Goal: Information Seeking & Learning: Learn about a topic

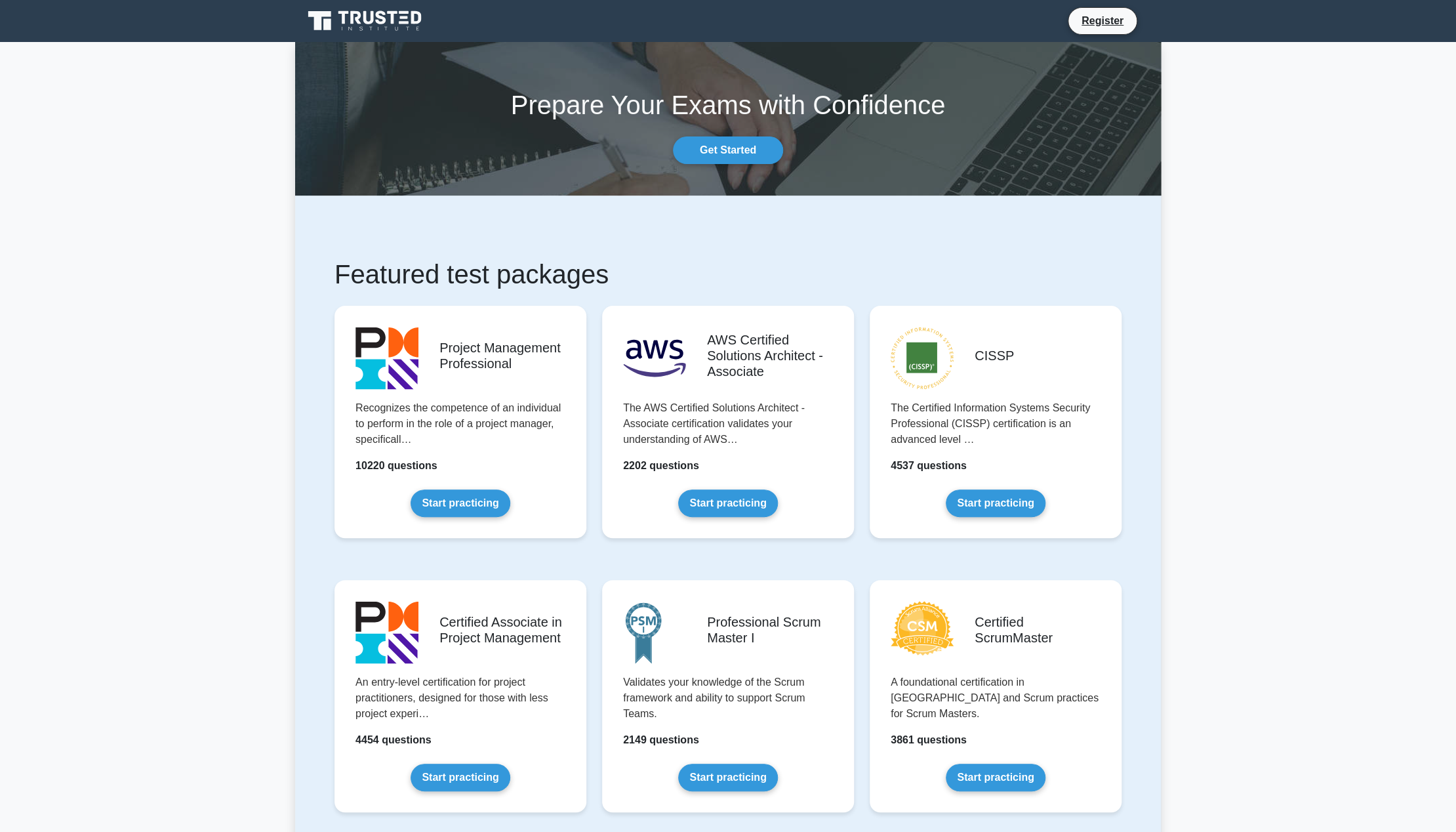
click at [370, 25] on icon at bounding box center [365, 22] width 126 height 25
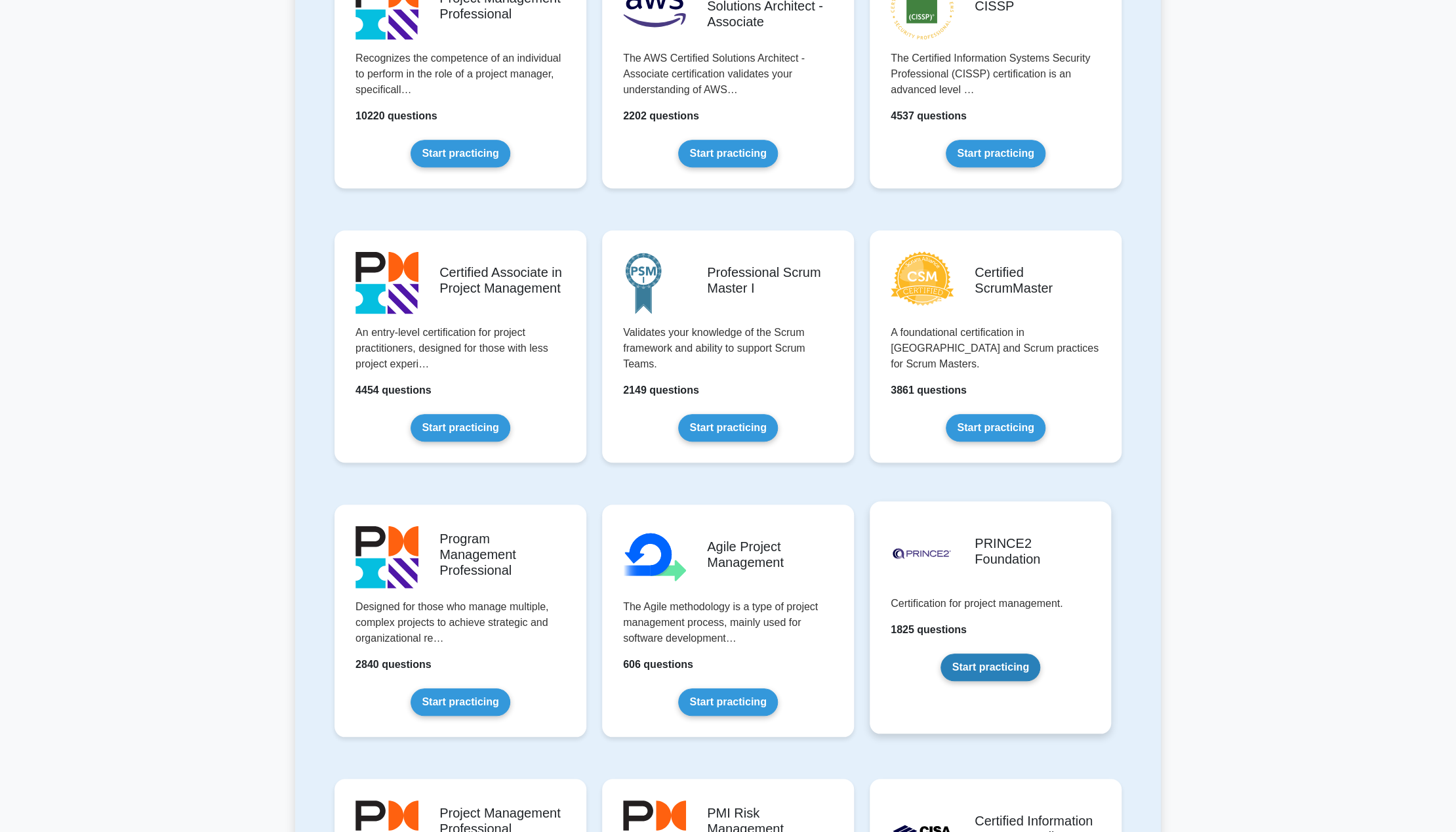
click at [1006, 654] on link "Start practicing" at bounding box center [990, 668] width 99 height 27
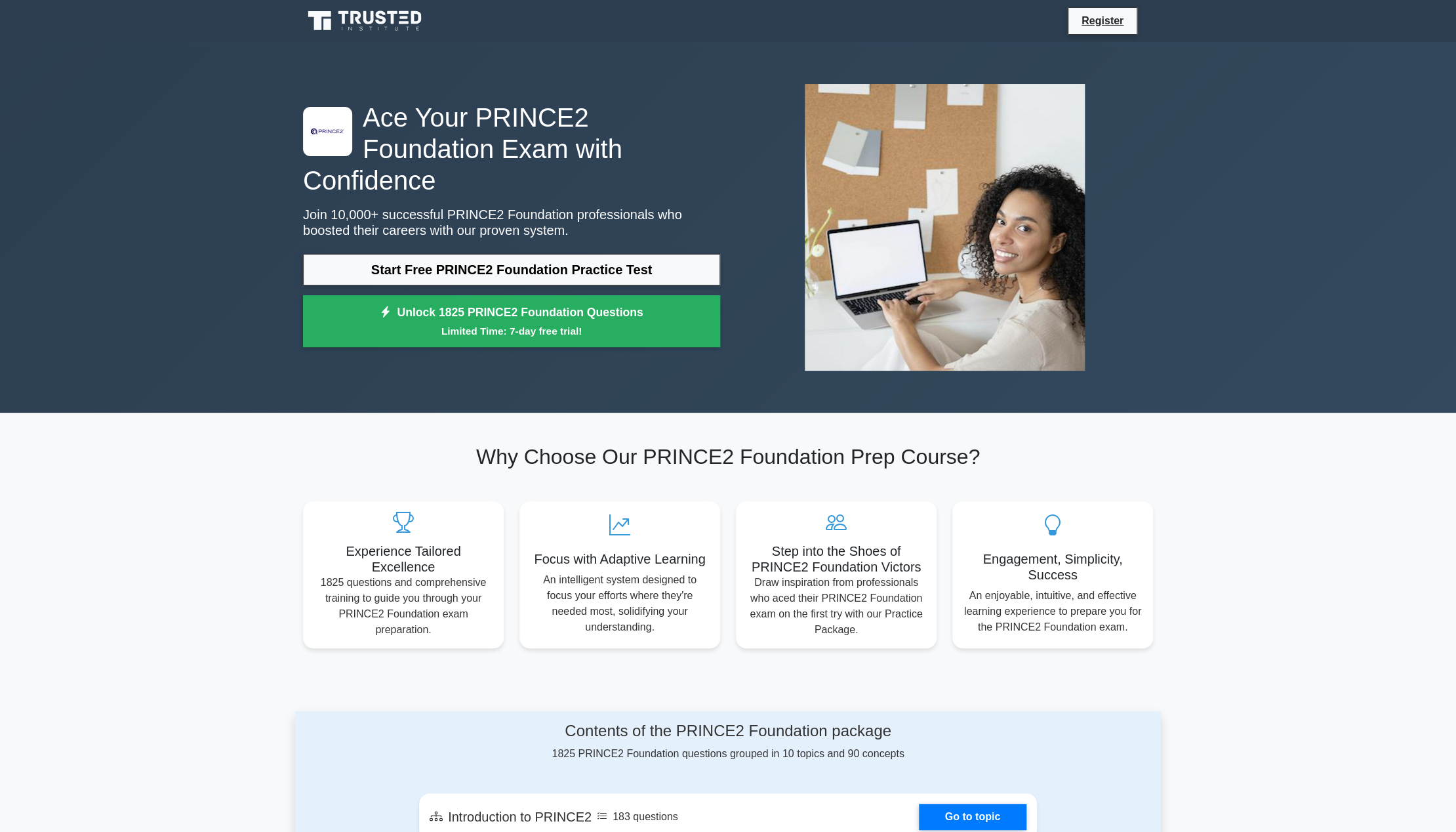
click at [352, 15] on icon at bounding box center [356, 17] width 11 height 13
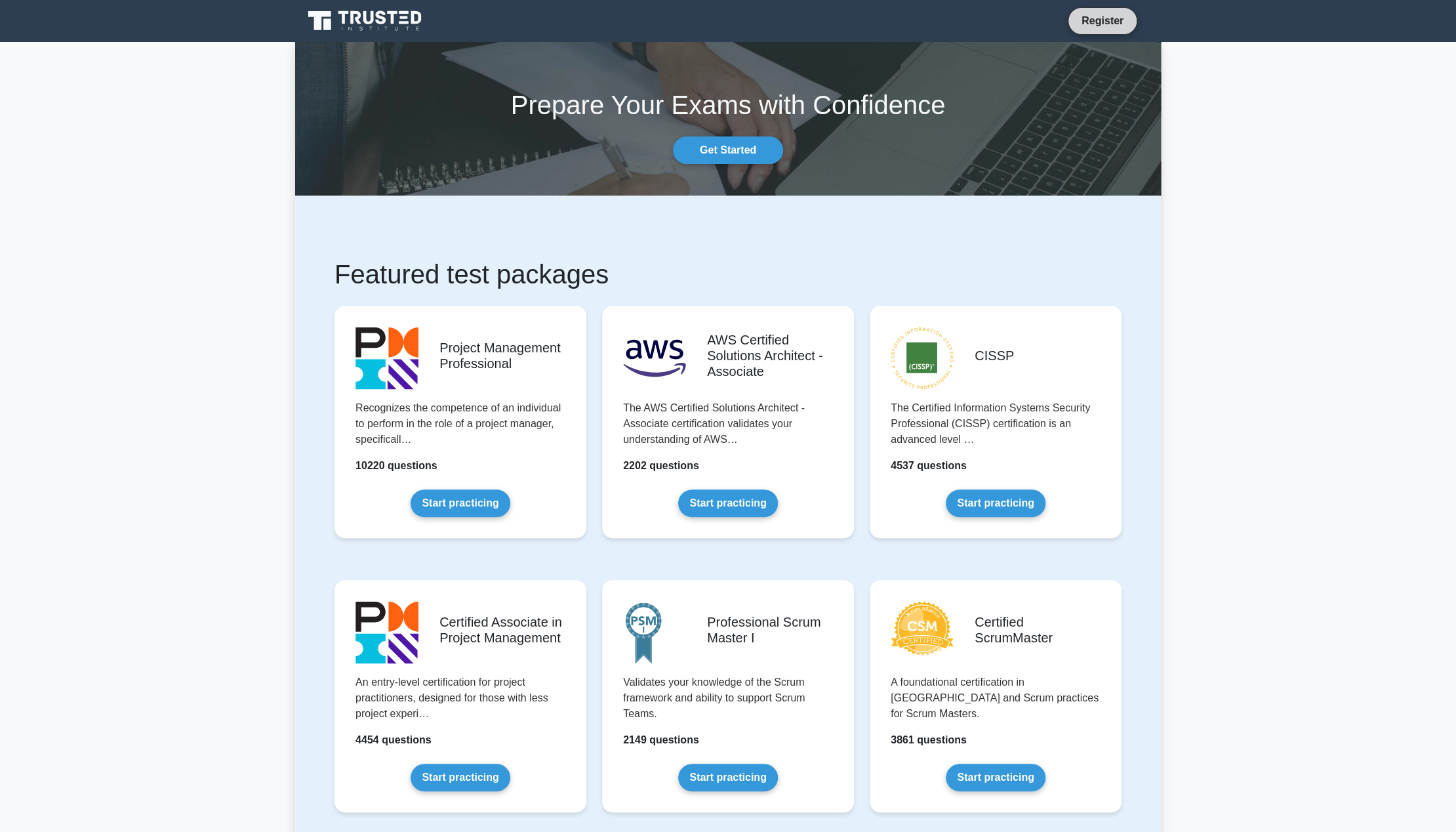
click at [1131, 16] on link "Register" at bounding box center [1102, 21] width 58 height 17
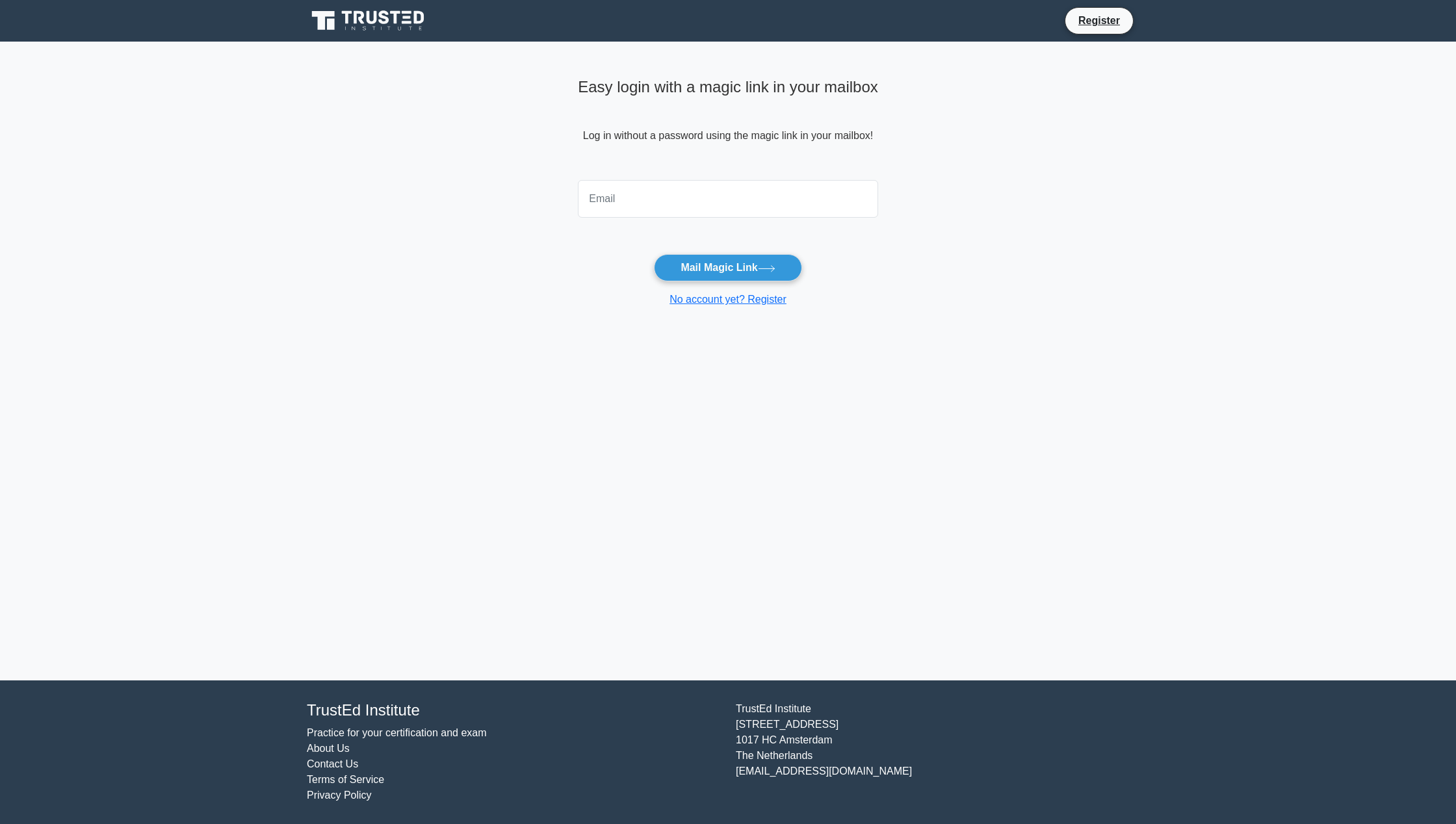
click at [620, 193] on input "email" at bounding box center [728, 198] width 300 height 38
type input "cristiandosoledo@gmail.com"
click at [653, 254] on button "Mail Magic Link" at bounding box center [727, 267] width 147 height 27
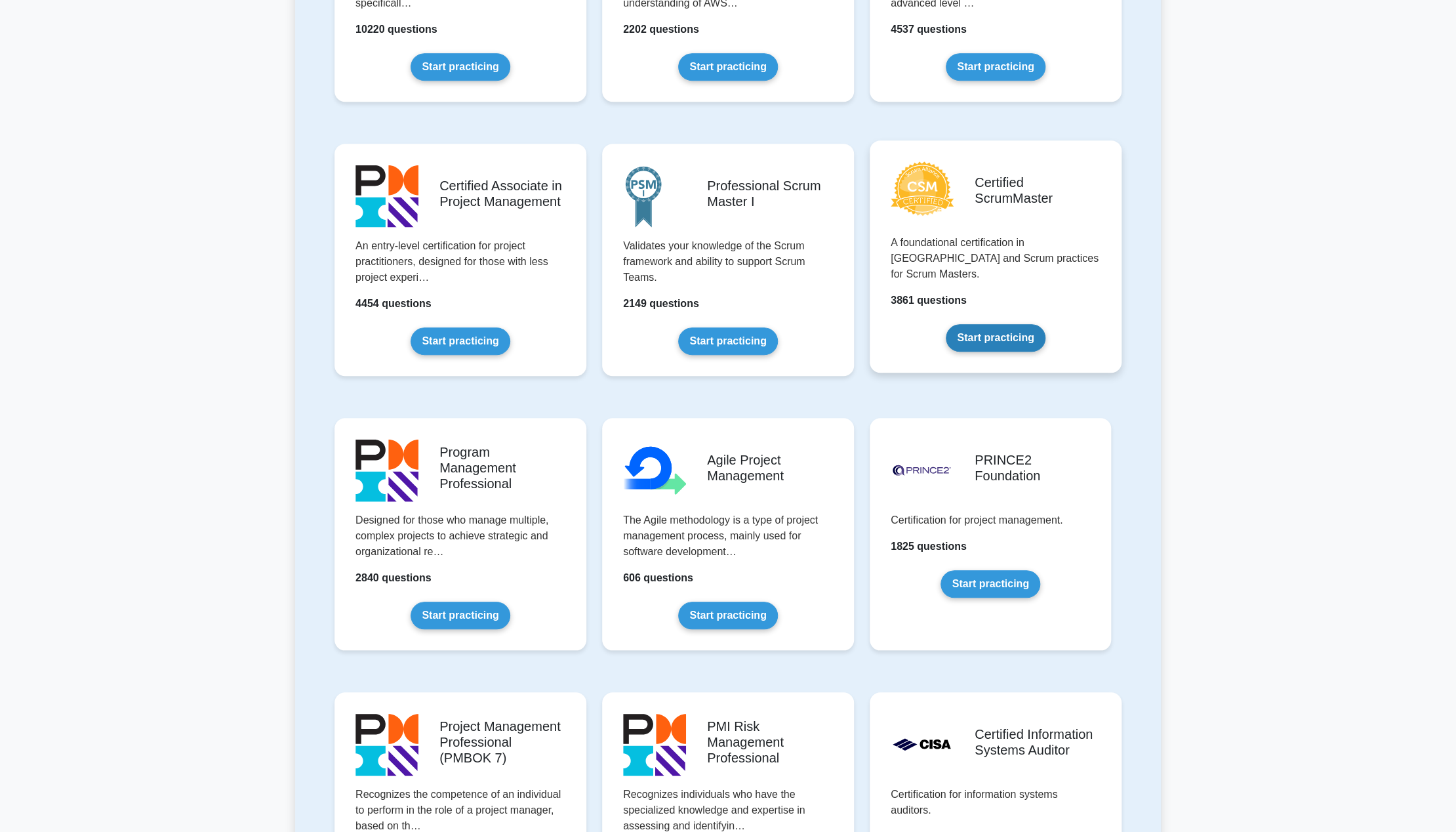
scroll to position [437, 0]
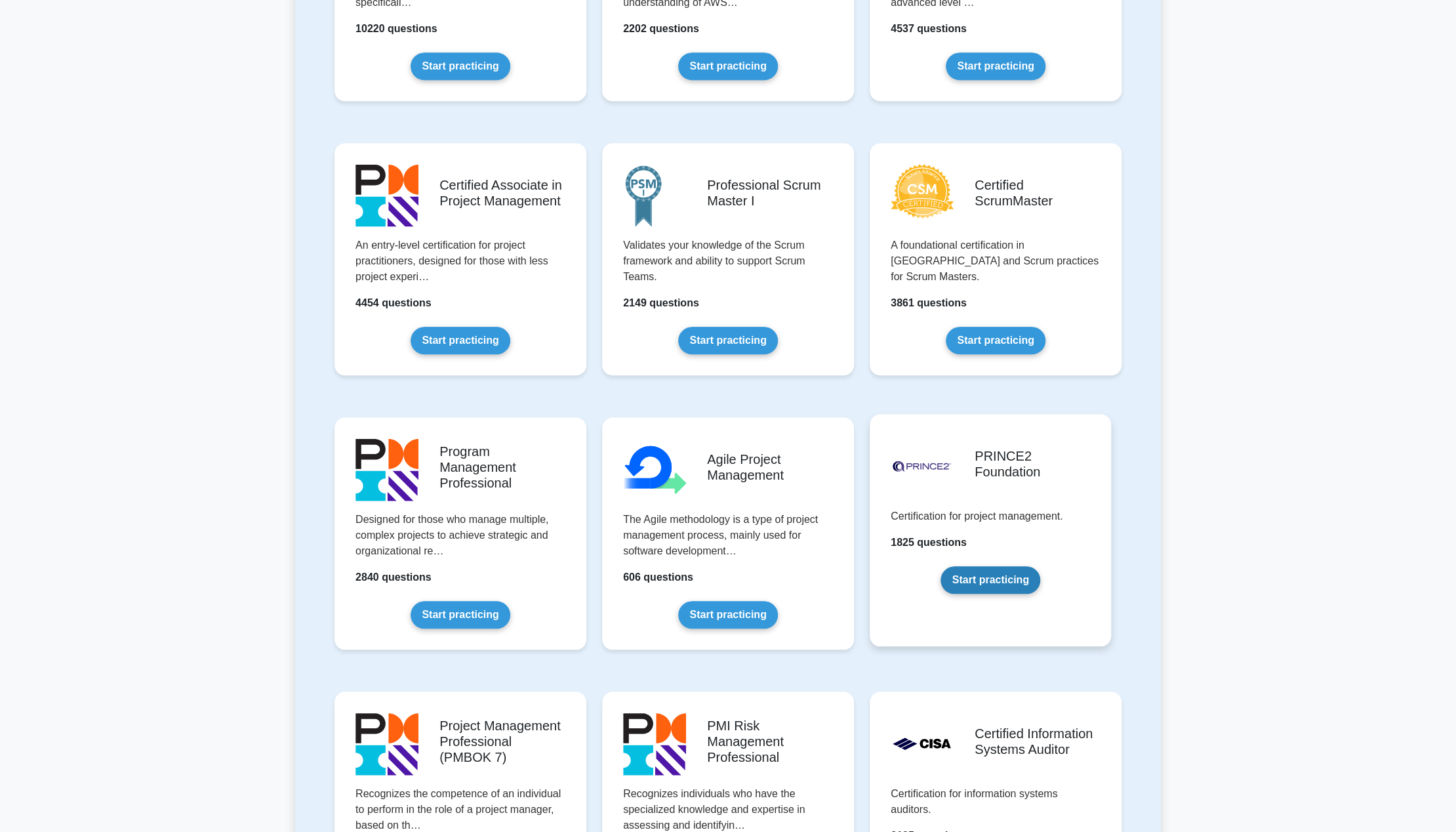
click at [987, 583] on link "Start practicing" at bounding box center [990, 580] width 99 height 27
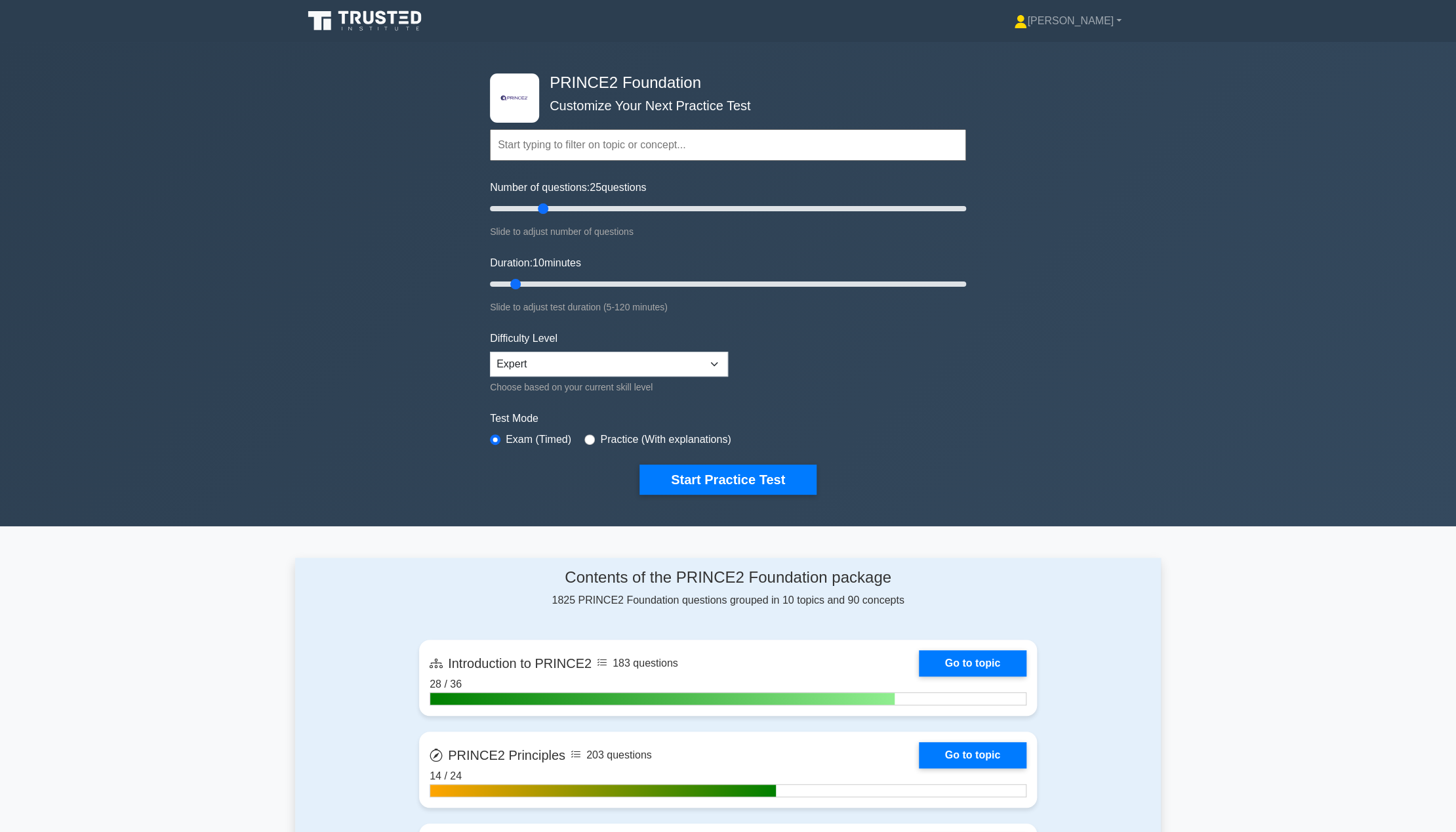
drag, startPoint x: 513, startPoint y: 205, endPoint x: 541, endPoint y: 197, distance: 29.1
click at [541, 200] on input "Number of questions: 25 questions" at bounding box center [727, 208] width 476 height 16
drag, startPoint x: 540, startPoint y: 210, endPoint x: 521, endPoint y: 210, distance: 19.0
type input "15"
click at [521, 210] on input "Number of questions: 15 questions" at bounding box center [727, 208] width 476 height 16
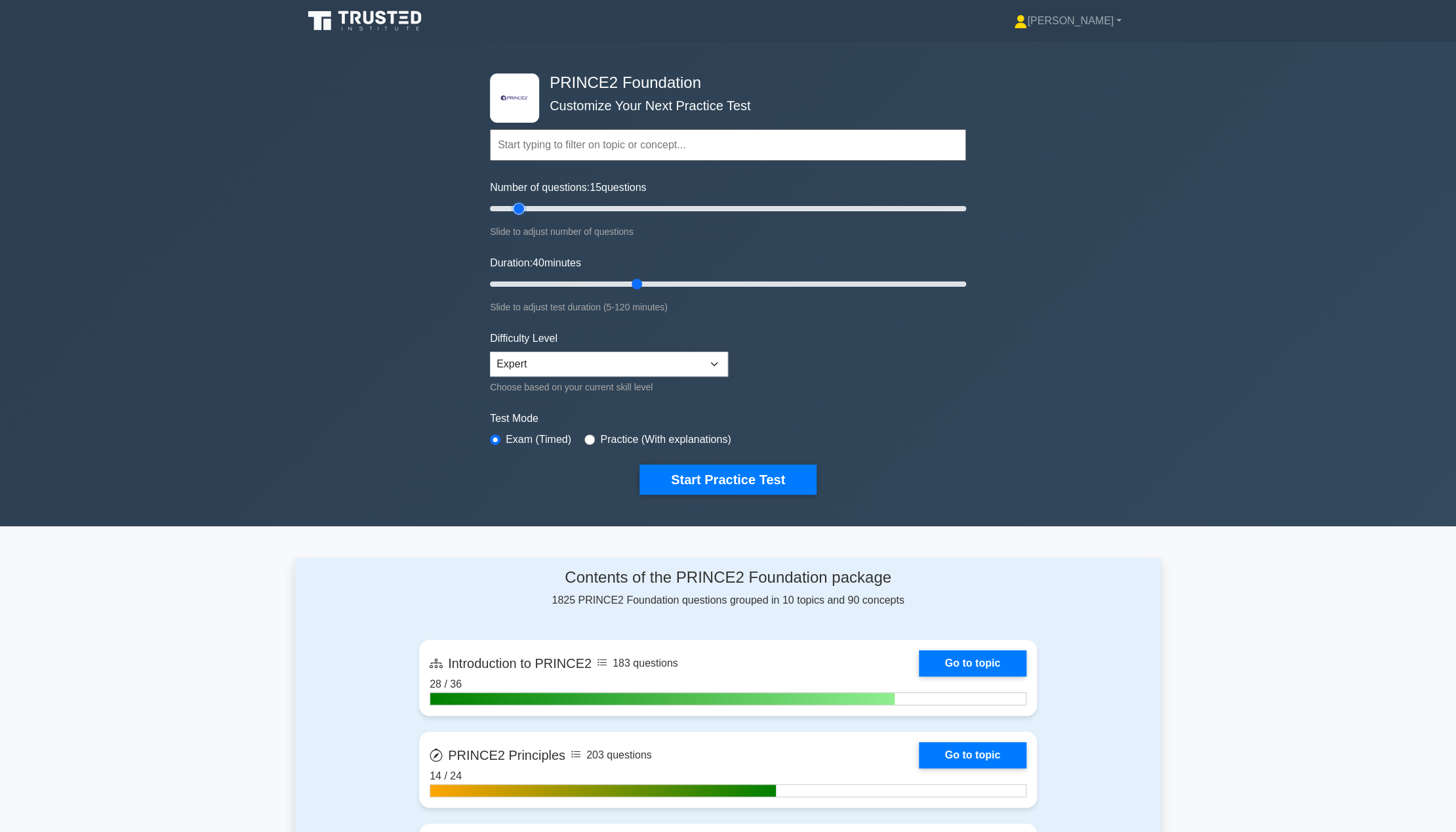
drag, startPoint x: 520, startPoint y: 282, endPoint x: 631, endPoint y: 277, distance: 111.1
type input "40"
click at [631, 277] on input "Duration: 40 minutes" at bounding box center [727, 285] width 476 height 16
click at [584, 436] on input "radio" at bounding box center [589, 439] width 11 height 11
radio input "true"
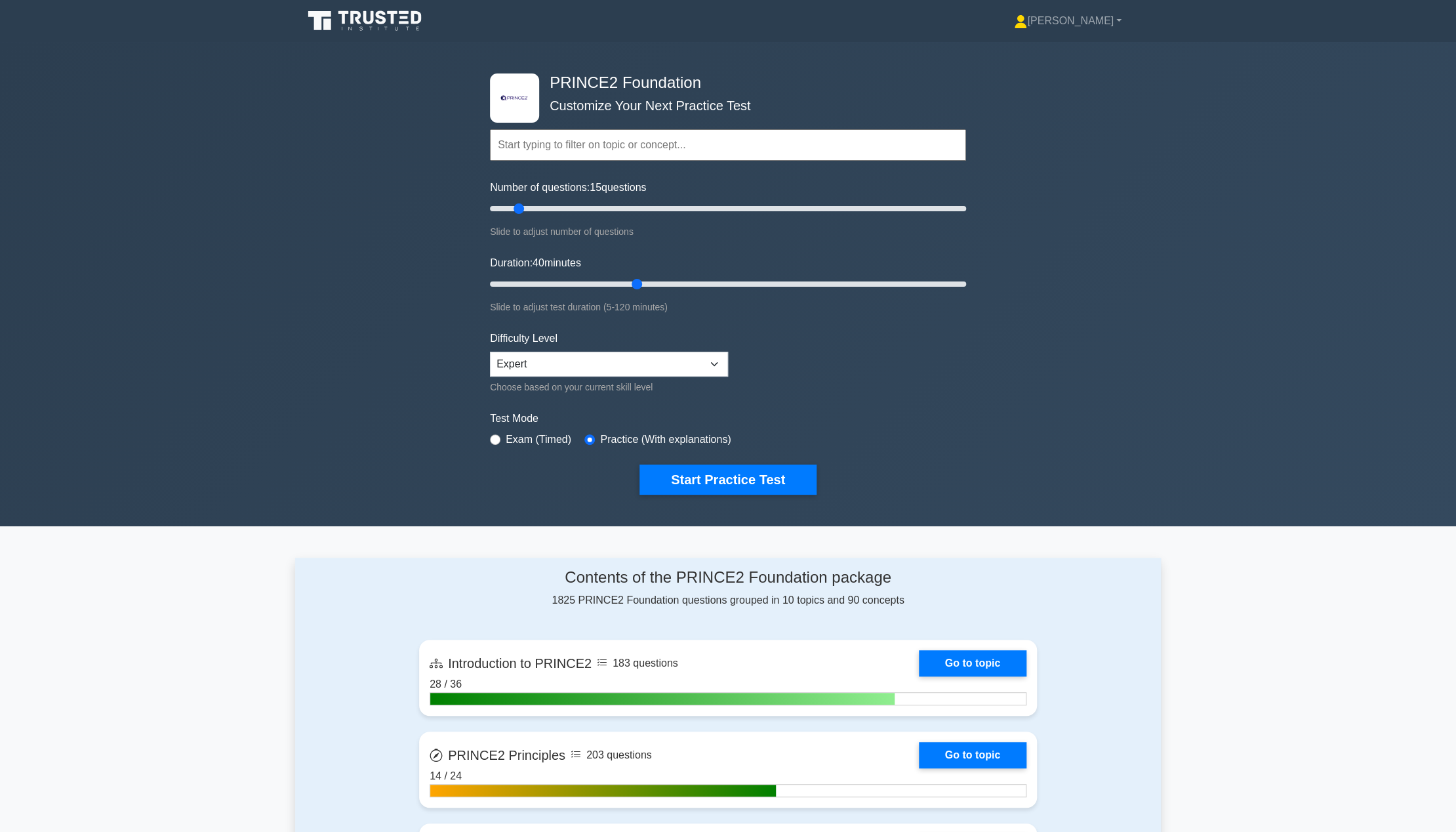
click at [498, 432] on div "Exam (Timed)" at bounding box center [530, 440] width 81 height 16
click at [503, 435] on div "Exam (Timed)" at bounding box center [530, 440] width 81 height 16
click at [499, 435] on div "Exam (Timed)" at bounding box center [530, 440] width 81 height 16
click at [494, 437] on input "radio" at bounding box center [494, 439] width 11 height 11
radio input "true"
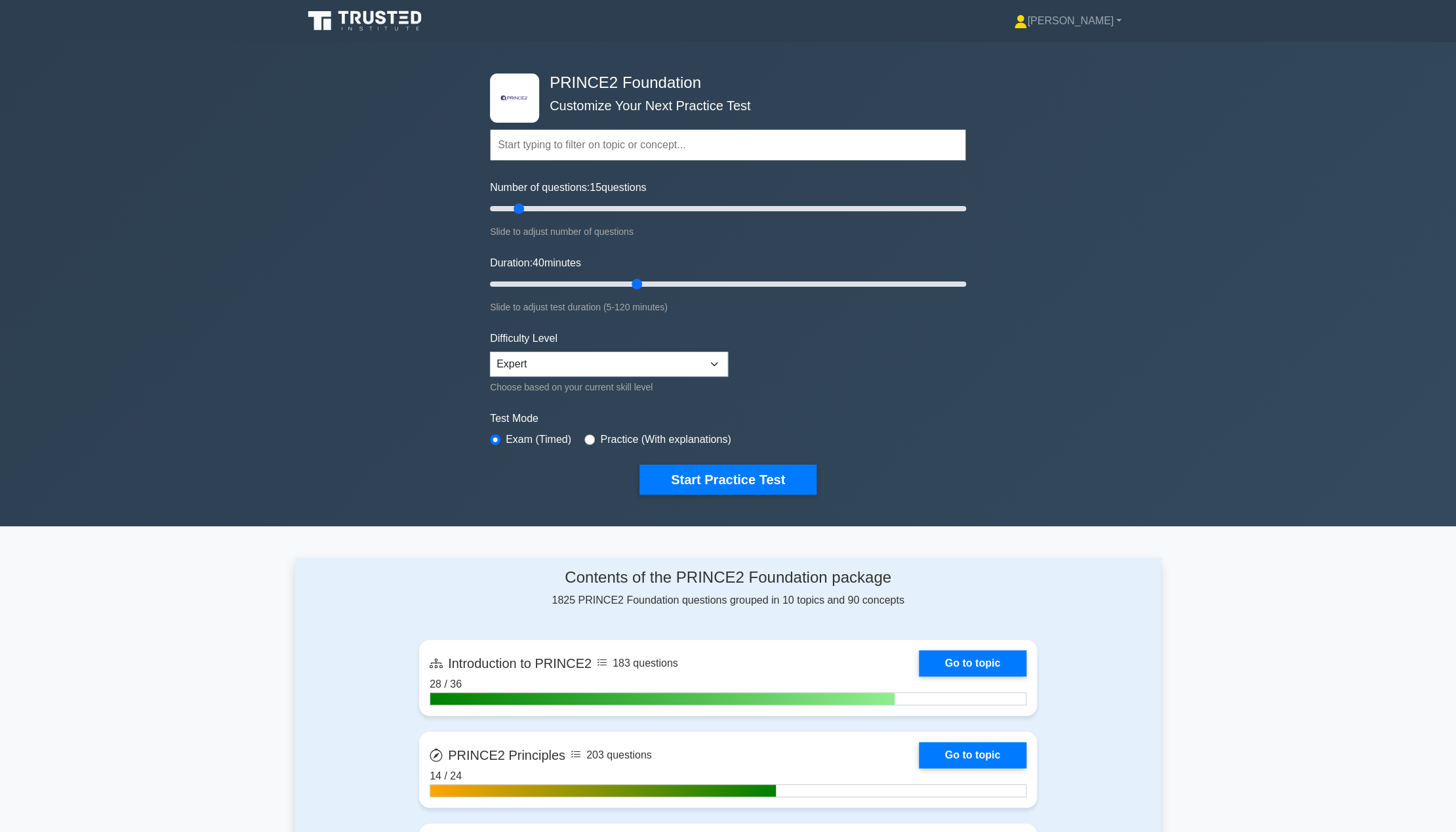
click at [648, 454] on form "Topics Introduction to PRINCE2 PRINCE2 Principles Organization Theme Business C…" at bounding box center [727, 291] width 476 height 406
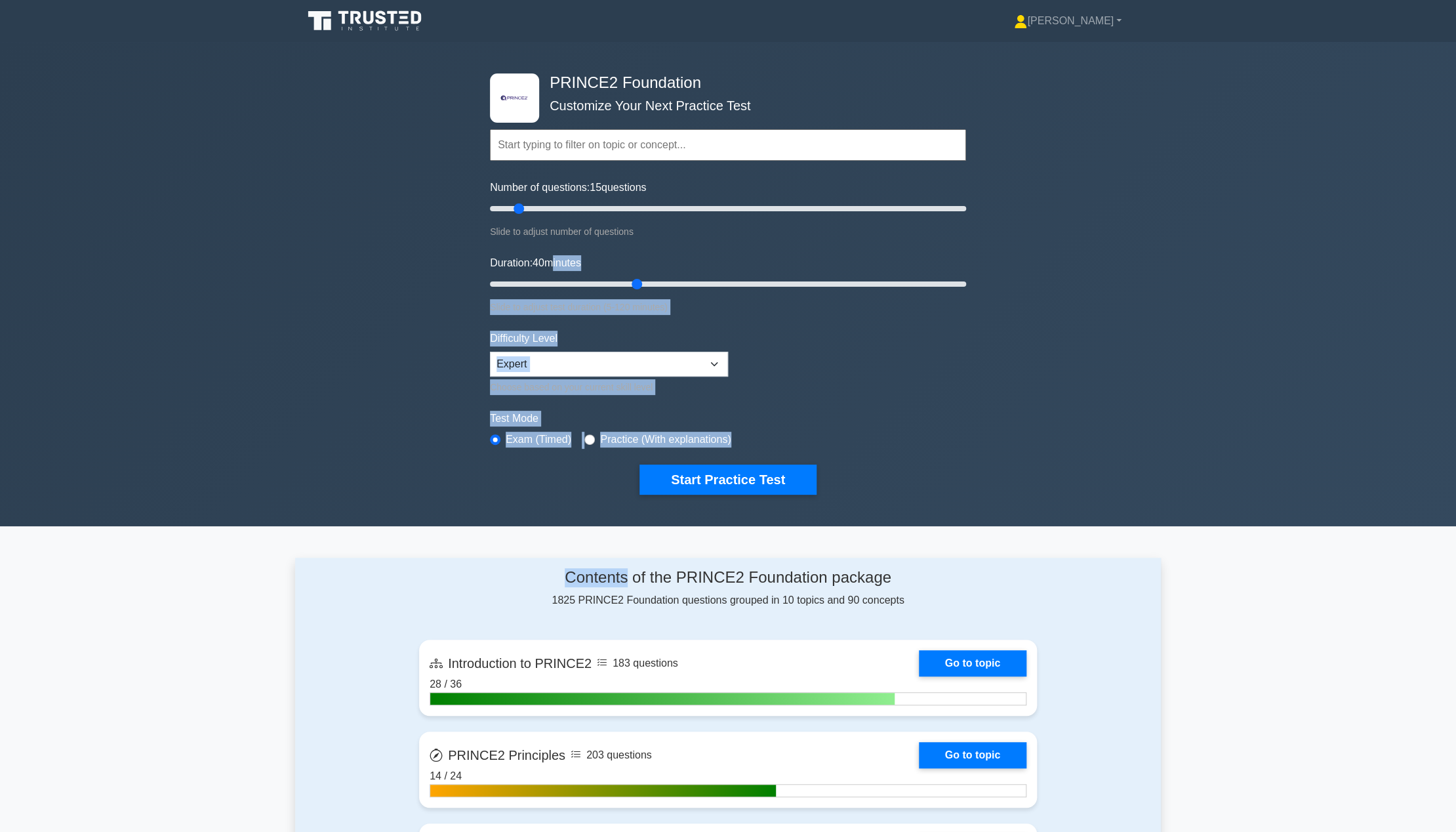
drag, startPoint x: 648, startPoint y: 454, endPoint x: 1094, endPoint y: 262, distance: 485.6
click at [1096, 262] on div ".st0{fill-rule:evenodd;clip-rule:evenodd;fill:#000041;} .st1{fill-rule:evenodd;…" at bounding box center [728, 284] width 1456 height 484
click at [1094, 262] on div ".st0{fill-rule:evenodd;clip-rule:evenodd;fill:#000041;} .st1{fill-rule:evenodd;…" at bounding box center [728, 284] width 1456 height 484
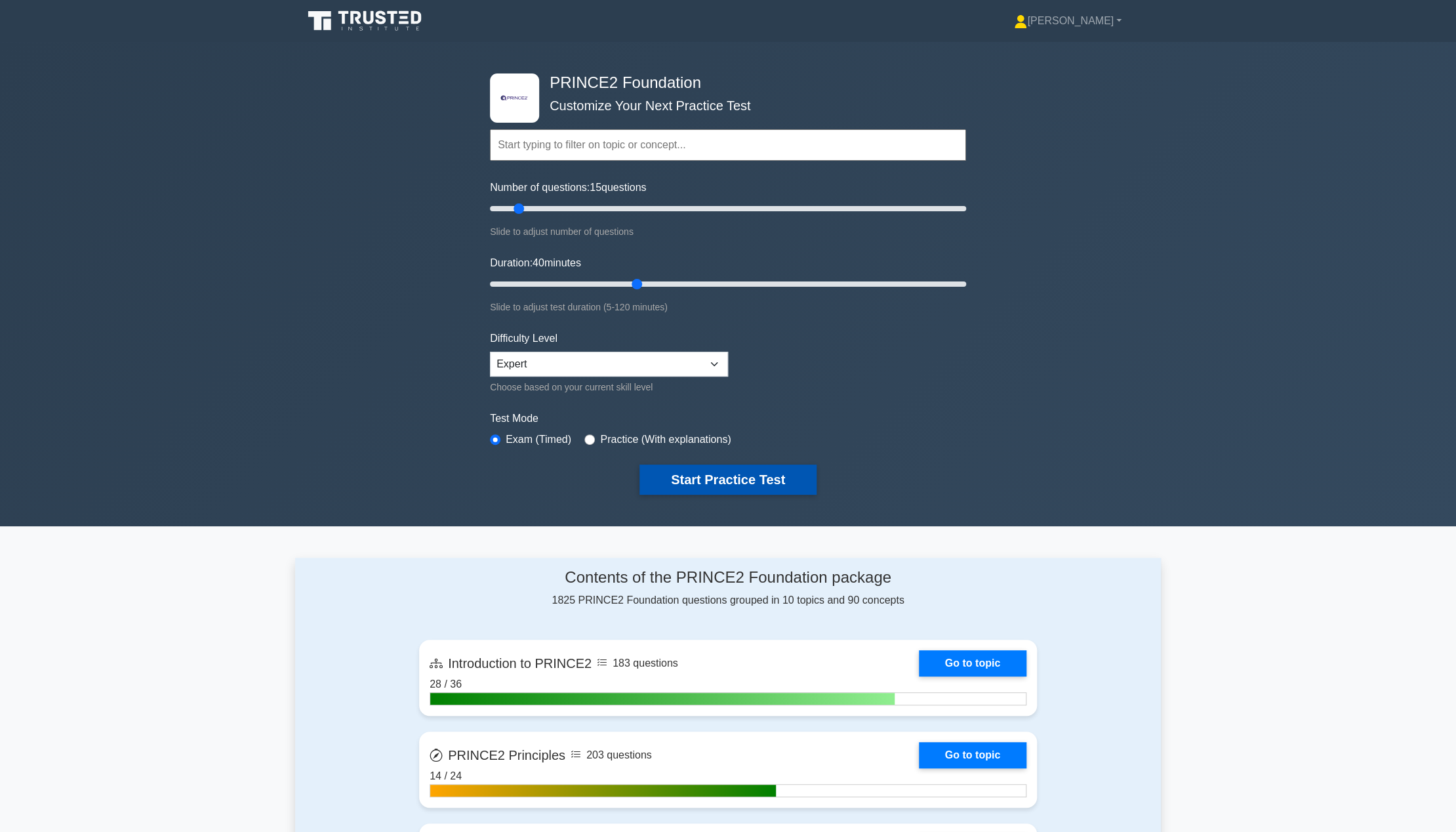
click at [696, 484] on button "Start Practice Test" at bounding box center [727, 479] width 177 height 30
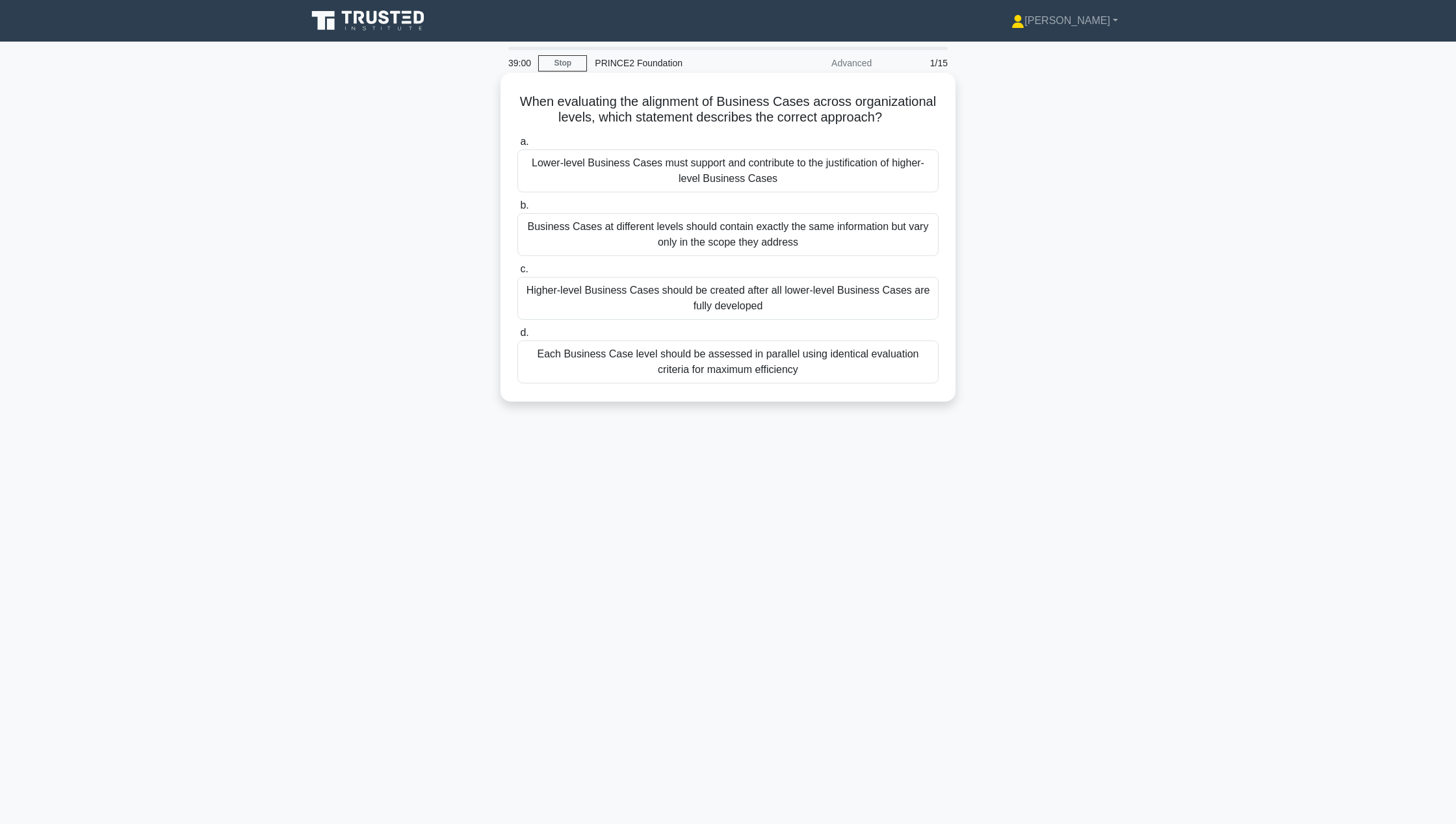
click at [853, 178] on div "Lower-level Business Cases must support and contribute to the justification of …" at bounding box center [727, 170] width 421 height 43
click at [517, 146] on input "a. Lower-level Business Cases must support and contribute to the justification …" at bounding box center [517, 141] width 0 height 9
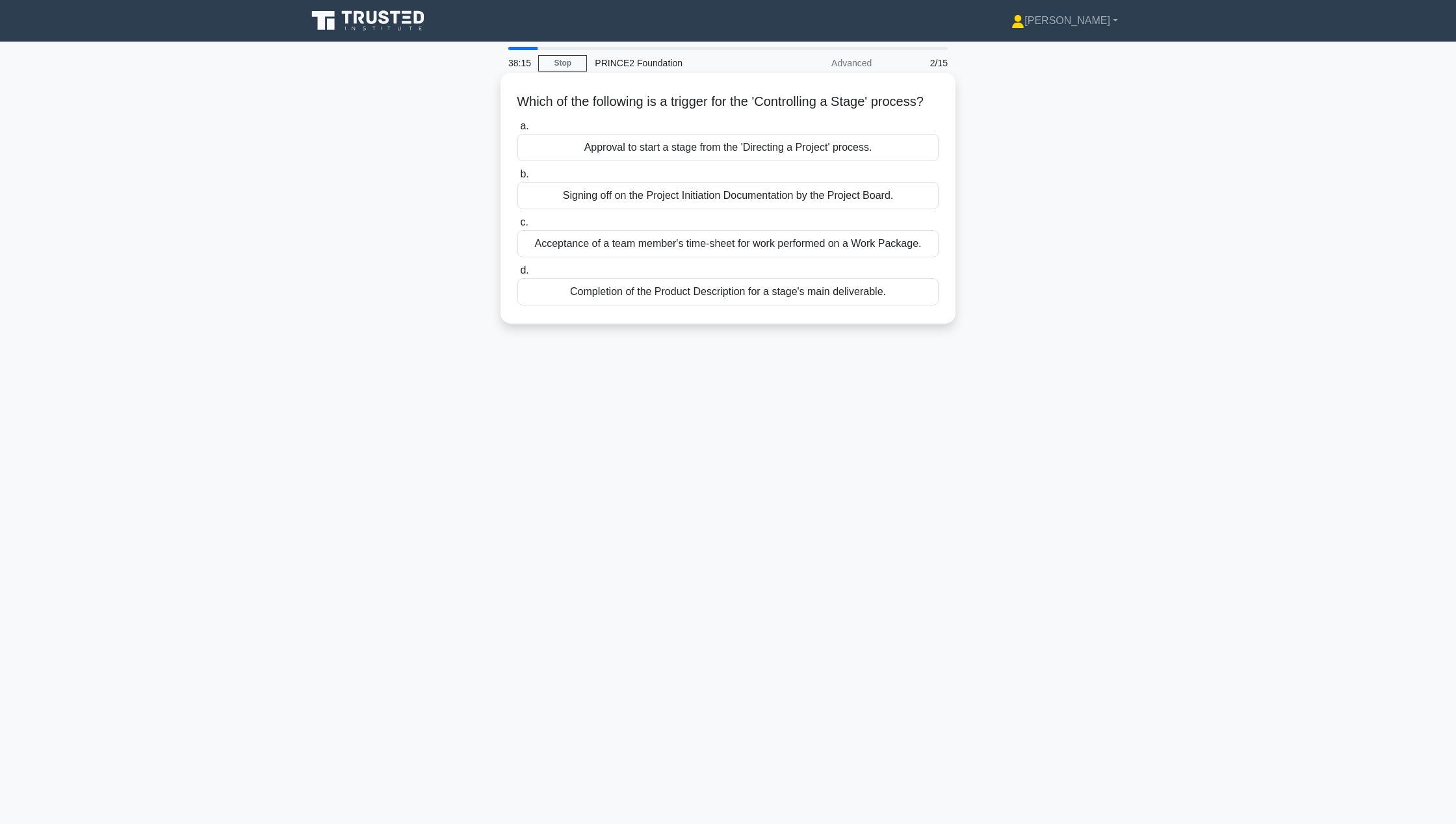
click at [911, 305] on div "Completion of the Product Description for a stage's main deliverable." at bounding box center [727, 291] width 421 height 27
click at [517, 275] on input "d. Completion of the Product Description for a stage's main deliverable." at bounding box center [517, 270] width 0 height 9
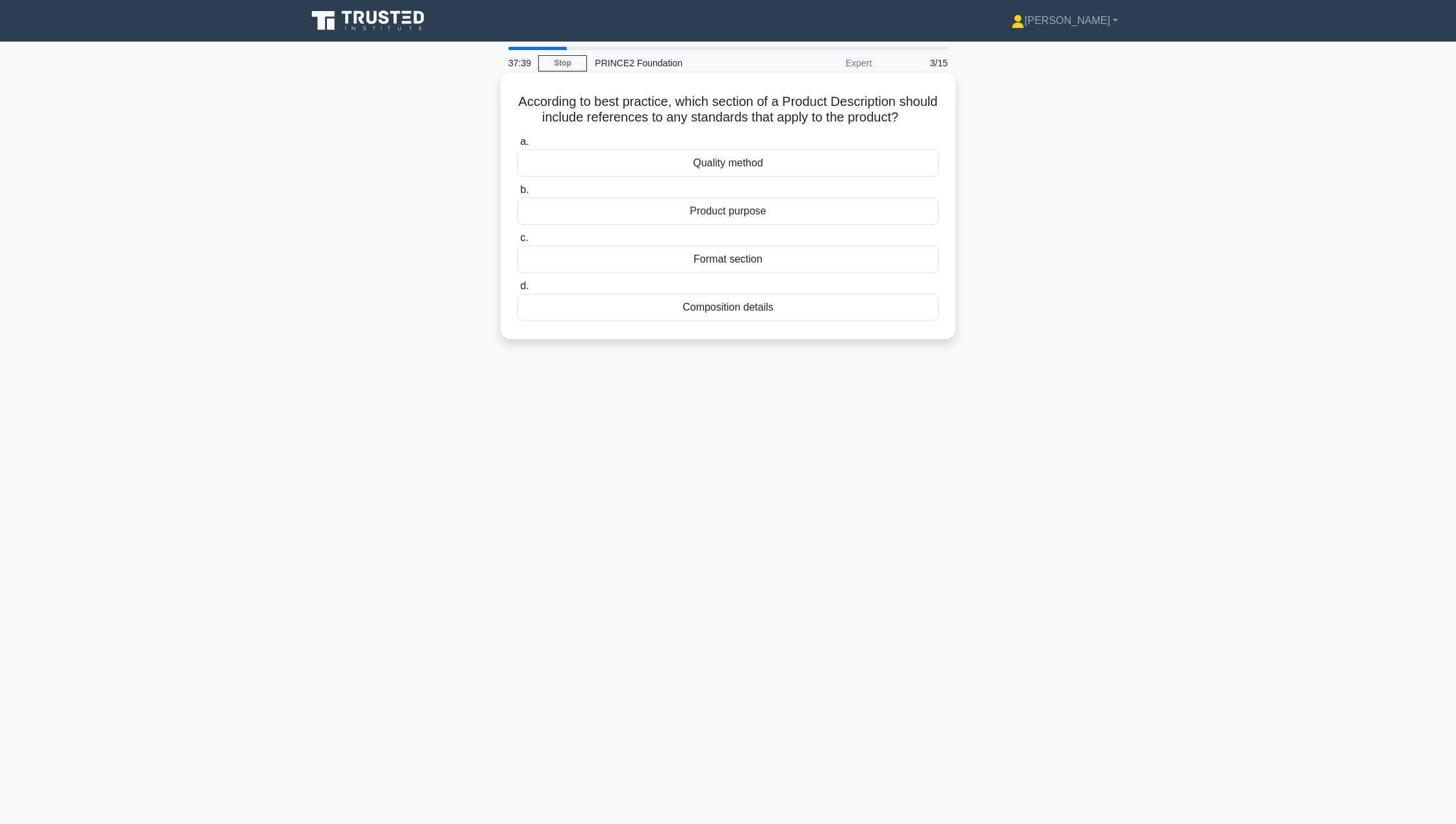
click at [674, 321] on div "Composition details" at bounding box center [727, 307] width 421 height 27
click at [517, 290] on input "d. Composition details" at bounding box center [517, 286] width 0 height 9
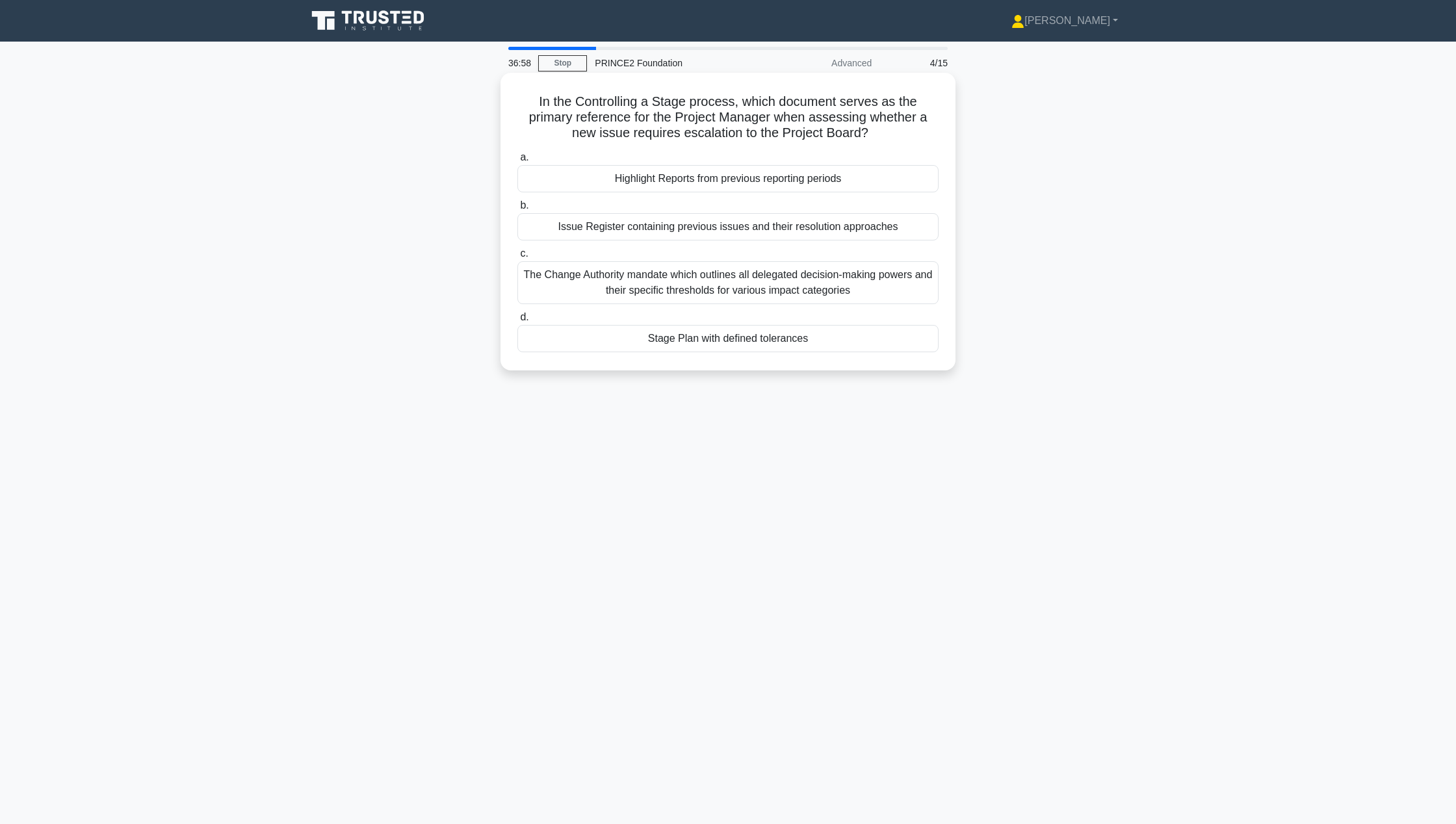
click at [759, 179] on div "Highlight Reports from previous reporting periods" at bounding box center [727, 178] width 421 height 27
click at [517, 162] on input "a. Highlight Reports from previous reporting periods" at bounding box center [517, 157] width 0 height 9
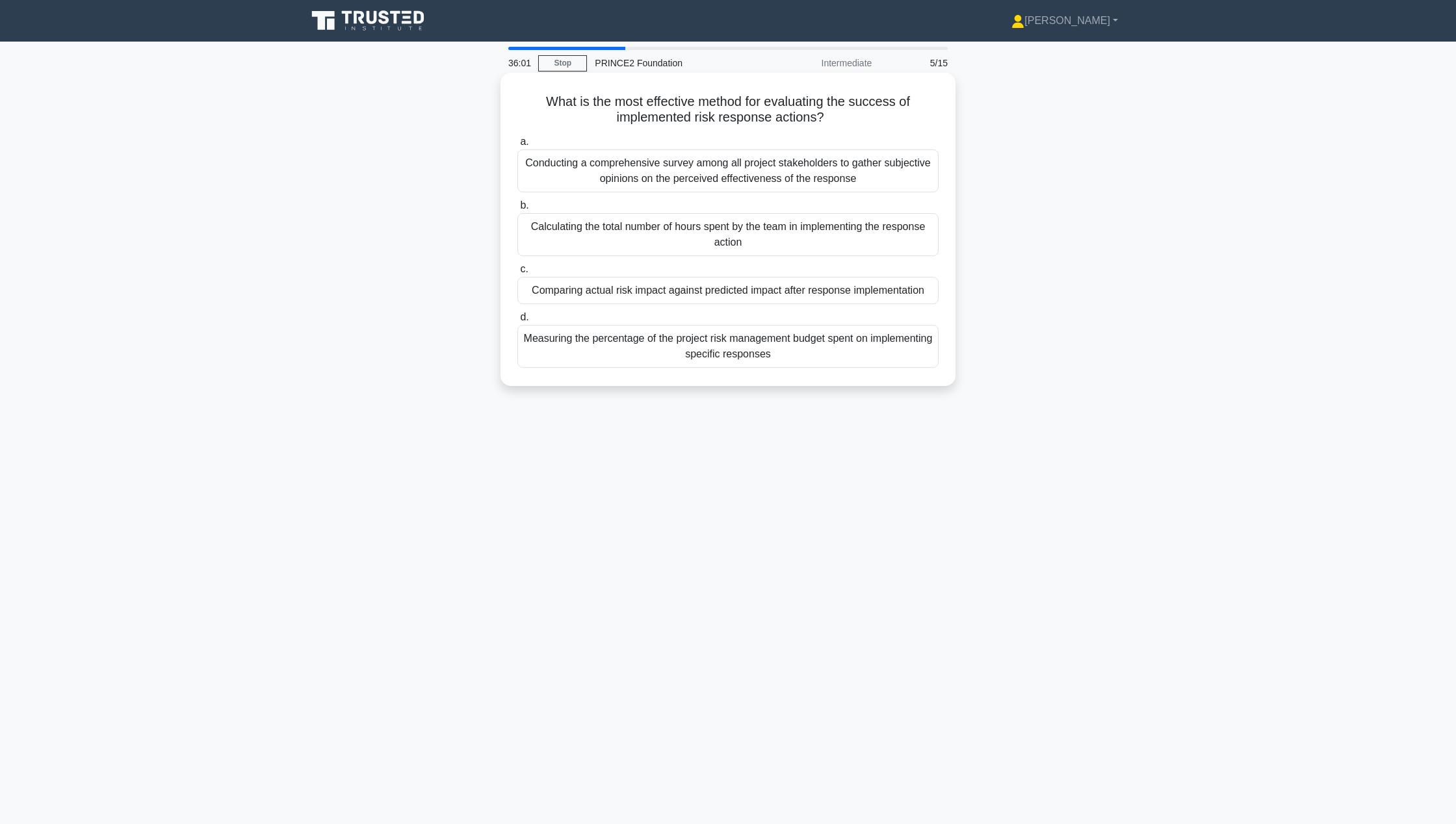
click at [875, 287] on div "Comparing actual risk impact against predicted impact after response implementa…" at bounding box center [727, 290] width 421 height 27
click at [517, 274] on input "c. Comparing actual risk impact against predicted impact after response impleme…" at bounding box center [517, 269] width 0 height 9
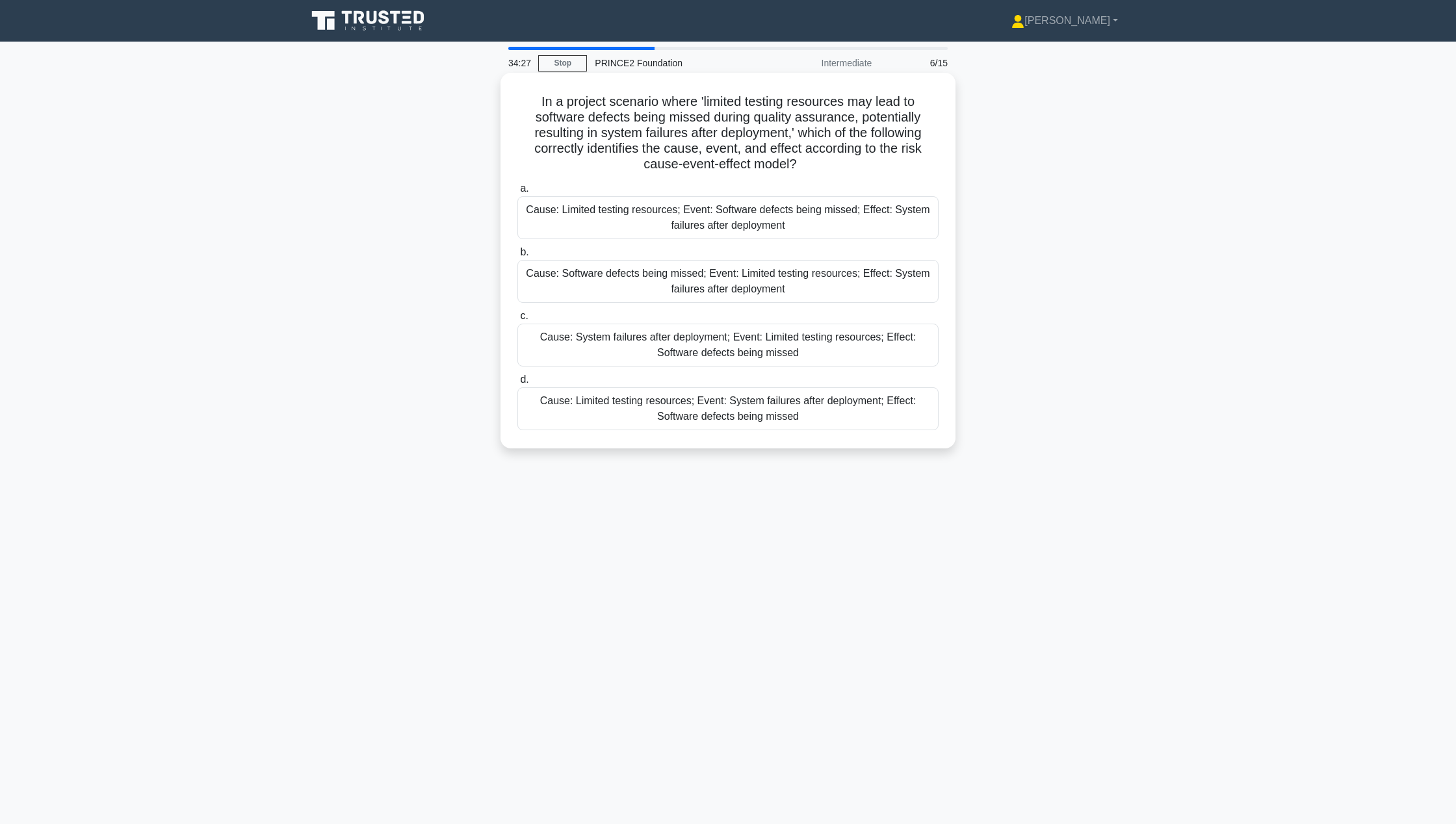
click at [841, 214] on div "Cause: Limited testing resources; Event: Software defects being missed; Effect:…" at bounding box center [727, 218] width 421 height 43
click at [517, 193] on input "a. Cause: Limited testing resources; Event: Software defects being missed; Effe…" at bounding box center [517, 189] width 0 height 9
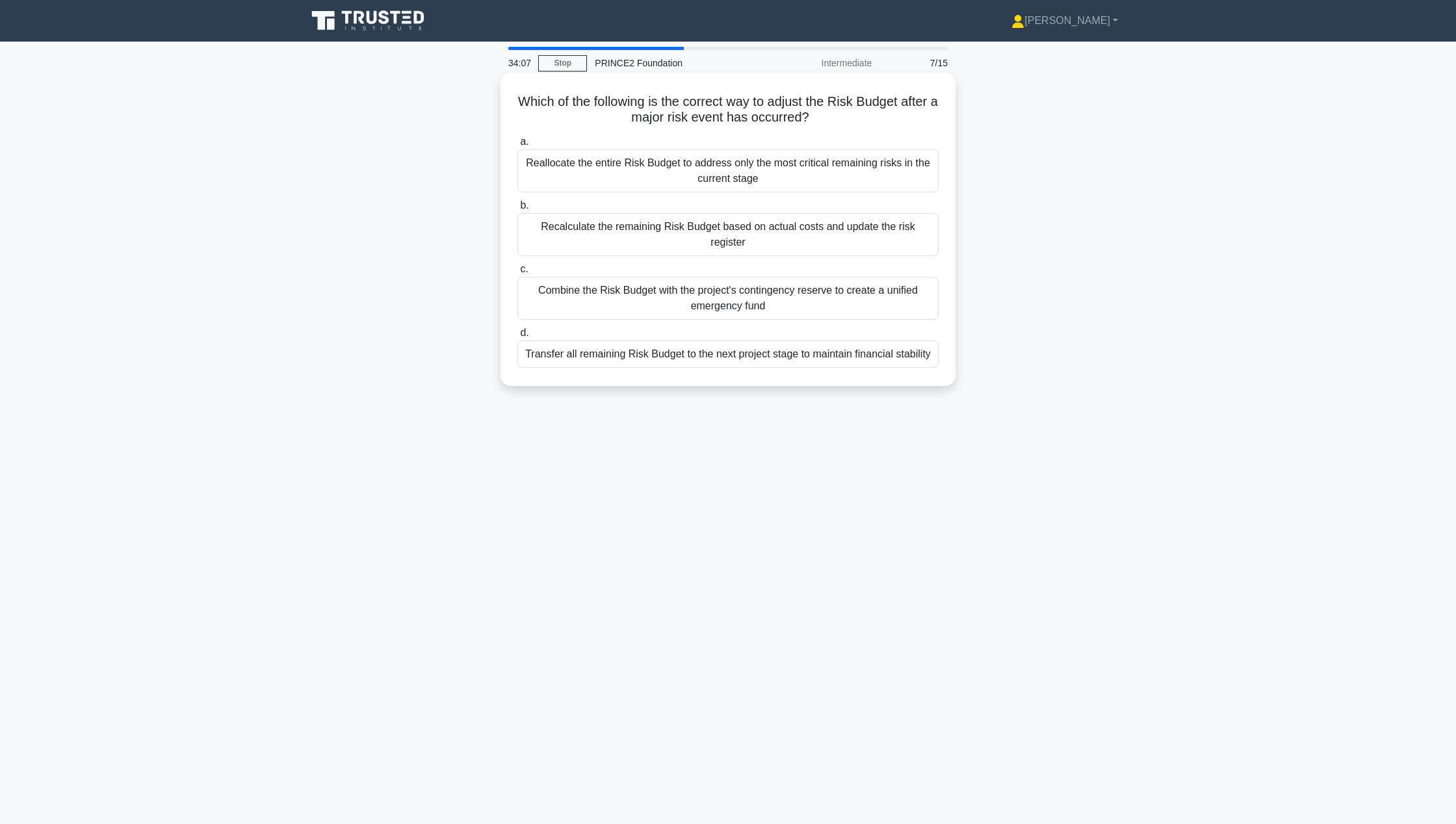
click at [838, 228] on div "Recalculate the remaining Risk Budget based on actual costs and update the risk…" at bounding box center [727, 234] width 421 height 43
click at [517, 210] on input "b. Recalculate the remaining Risk Budget based on actual costs and update the r…" at bounding box center [517, 205] width 0 height 9
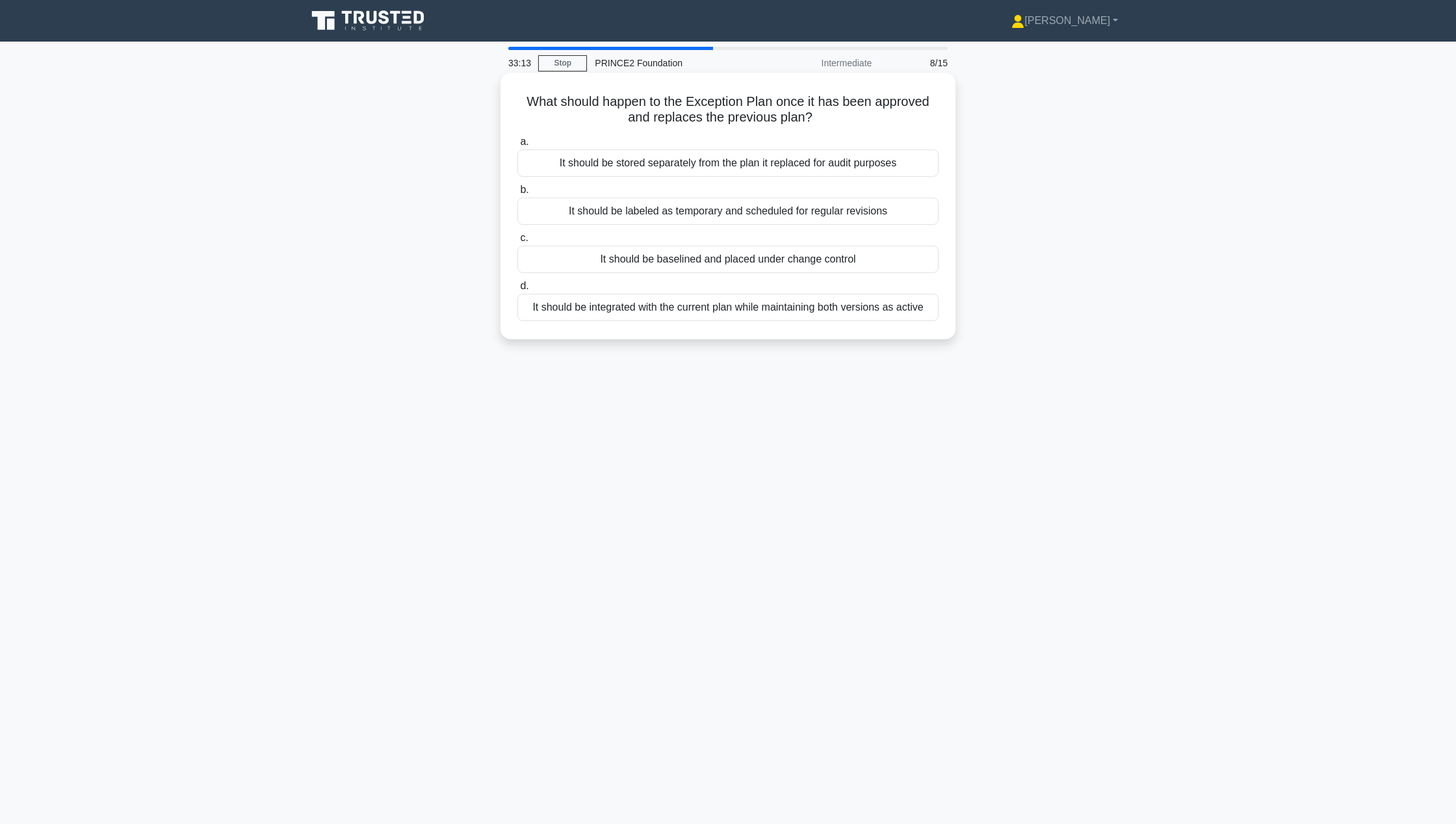
click at [827, 263] on div "It should be baselined and placed under change control" at bounding box center [727, 259] width 421 height 27
click at [517, 242] on input "c. It should be baselined and placed under change control" at bounding box center [517, 238] width 0 height 9
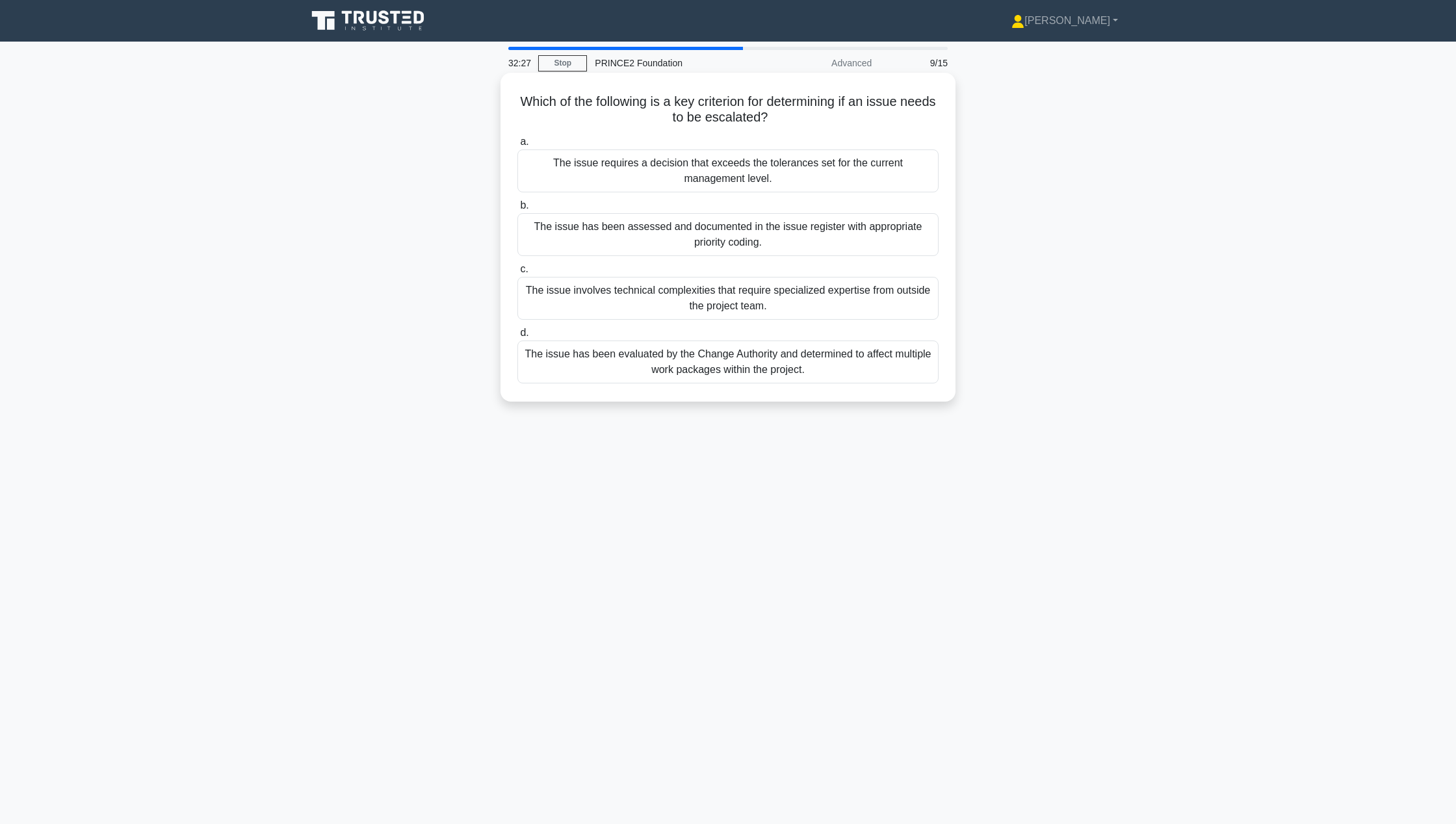
click at [762, 171] on div "The issue requires a decision that exceeds the tolerances set for the current m…" at bounding box center [727, 170] width 421 height 43
click at [517, 146] on input "a. The issue requires a decision that exceeds the tolerances set for the curren…" at bounding box center [517, 141] width 0 height 9
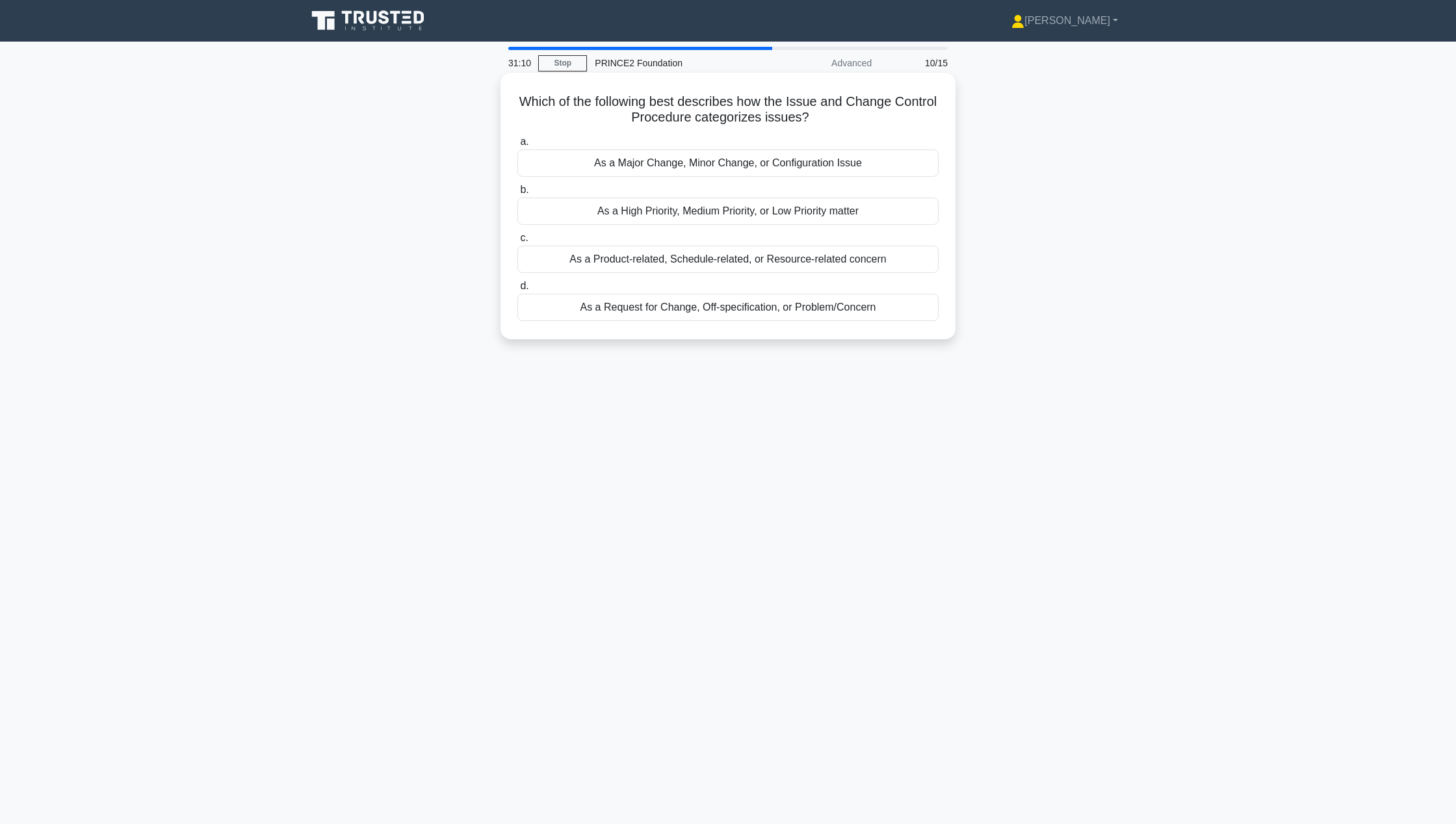
click at [826, 300] on div "As a Request for Change, Off-specification, or Problem/Concern" at bounding box center [727, 307] width 421 height 27
click at [517, 290] on input "d. As a Request for Change, Off-specification, or Problem/Concern" at bounding box center [517, 286] width 0 height 9
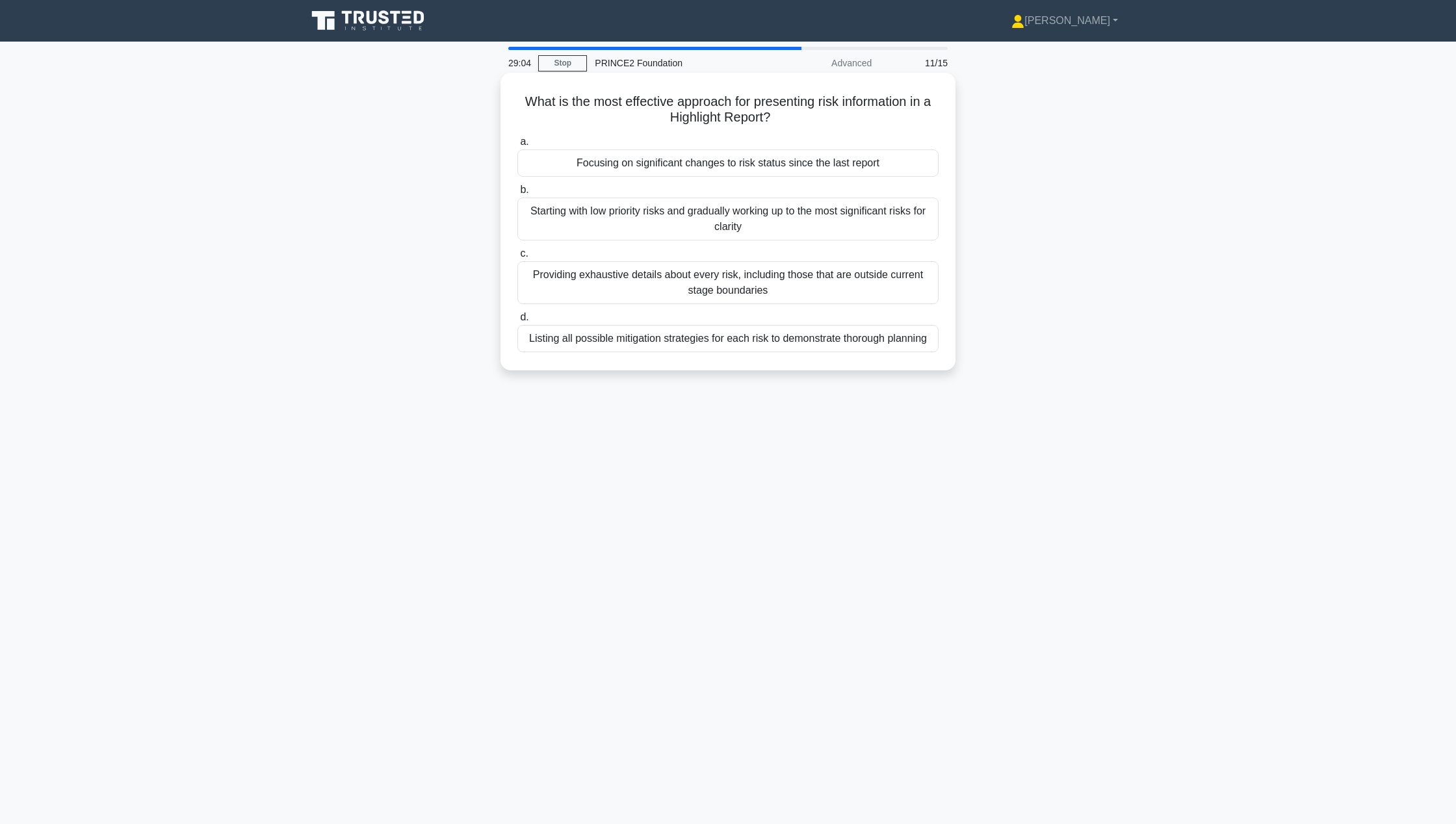
click at [747, 164] on div "Focusing on significant changes to risk status since the last report" at bounding box center [727, 163] width 421 height 27
click at [517, 146] on input "a. Focusing on significant changes to risk status since the last report" at bounding box center [517, 141] width 0 height 9
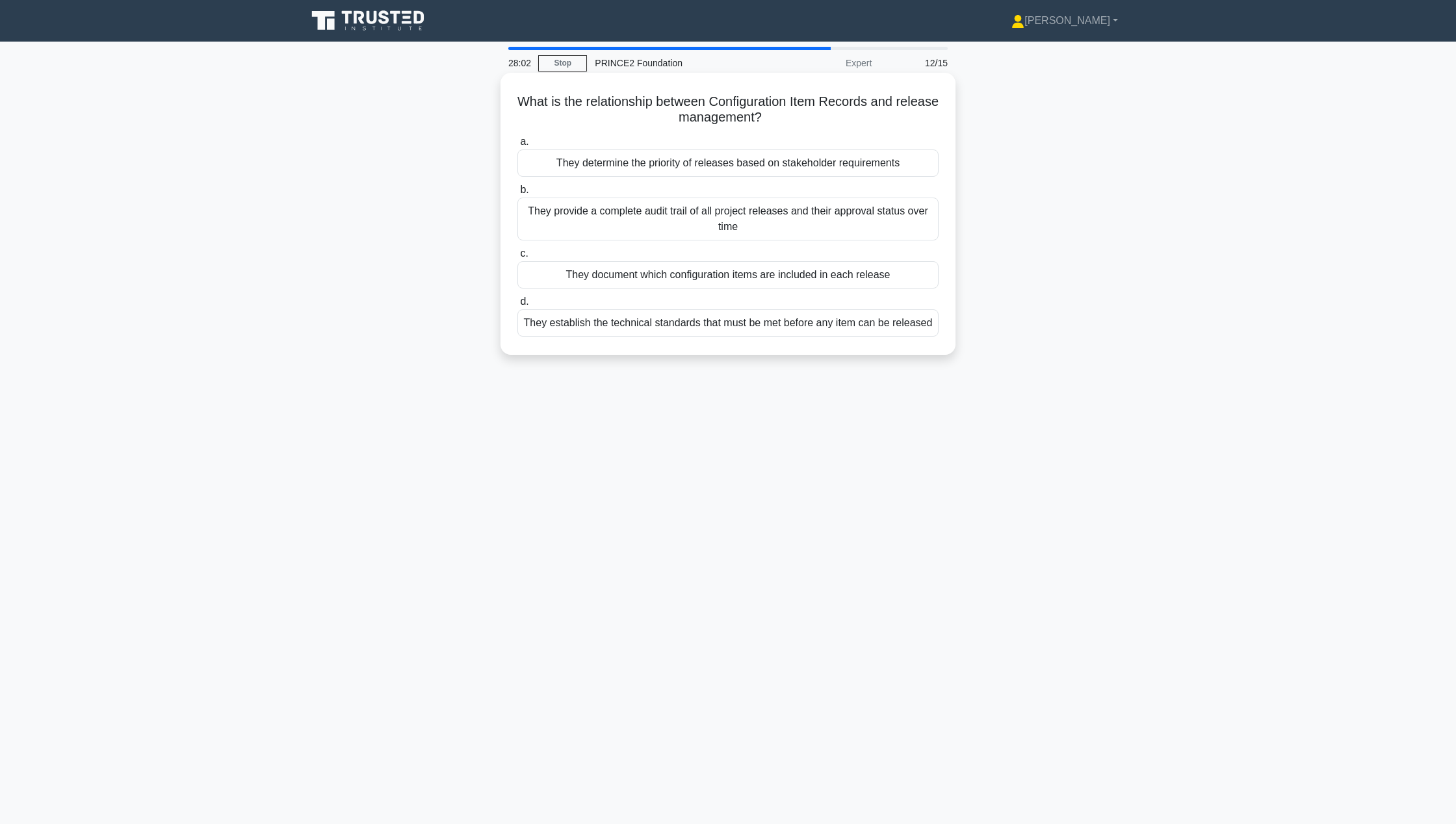
click at [908, 289] on div "They document which configuration items are included in each release" at bounding box center [727, 275] width 421 height 27
click at [517, 258] on input "c. They document which configuration items are included in each release" at bounding box center [517, 254] width 0 height 9
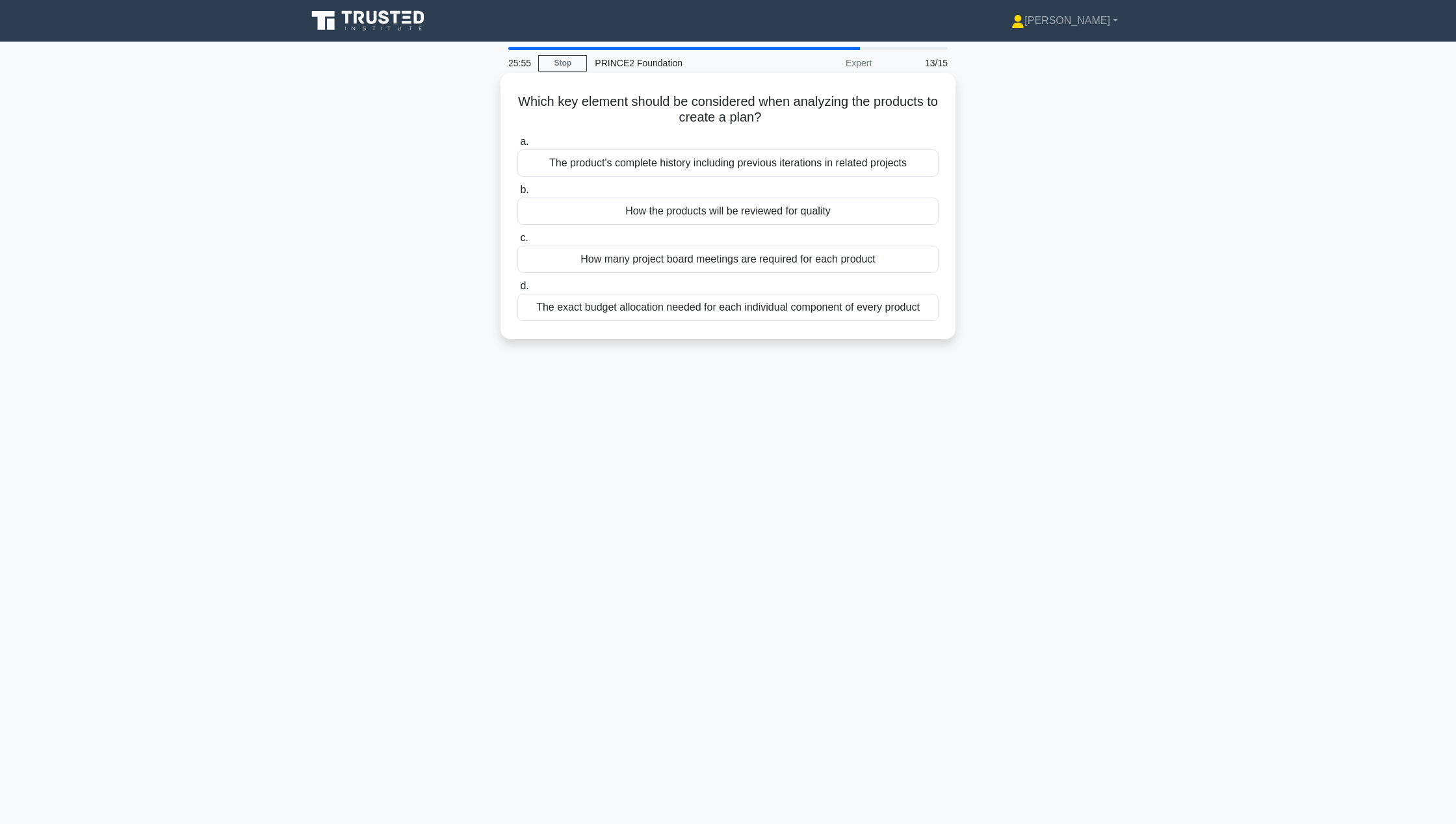
click at [702, 160] on div "The product's complete history including previous iterations in related projects" at bounding box center [727, 163] width 421 height 27
click at [517, 146] on input "a. The product's complete history including previous iterations in related proj…" at bounding box center [517, 141] width 0 height 9
click at [764, 173] on div "The complete hierarchical structure of the sponsor organization" at bounding box center [727, 163] width 421 height 27
click at [517, 146] on input "a. The complete hierarchical structure of the sponsor organization" at bounding box center [517, 141] width 0 height 9
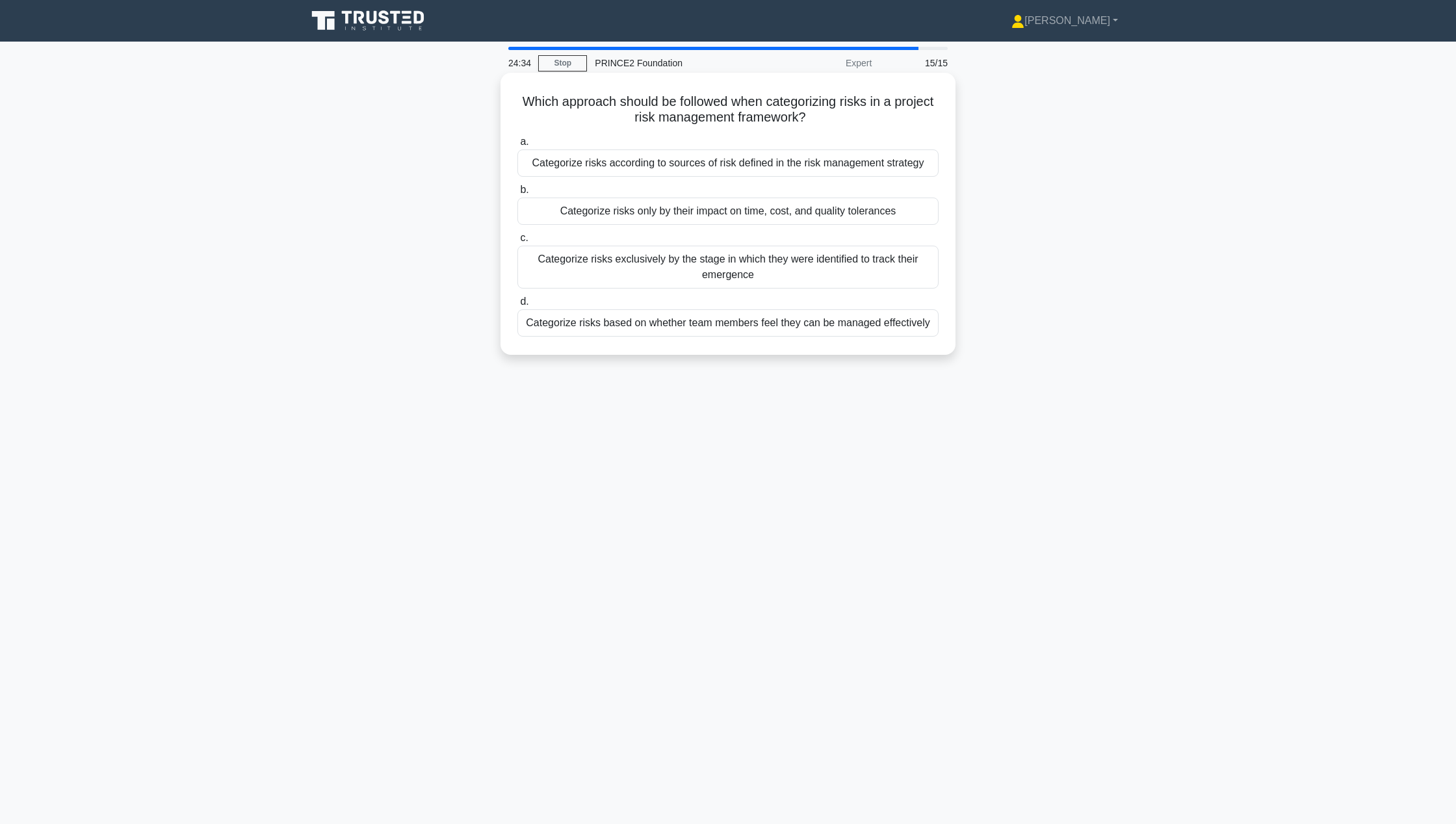
click at [764, 155] on div "Categorize risks according to sources of risk defined in the risk management st…" at bounding box center [727, 163] width 421 height 27
click at [517, 146] on input "a. Categorize risks according to sources of risk defined in the risk management…" at bounding box center [517, 141] width 0 height 9
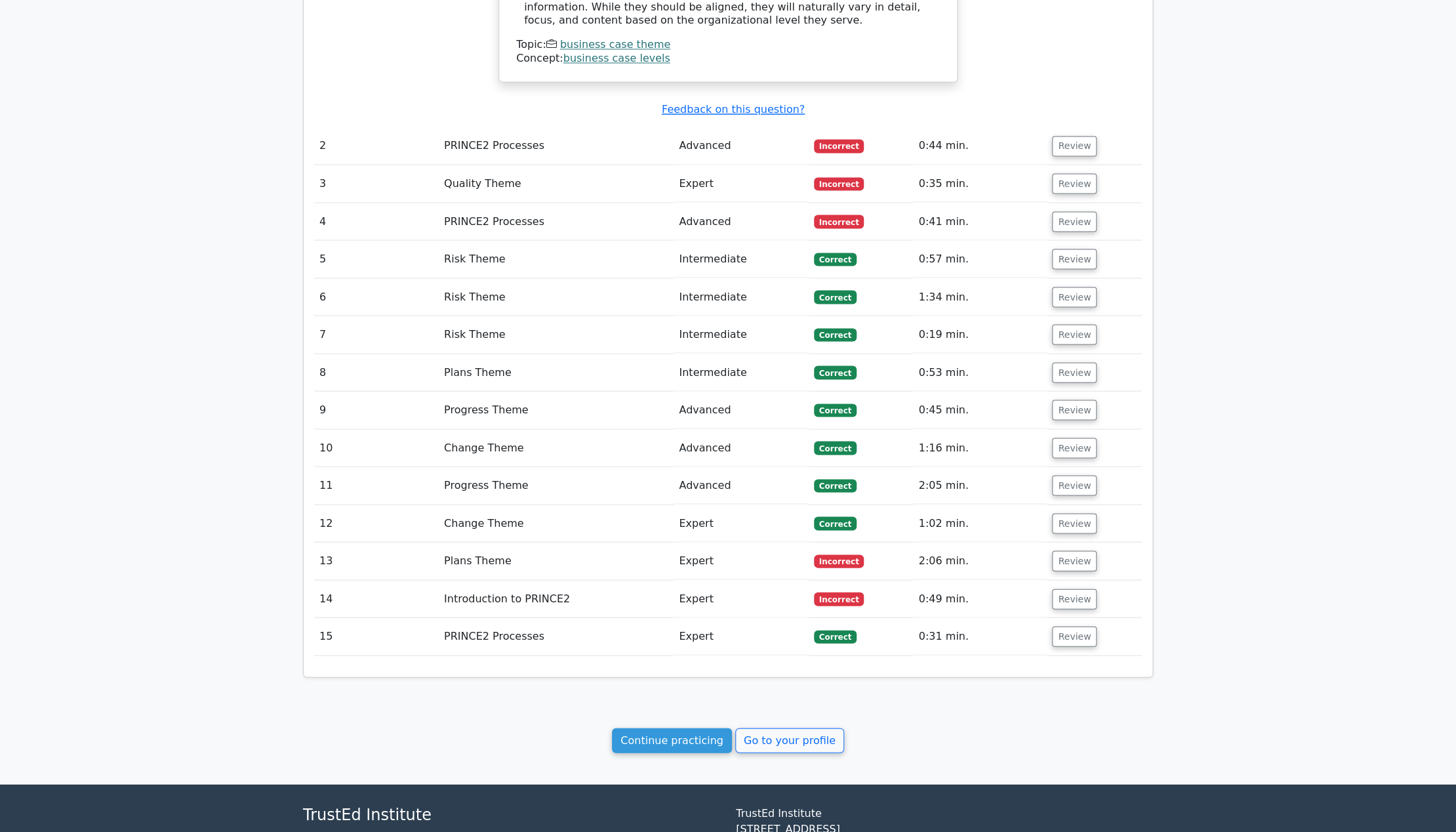
scroll to position [1384, 0]
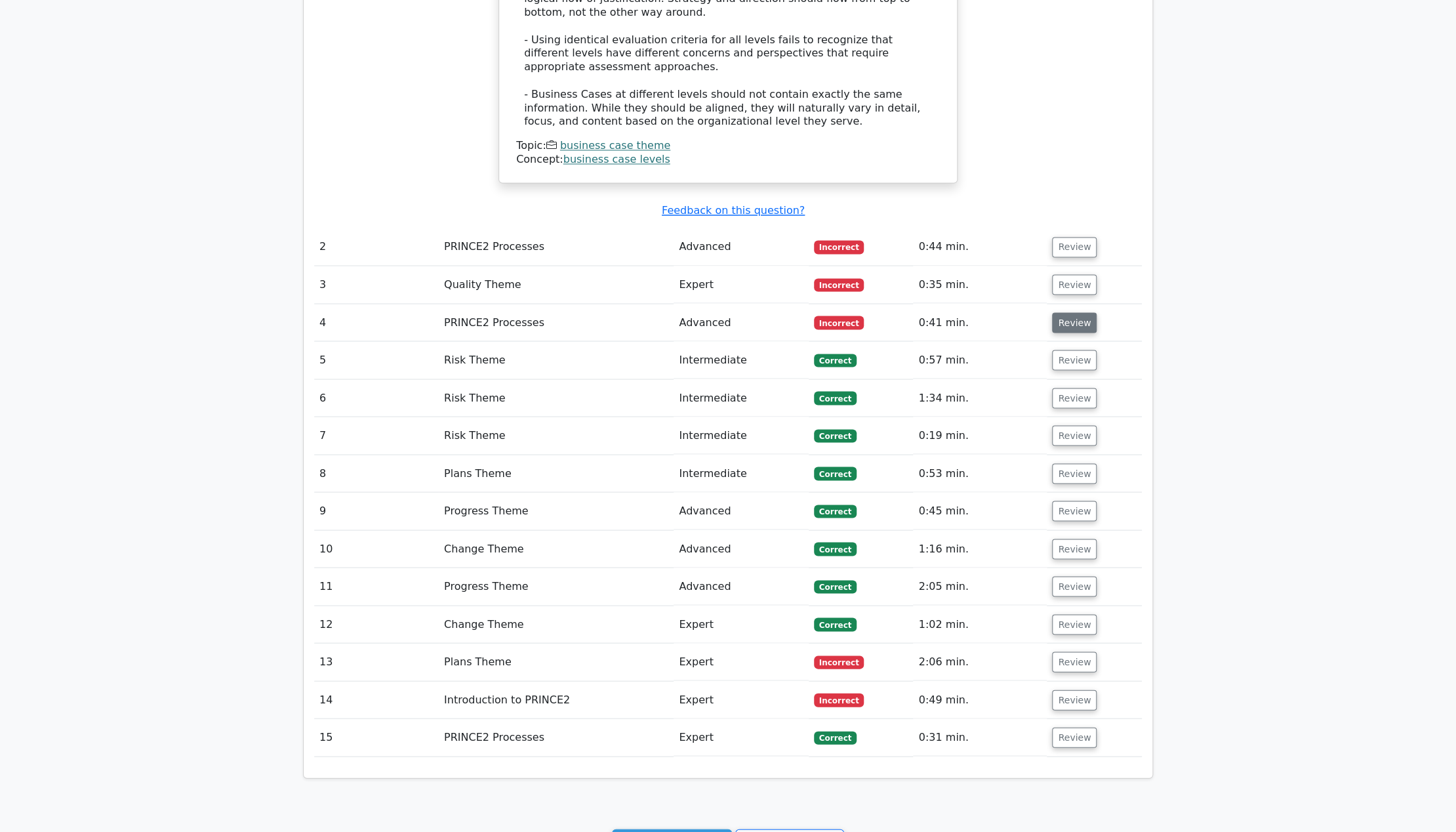
click at [1075, 313] on button "Review" at bounding box center [1075, 323] width 45 height 21
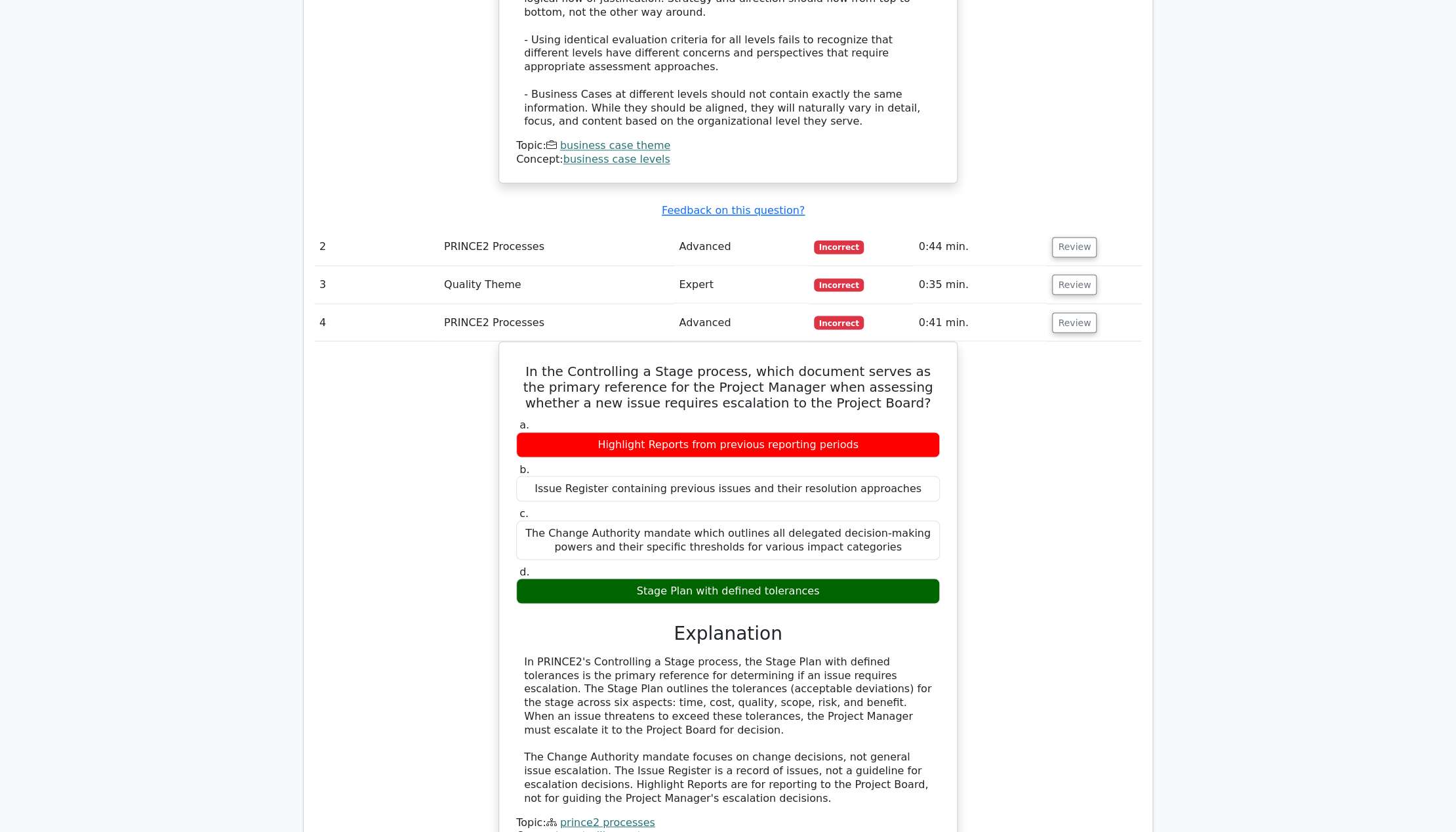
click at [1025, 361] on div "In the Controlling a Stage process, which document serves as the primary refere…" at bounding box center [728, 608] width 828 height 534
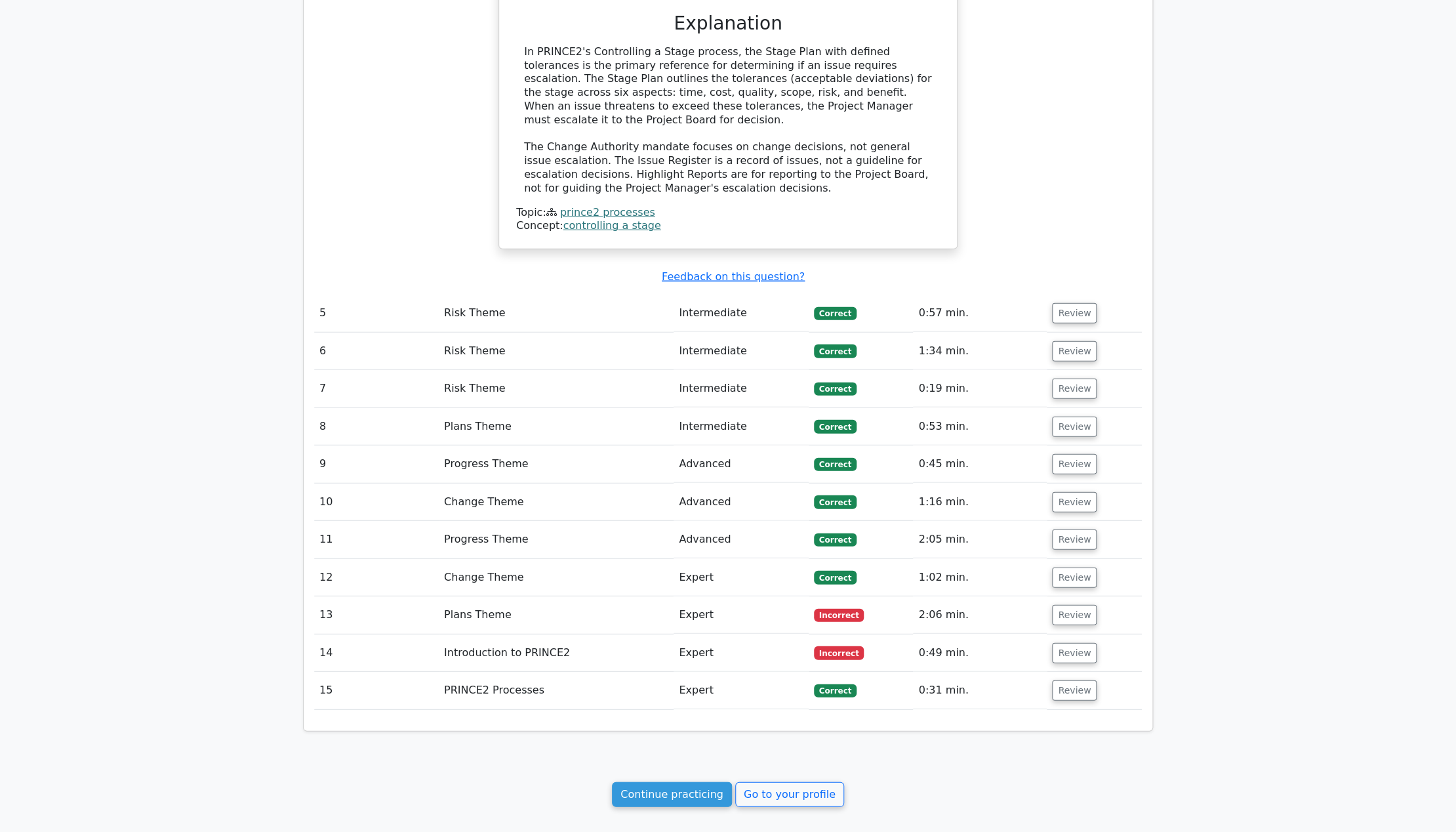
scroll to position [2109, 0]
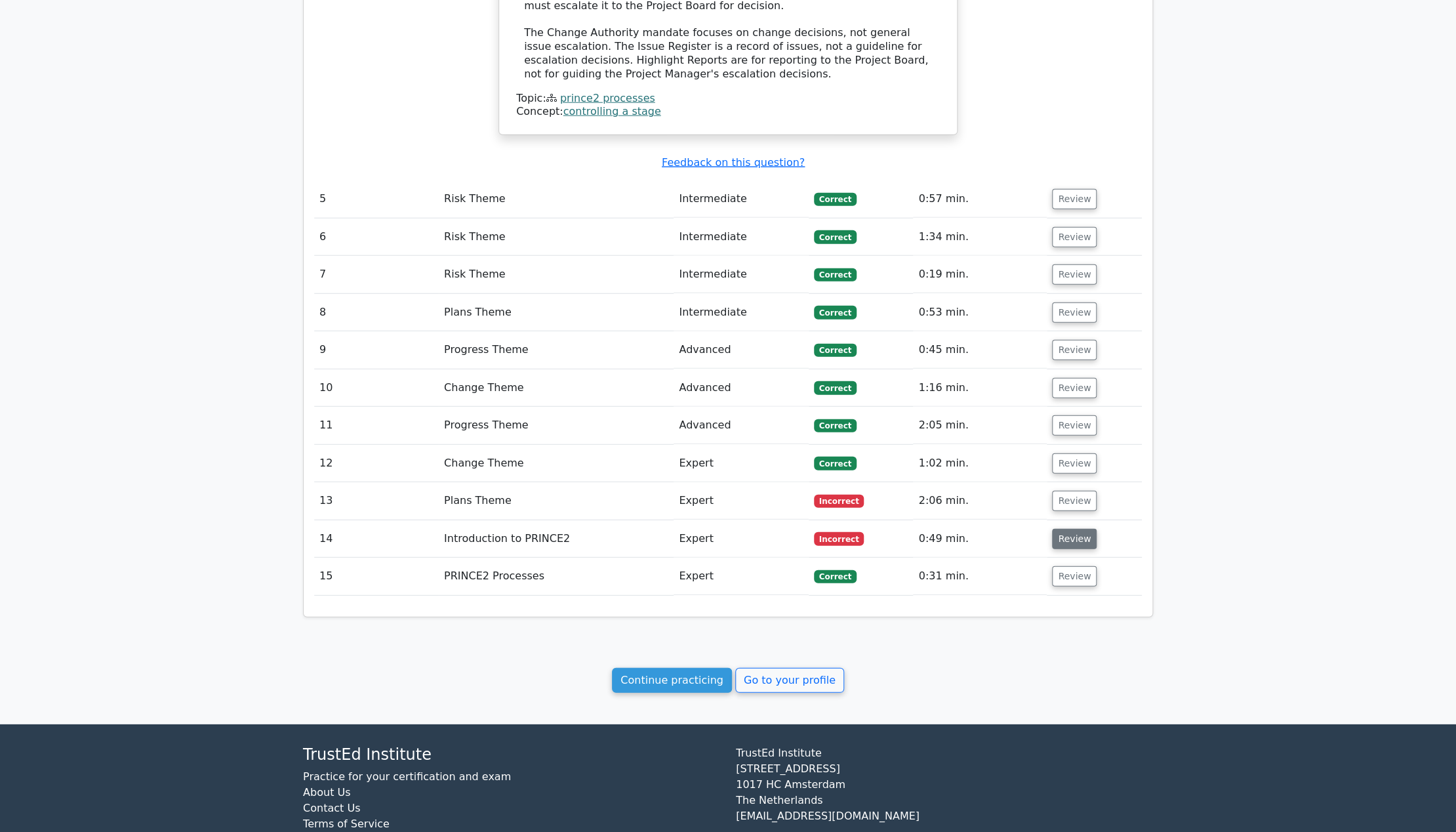
click at [1060, 529] on button "Review" at bounding box center [1075, 539] width 45 height 21
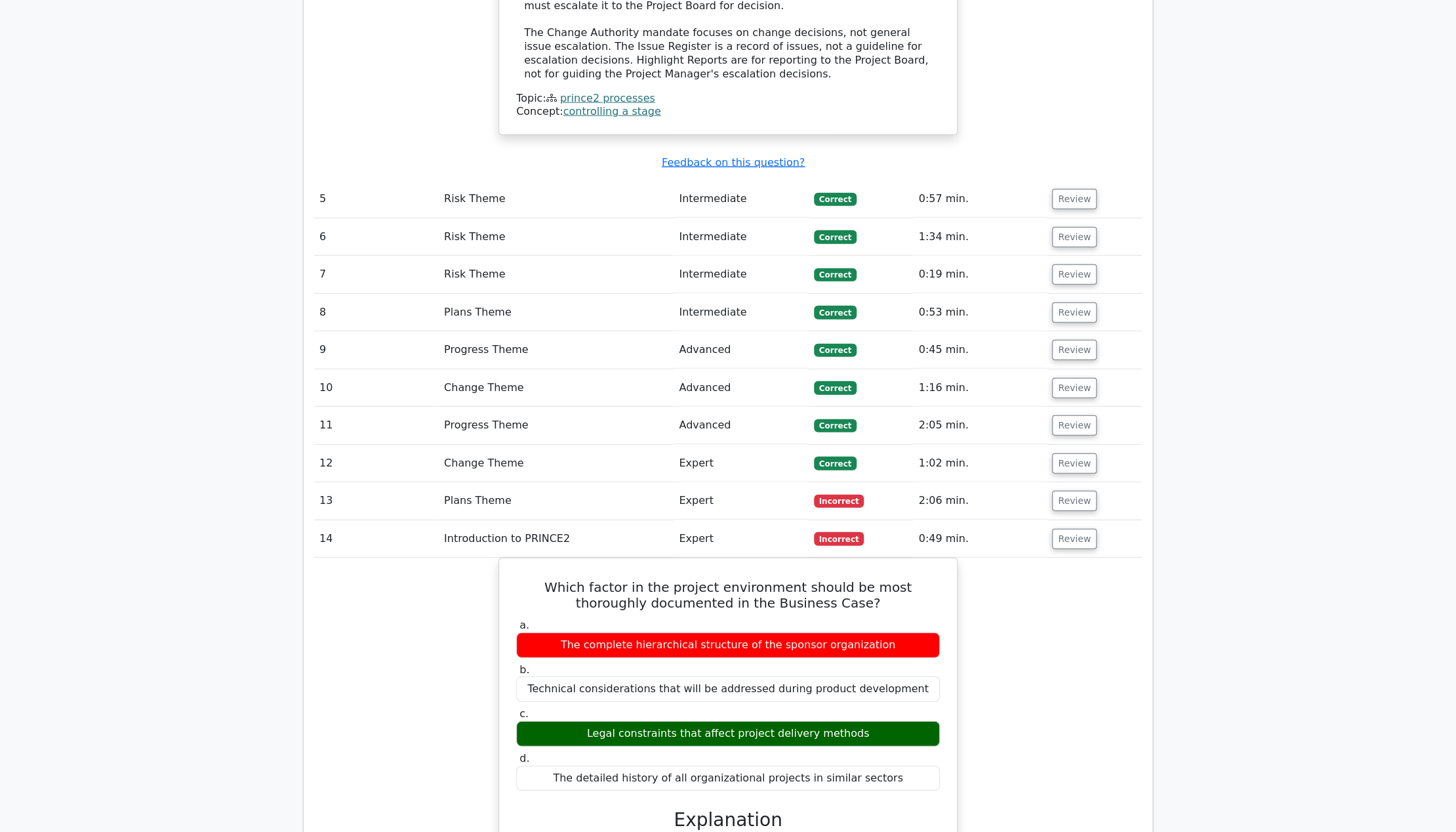
click at [1081, 482] on td "Review" at bounding box center [1093, 501] width 95 height 37
click at [1081, 491] on button "Review" at bounding box center [1075, 501] width 45 height 21
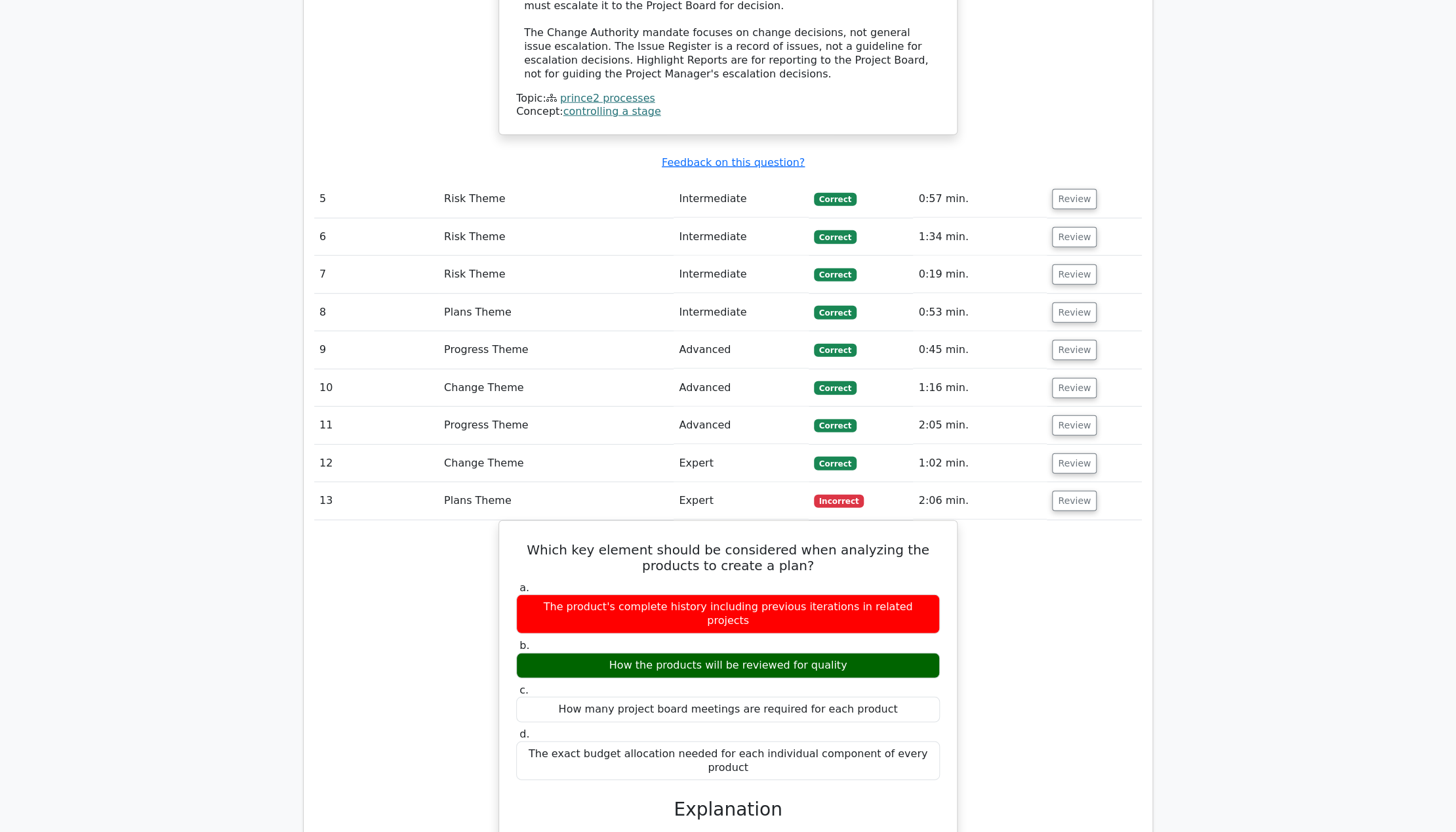
click at [1073, 520] on div "Which key element should be considered when analyzing the products to create a …" at bounding box center [728, 834] width 828 height 628
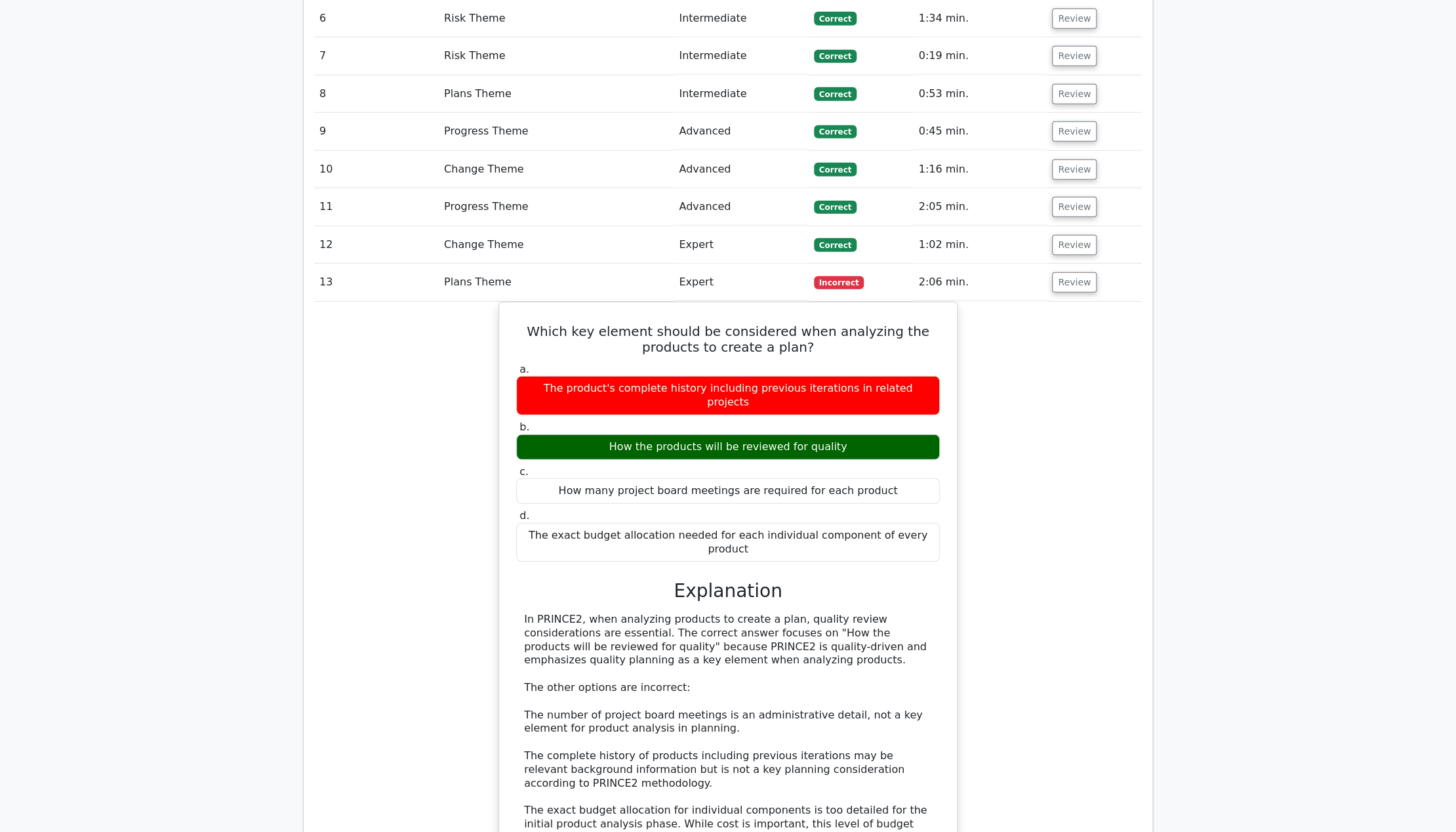
scroll to position [2458, 0]
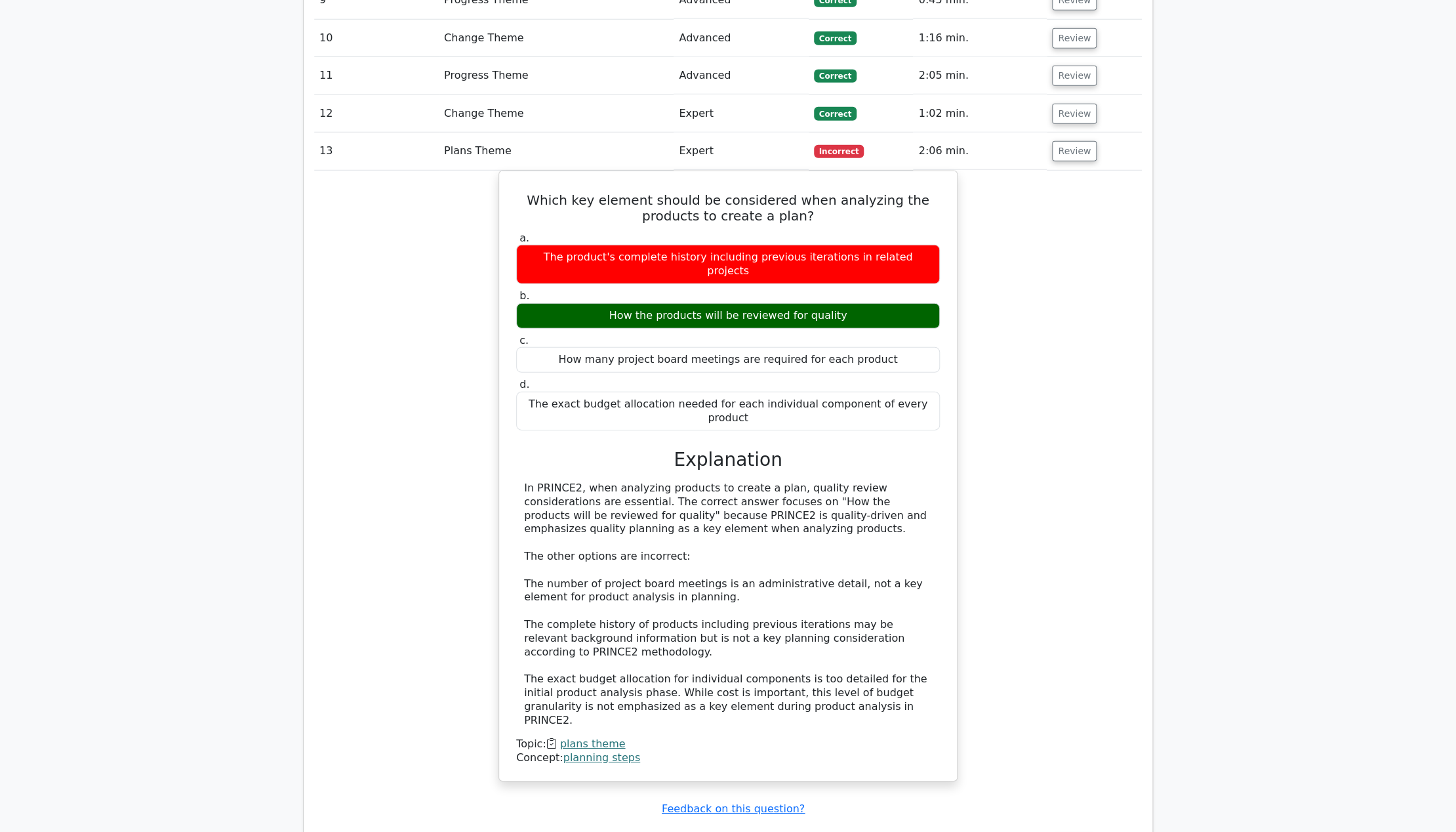
click at [1045, 371] on div "Which key element should be considered when analyzing the products to create a …" at bounding box center [728, 485] width 828 height 628
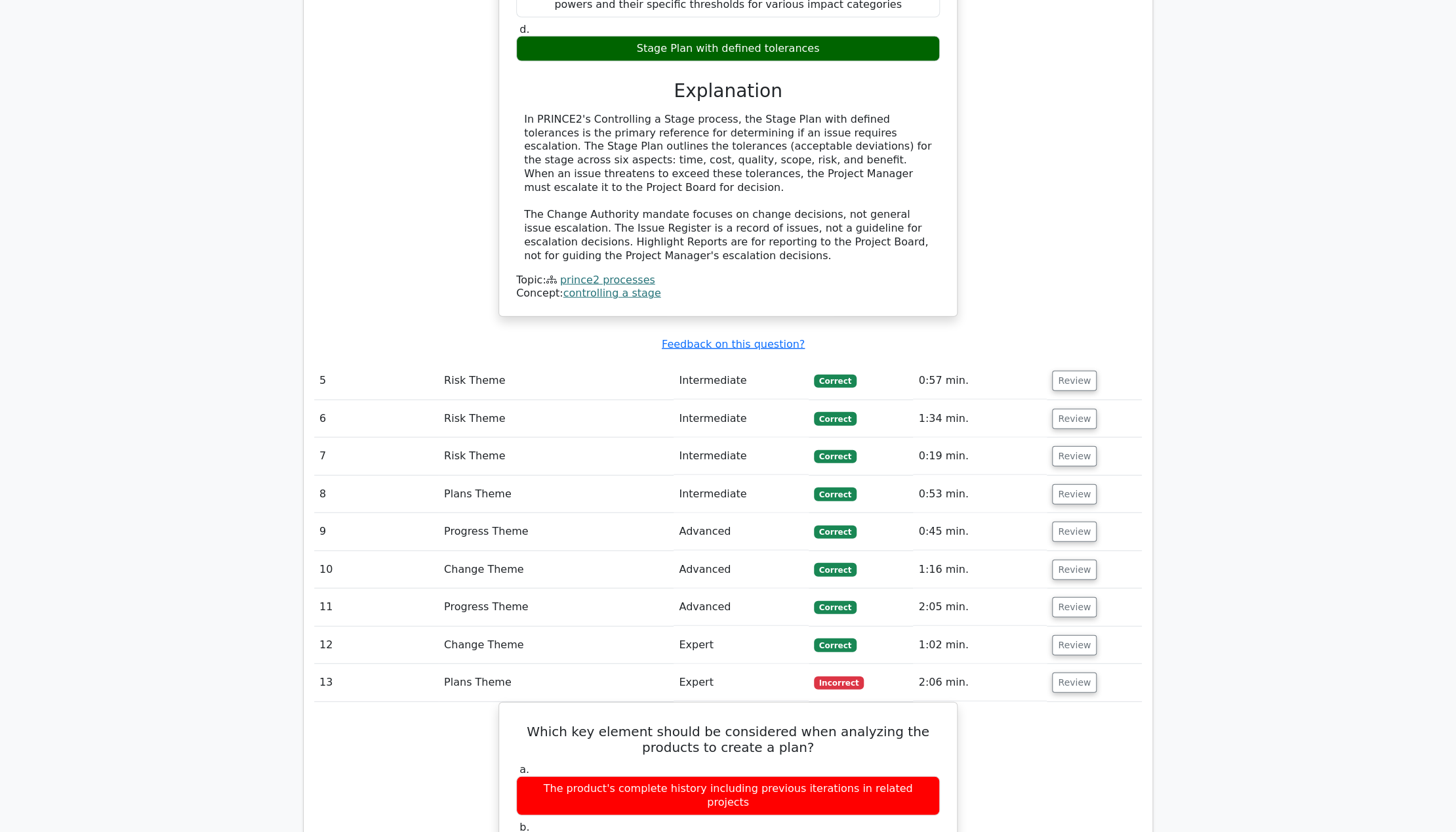
scroll to position [1846, 0]
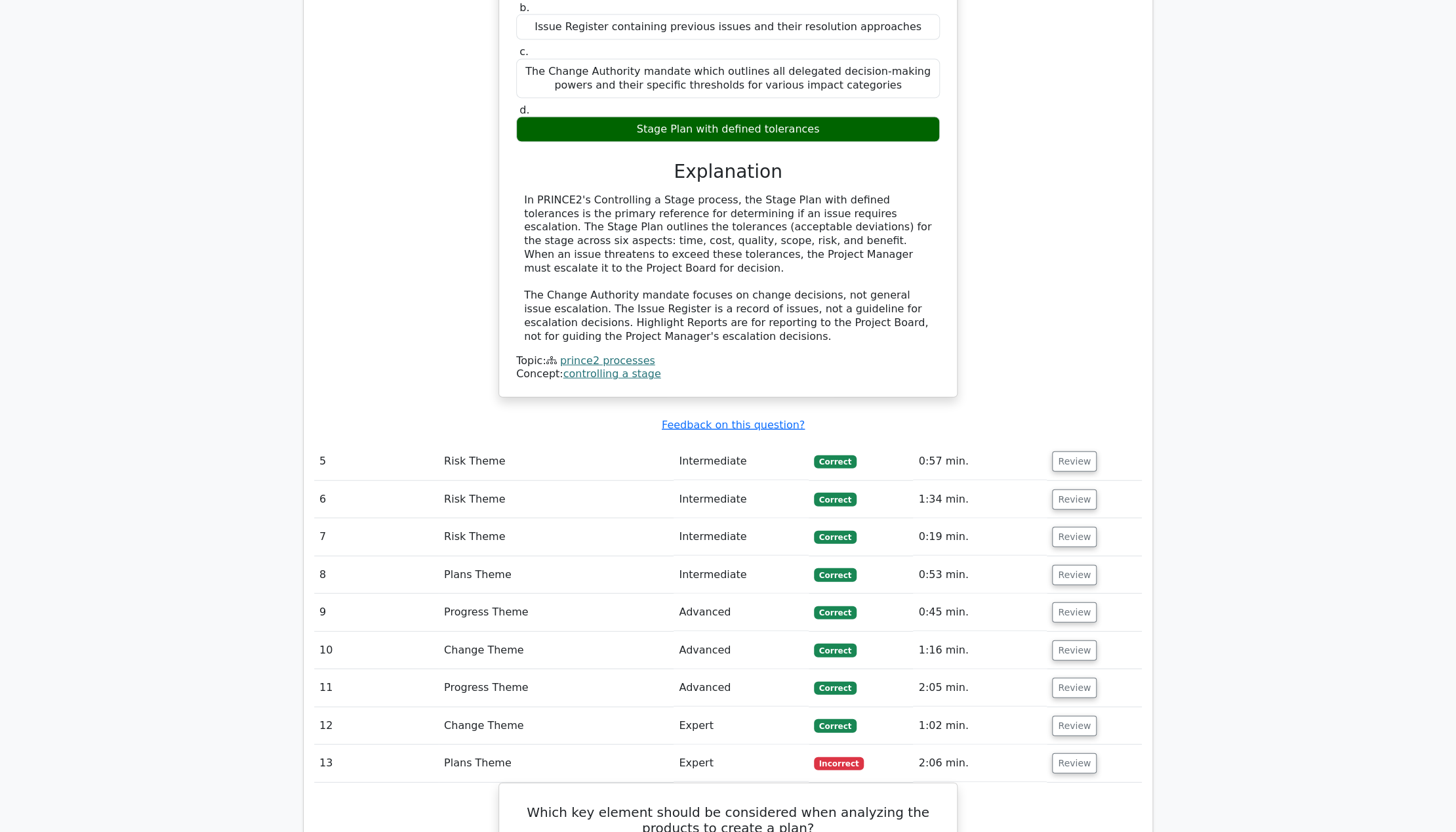
click at [1129, 376] on tbody "1 Business Case Theme Advanced Correct 0:59 min. Review a." at bounding box center [728, 620] width 828 height 3318
click at [1098, 242] on div "In the Controlling a Stage process, which document serves as the primary refere…" at bounding box center [728, 147] width 828 height 534
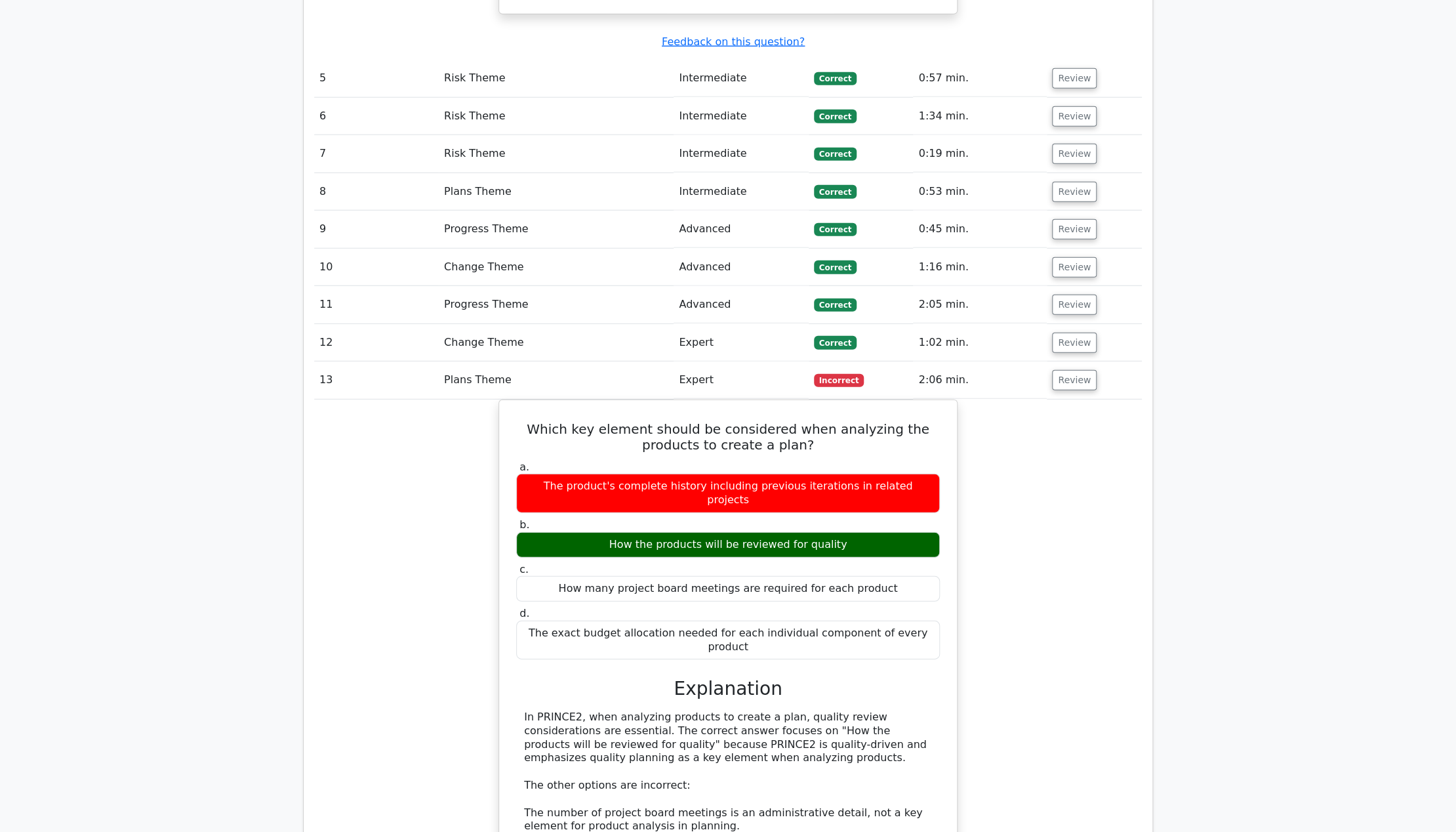
scroll to position [2371, 0]
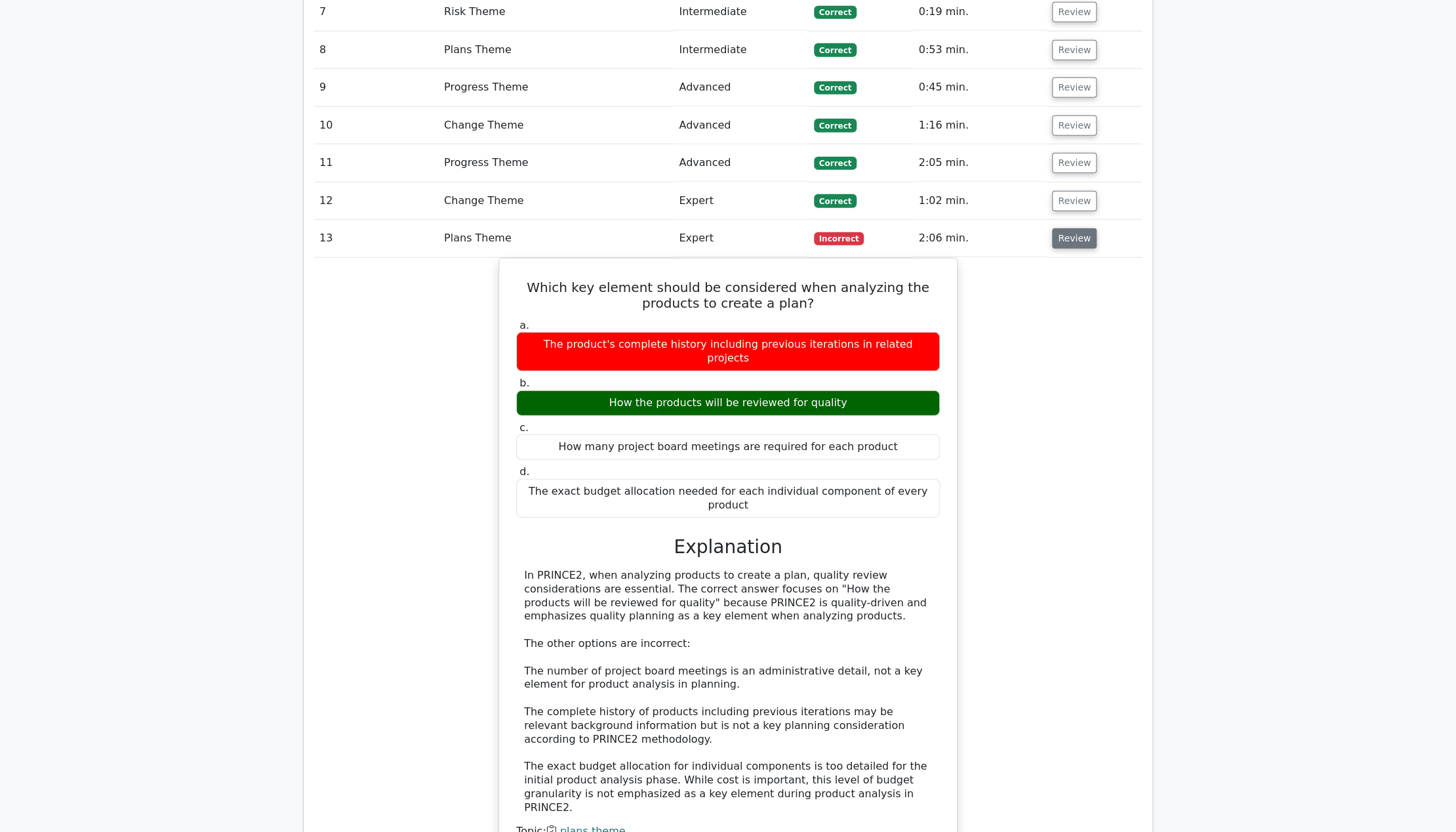
click at [1072, 229] on button "Review" at bounding box center [1075, 239] width 45 height 21
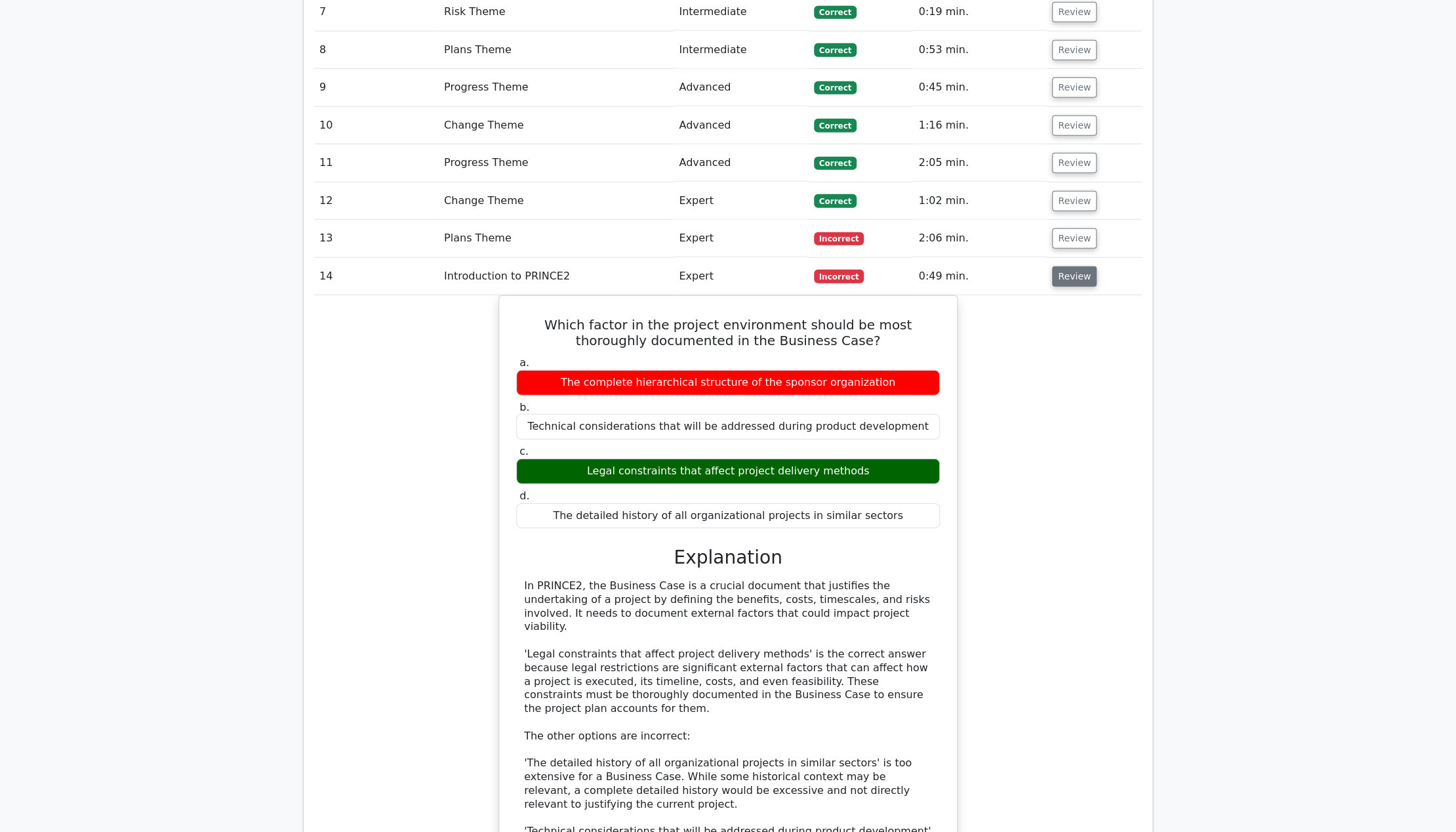
click at [1080, 267] on button "Review" at bounding box center [1075, 277] width 45 height 21
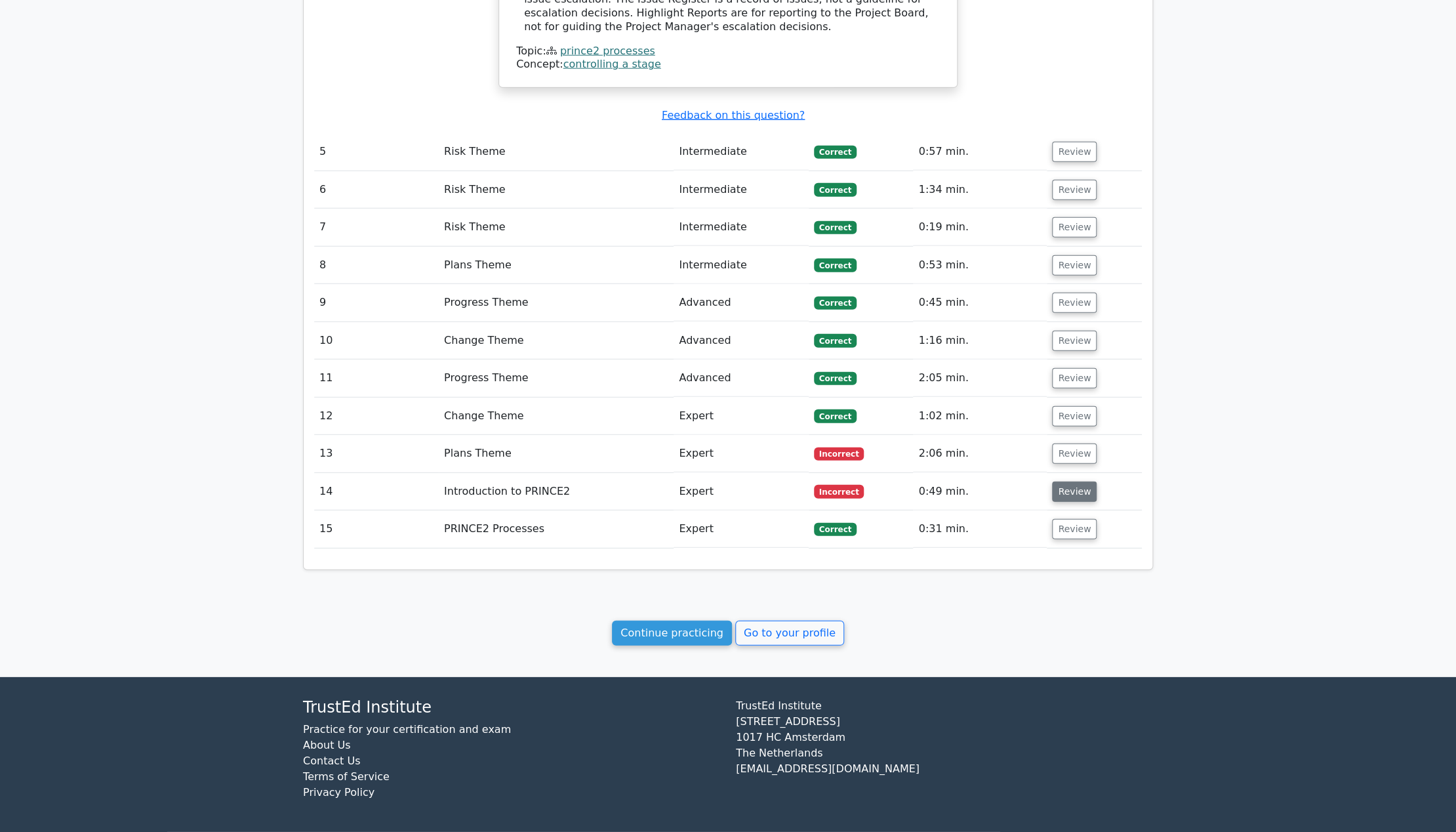
scroll to position [2109, 0]
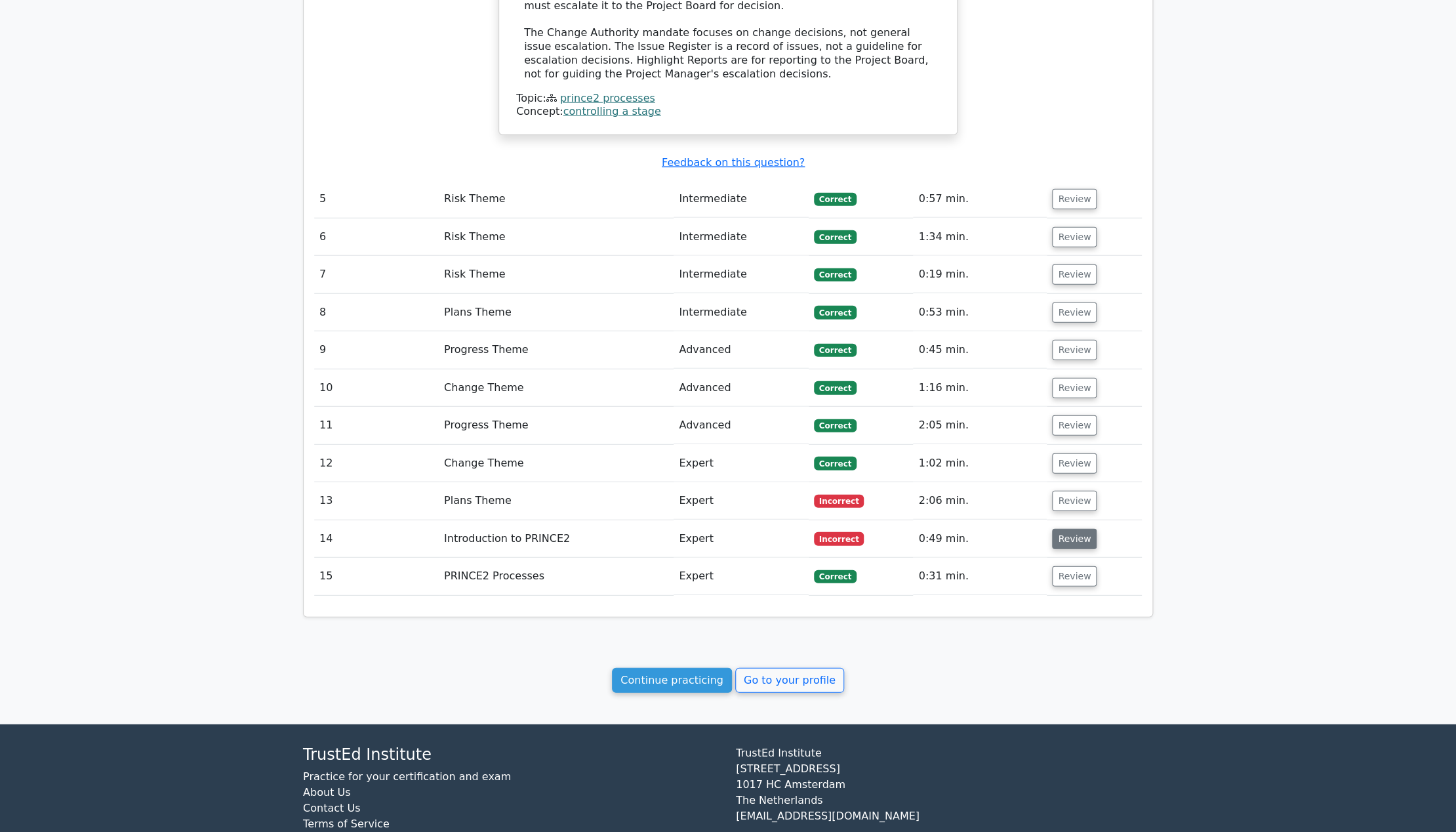
click at [1067, 529] on button "Review" at bounding box center [1075, 539] width 45 height 21
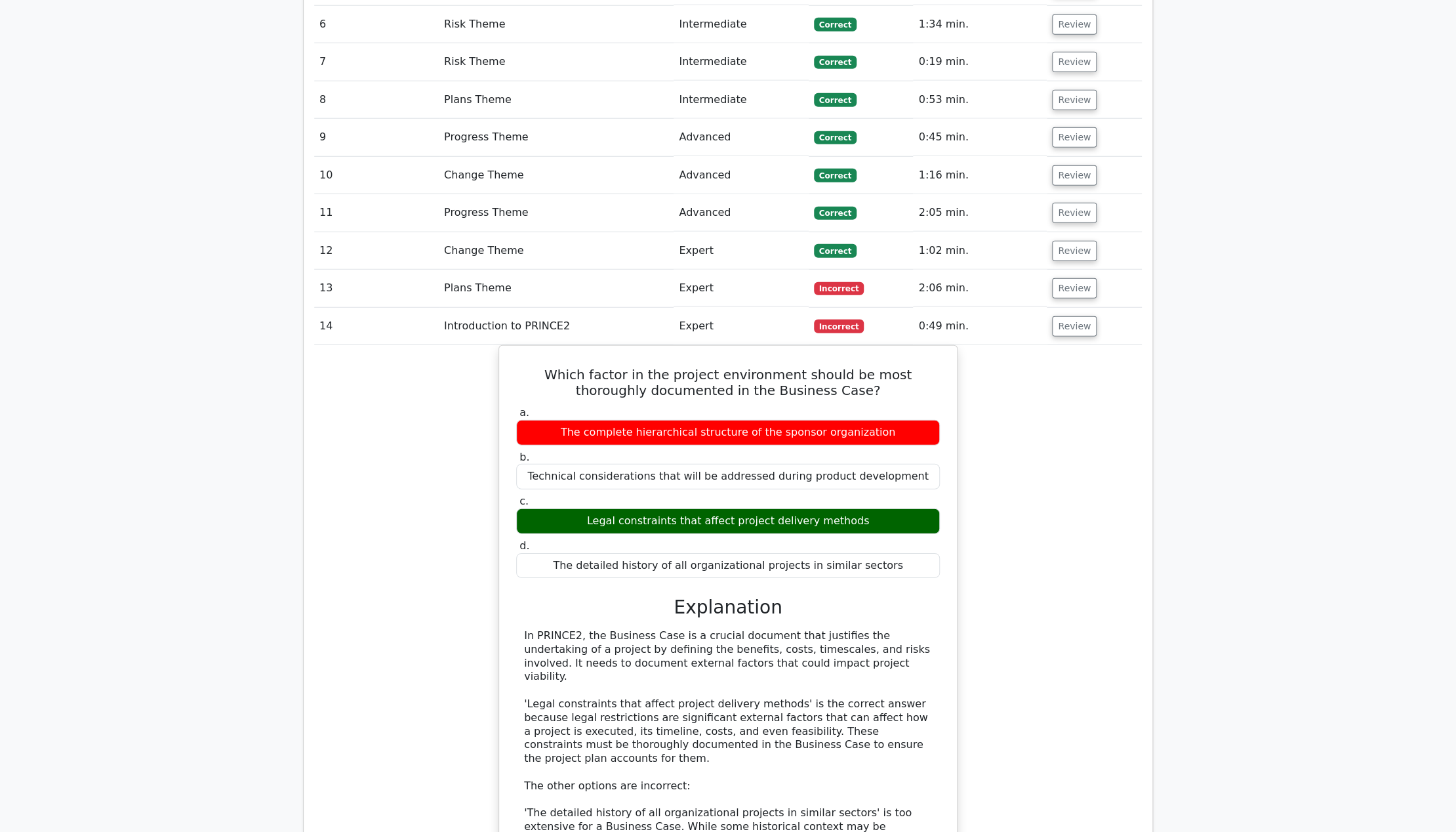
scroll to position [2284, 0]
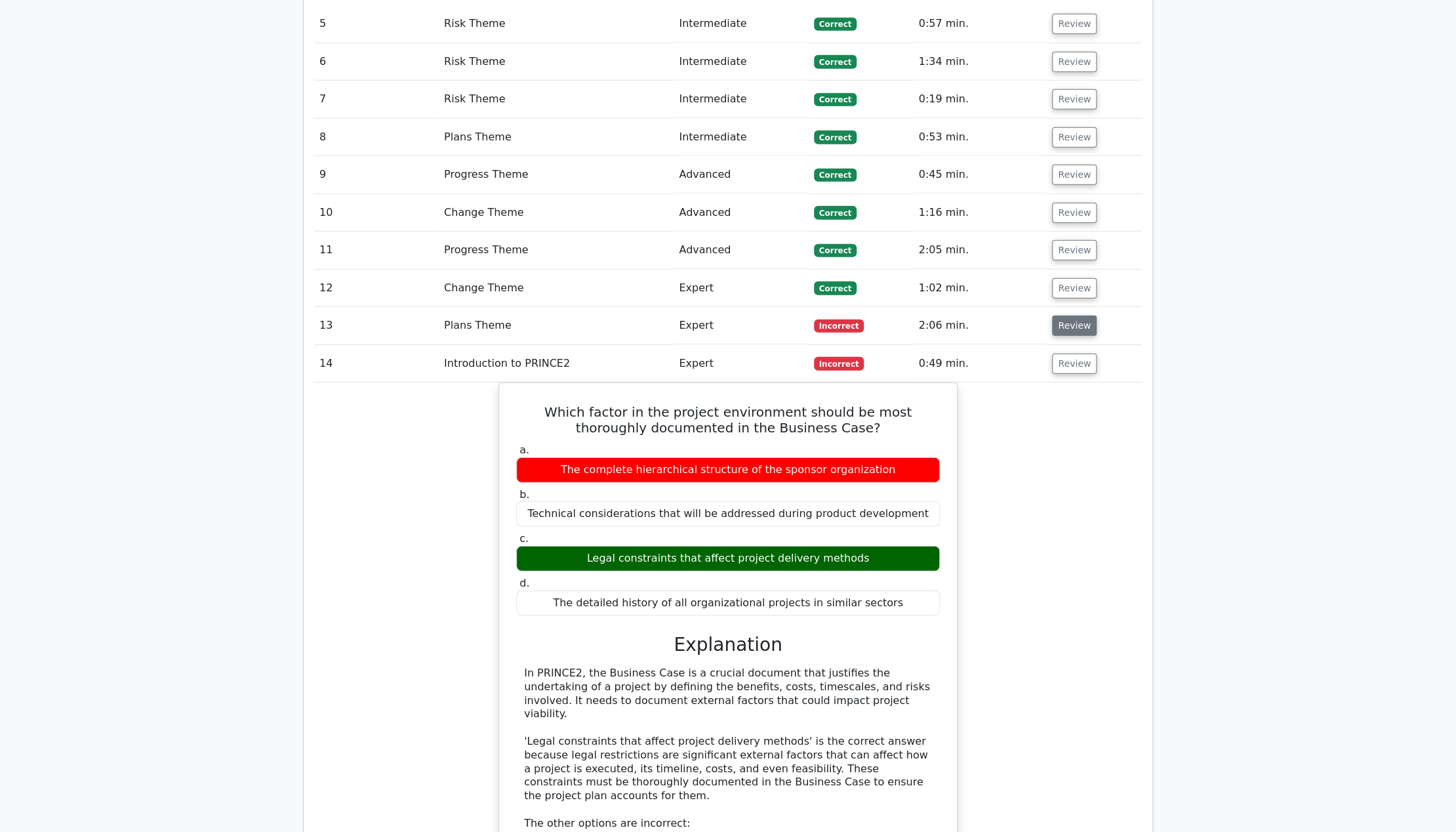
click at [1059, 316] on button "Review" at bounding box center [1075, 326] width 45 height 21
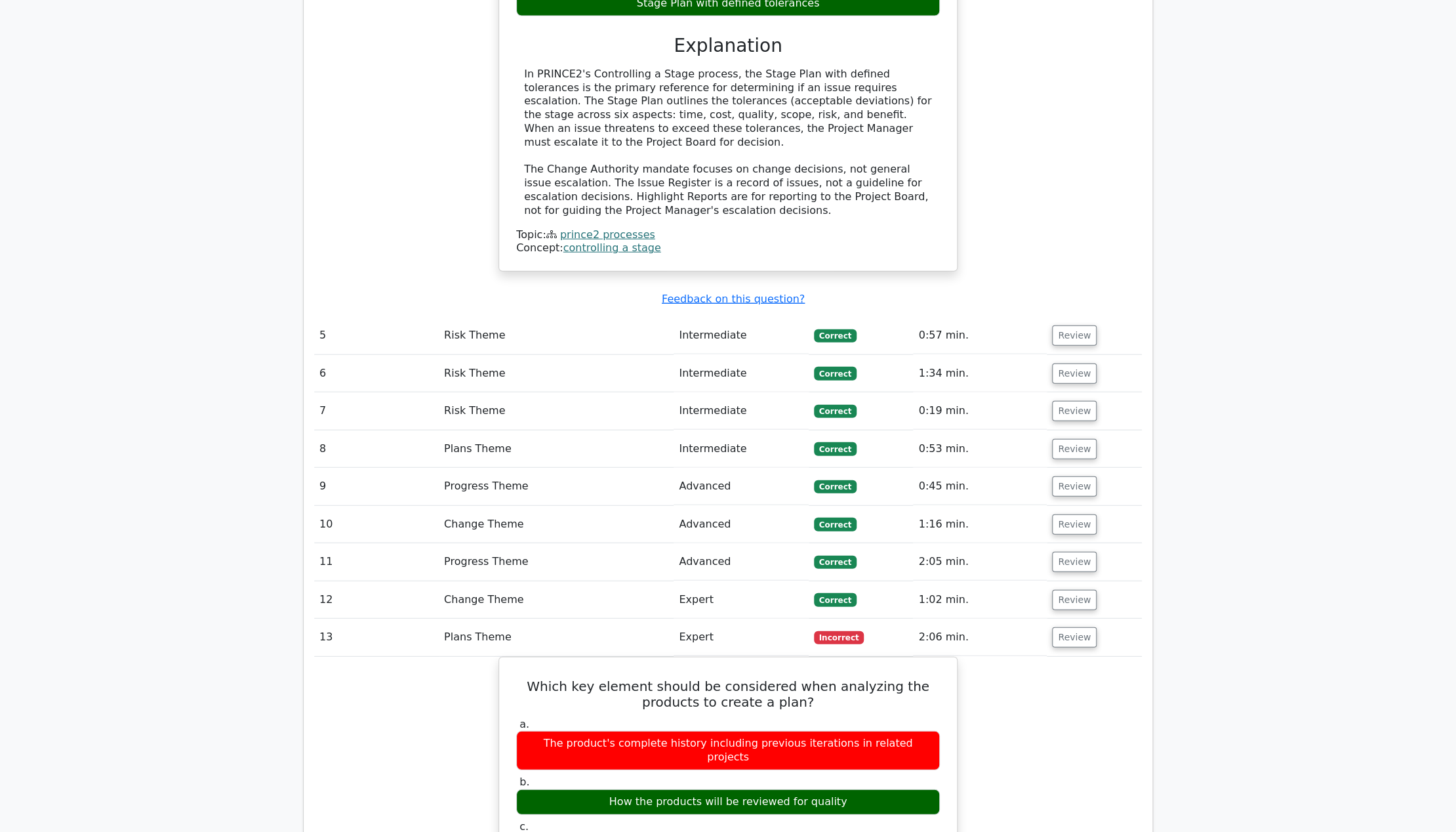
scroll to position [1933, 0]
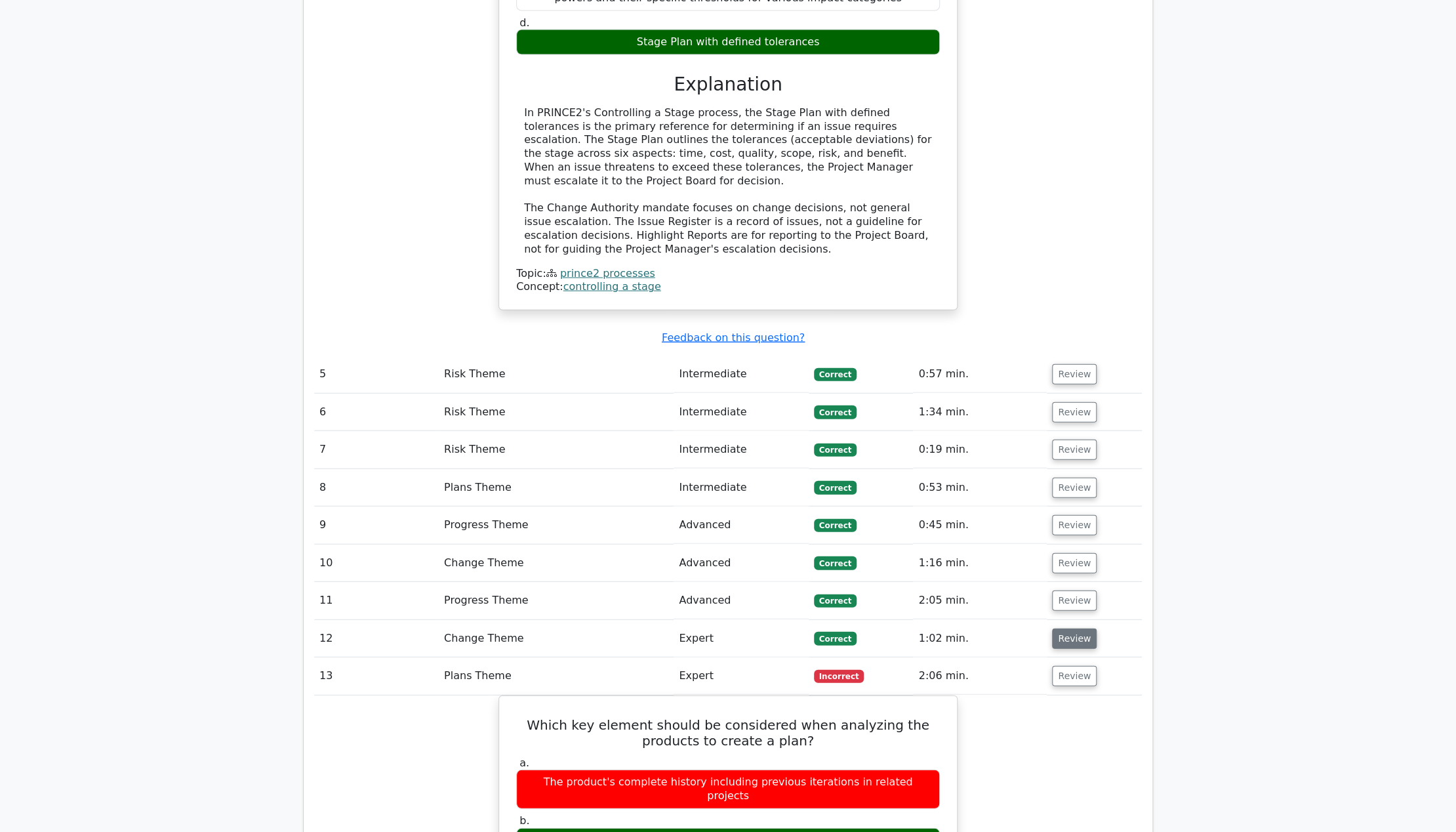
click at [1065, 629] on button "Review" at bounding box center [1075, 638] width 45 height 21
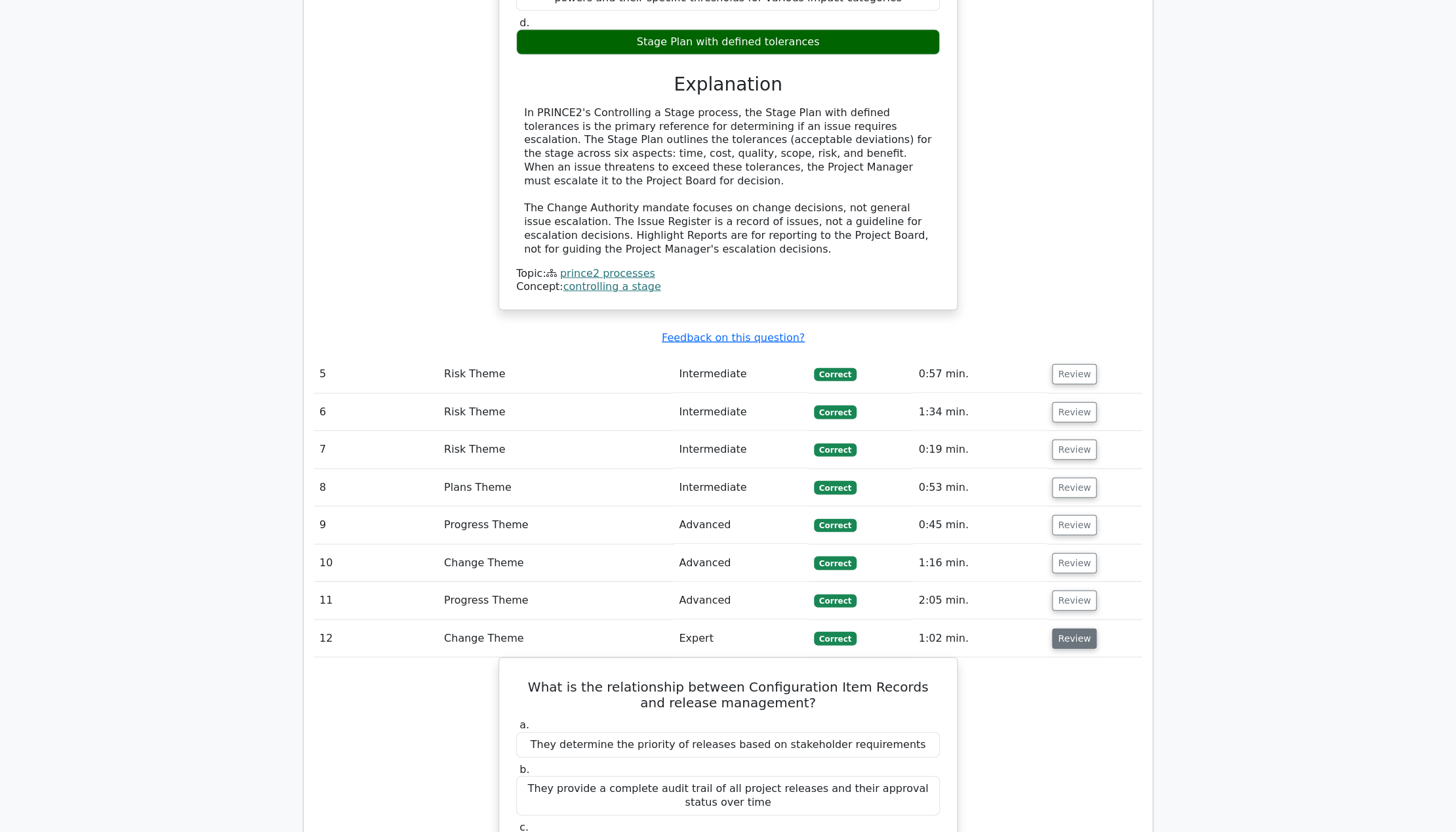
click at [1070, 629] on button "Review" at bounding box center [1075, 638] width 45 height 21
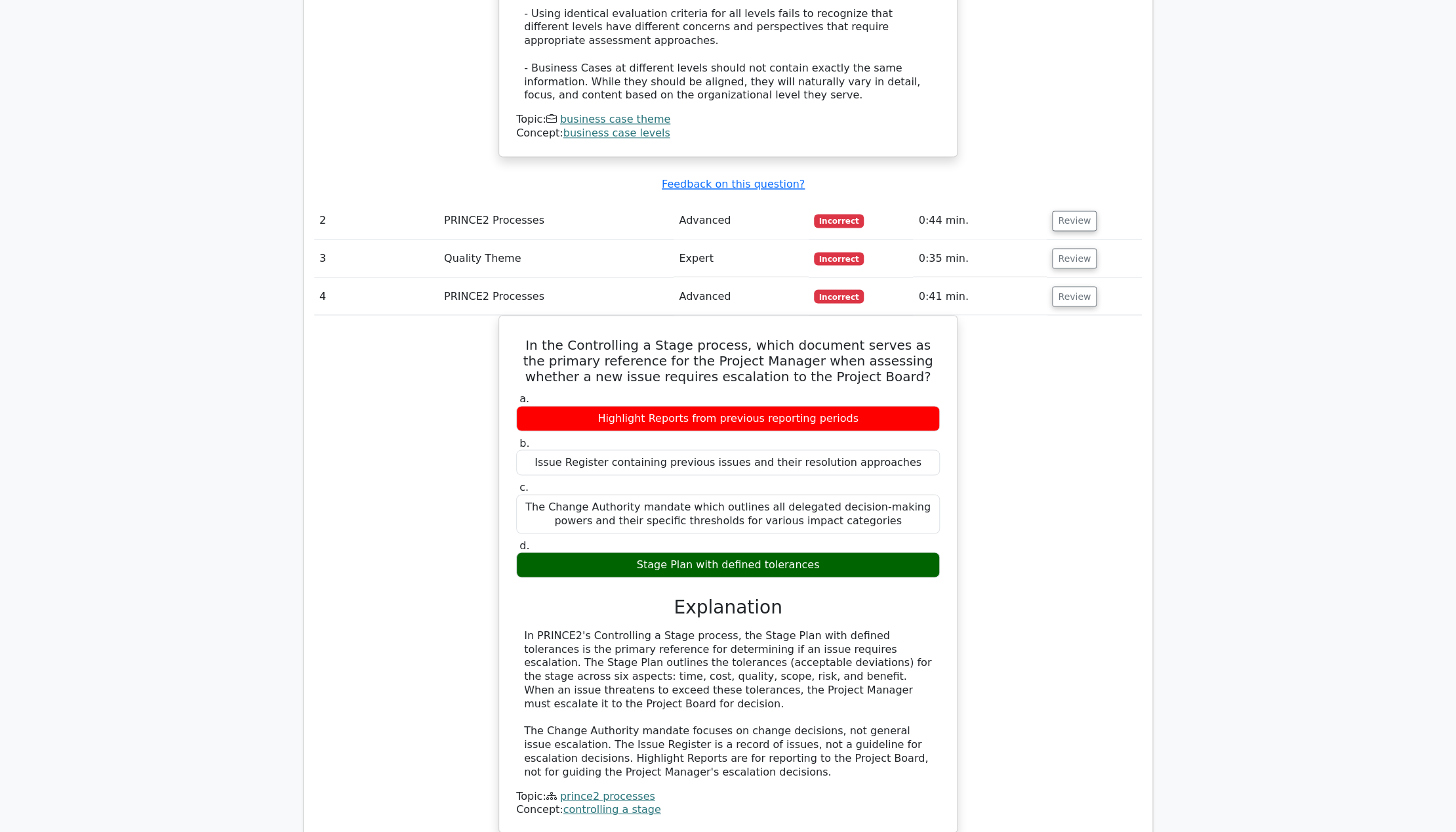
scroll to position [1234, 0]
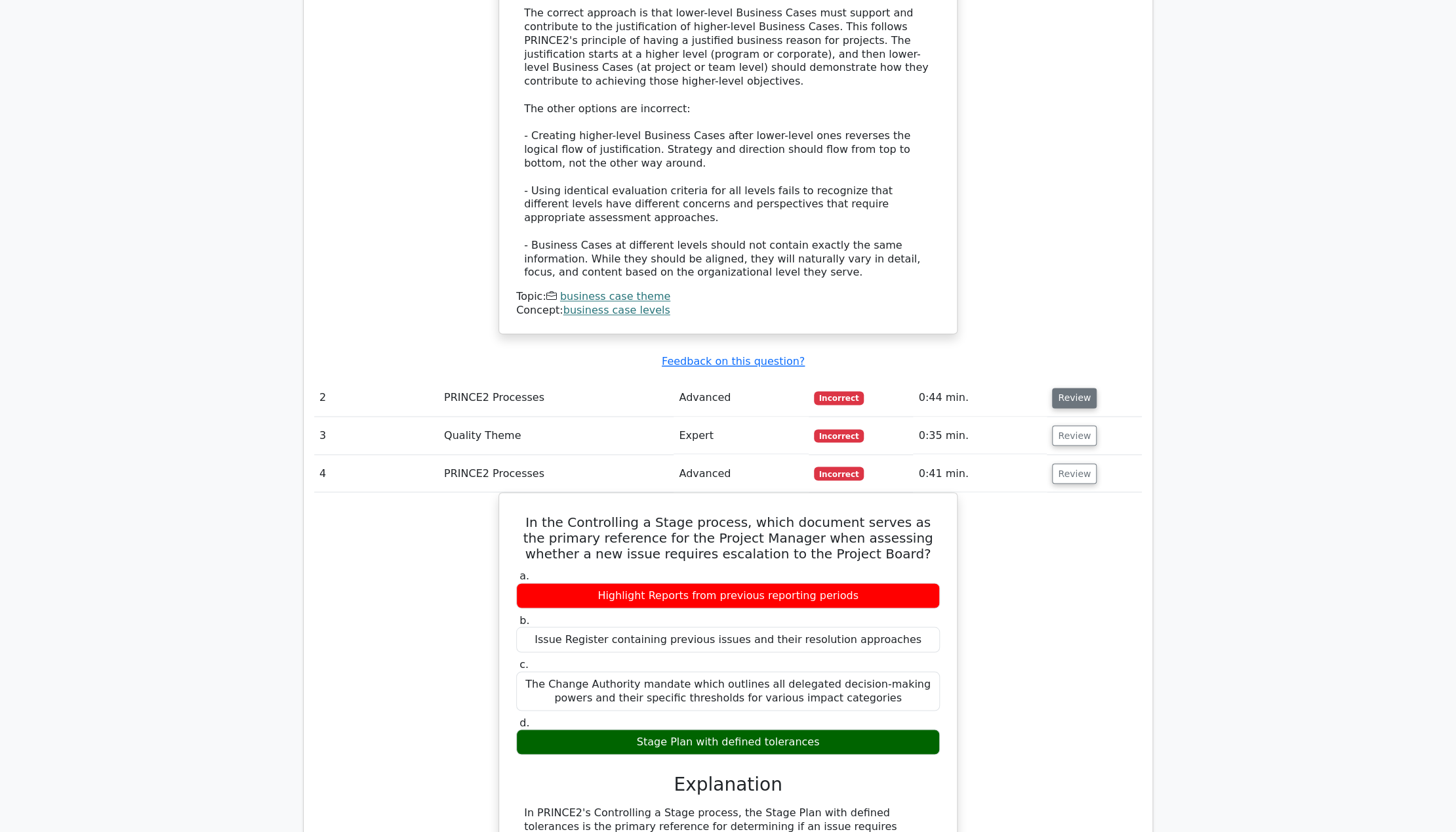
click at [1067, 388] on button "Review" at bounding box center [1075, 398] width 45 height 21
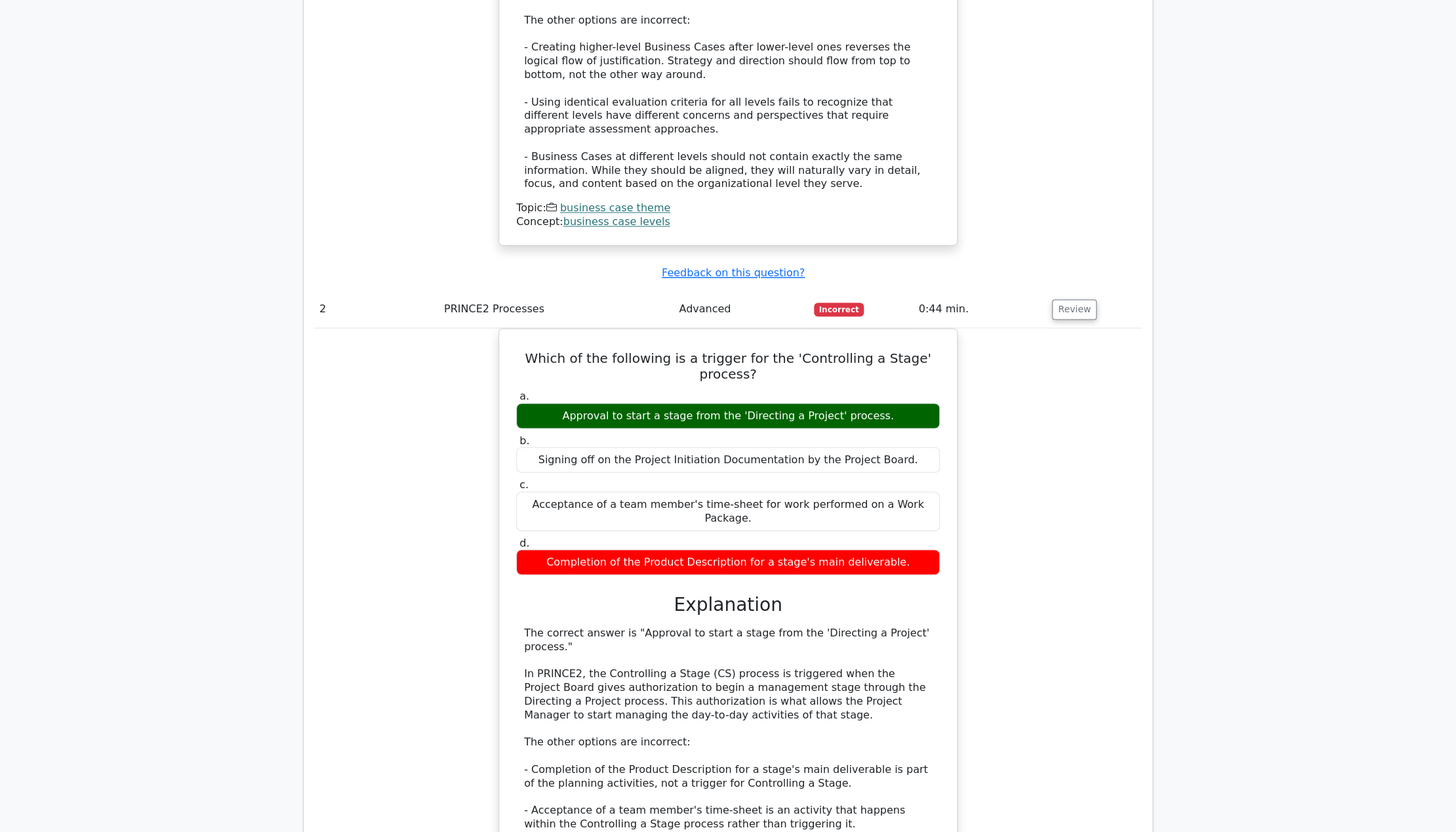
scroll to position [1408, 0]
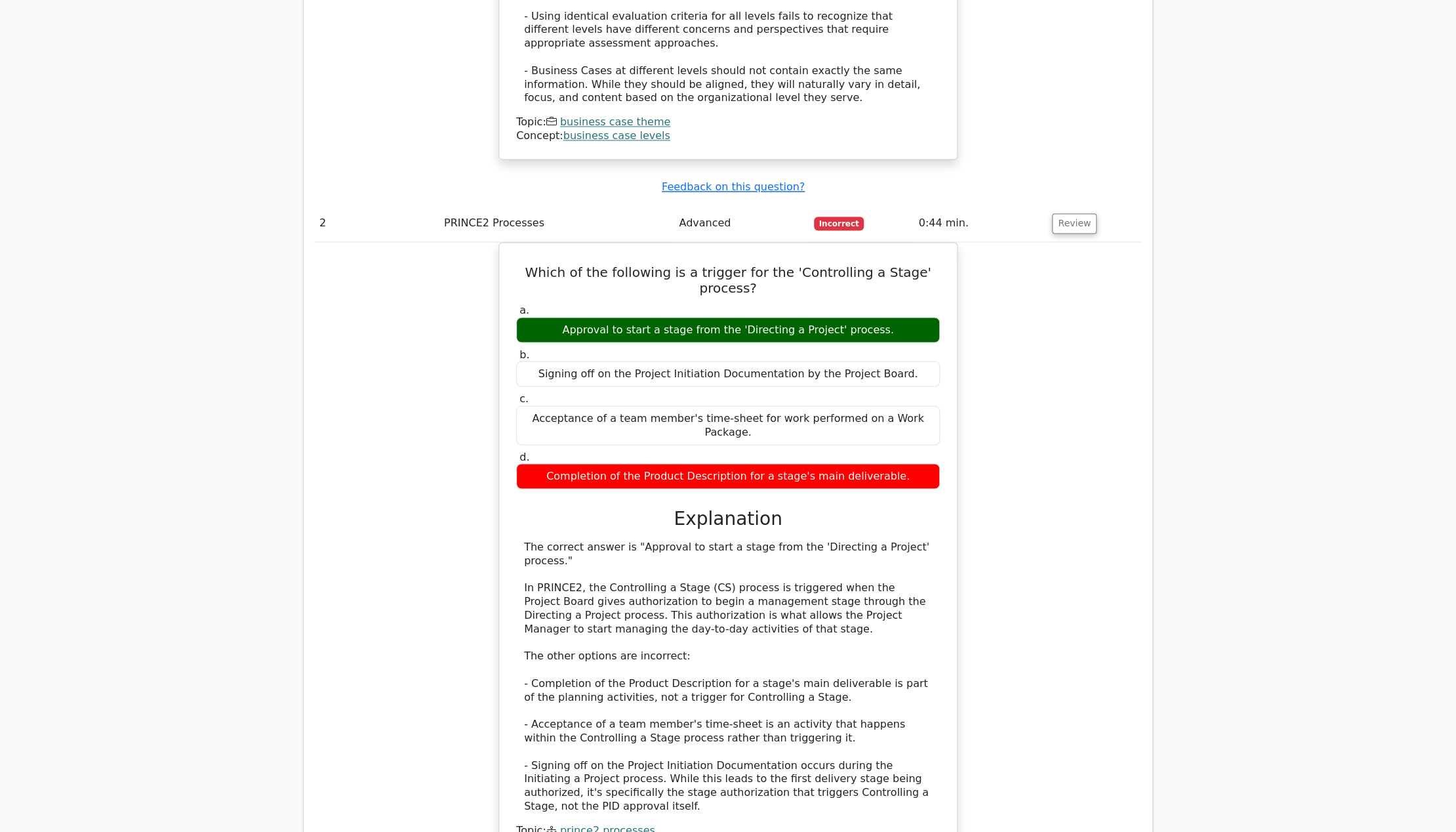
click at [1094, 204] on td "Review" at bounding box center [1093, 223] width 95 height 37
click at [1085, 213] on button "Review" at bounding box center [1075, 223] width 45 height 21
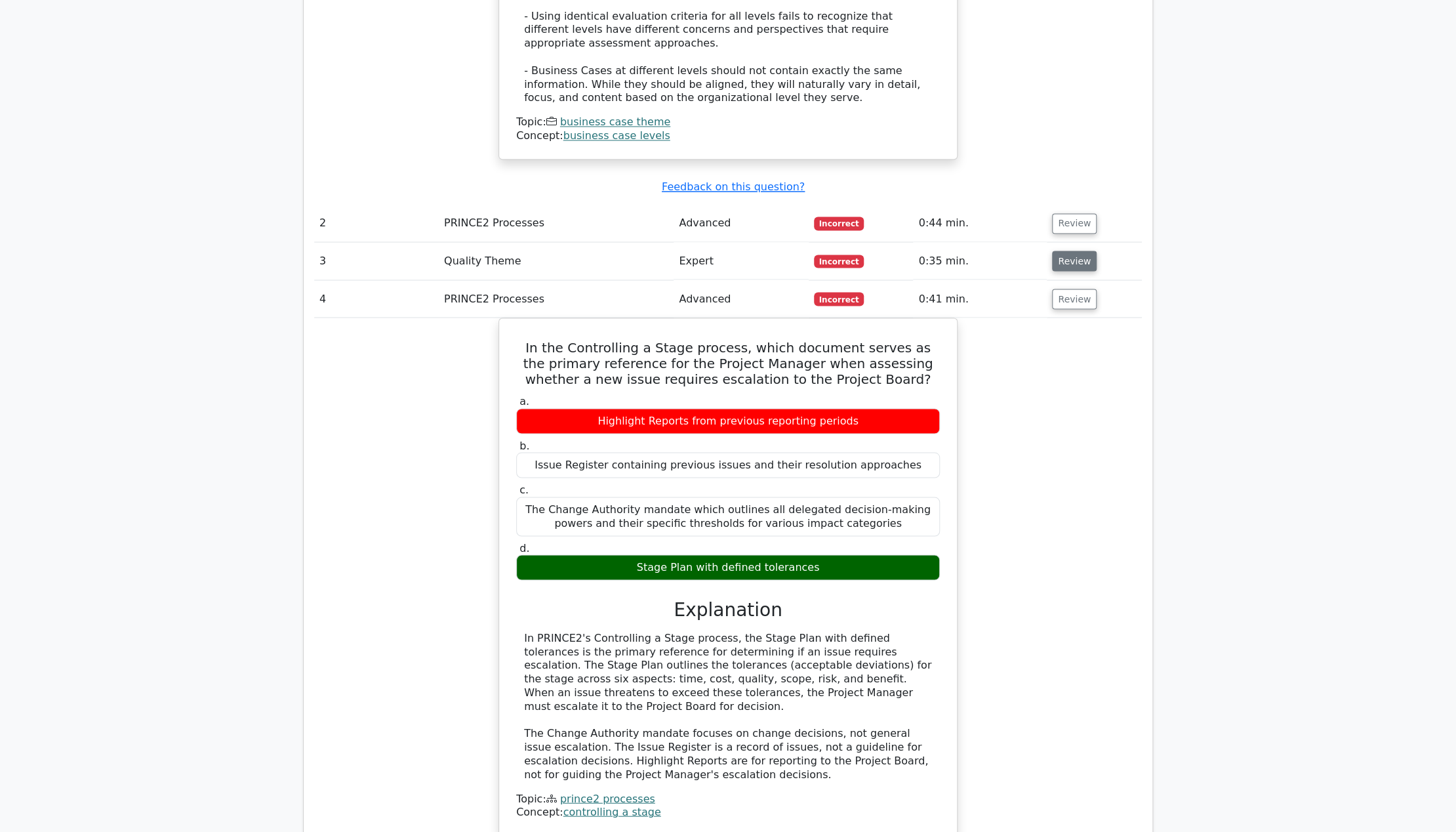
click at [1079, 250] on button "Review" at bounding box center [1075, 260] width 45 height 21
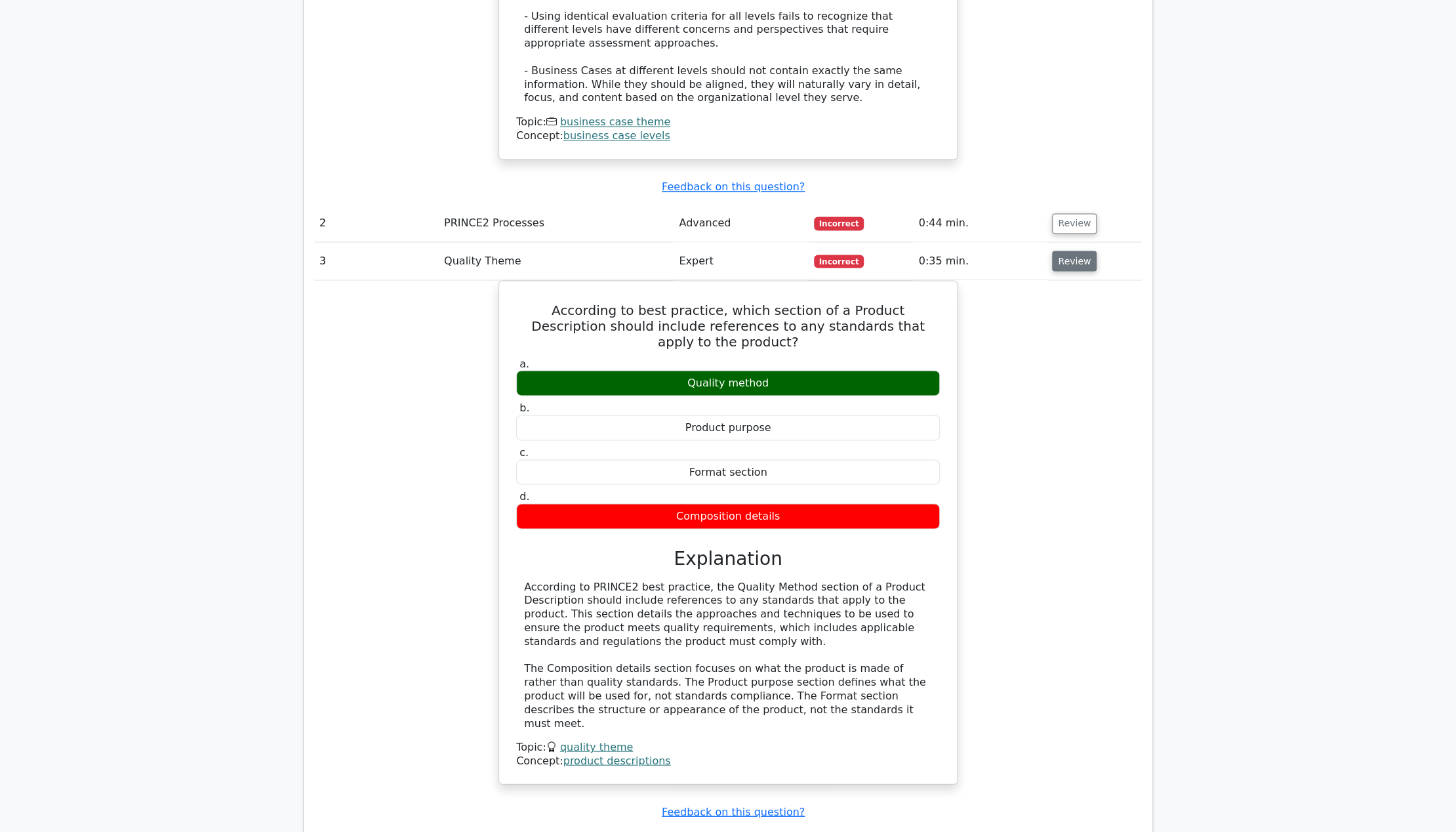
click at [1056, 250] on button "Review" at bounding box center [1075, 260] width 45 height 21
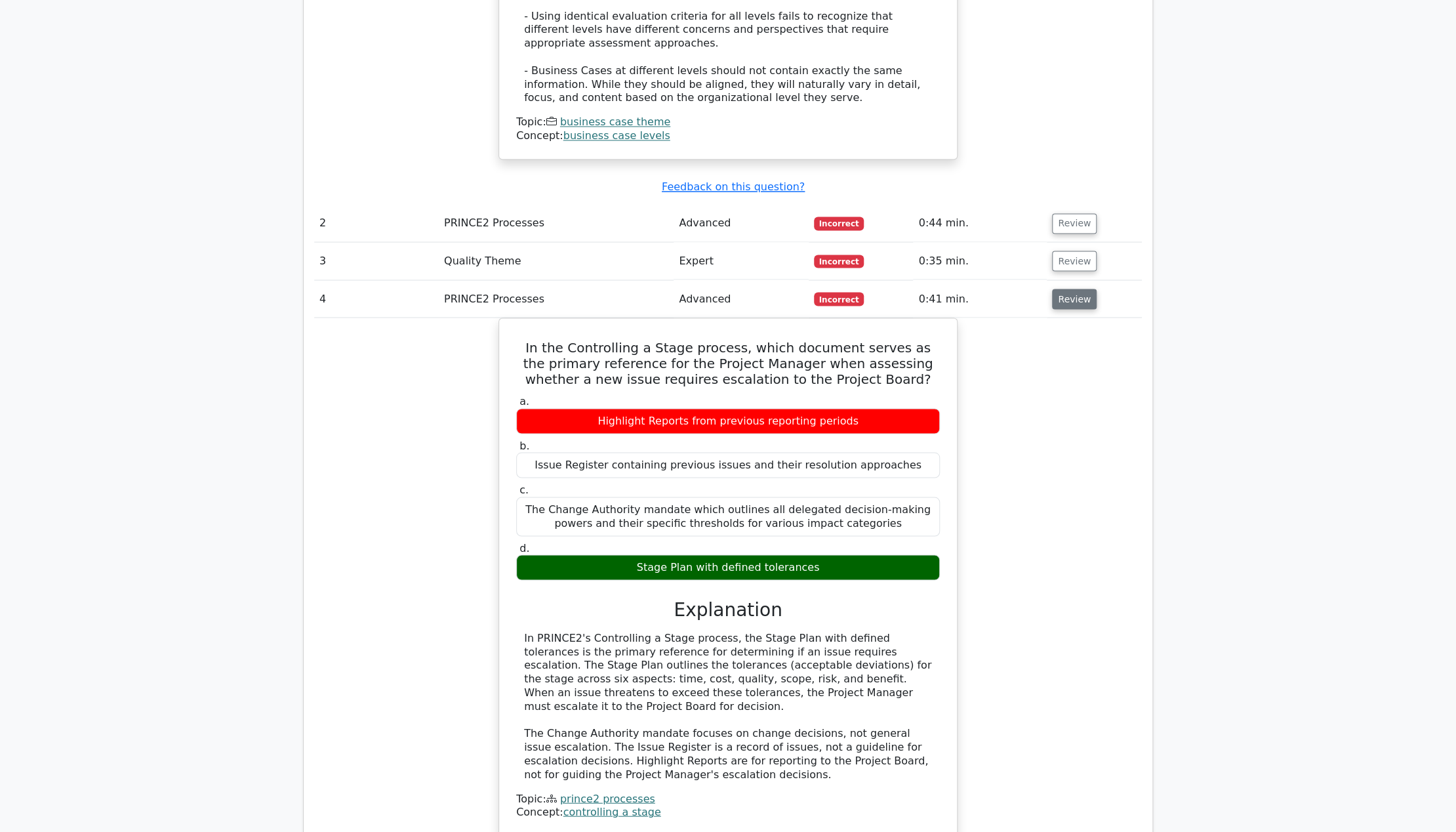
click at [1070, 288] on button "Review" at bounding box center [1075, 298] width 45 height 21
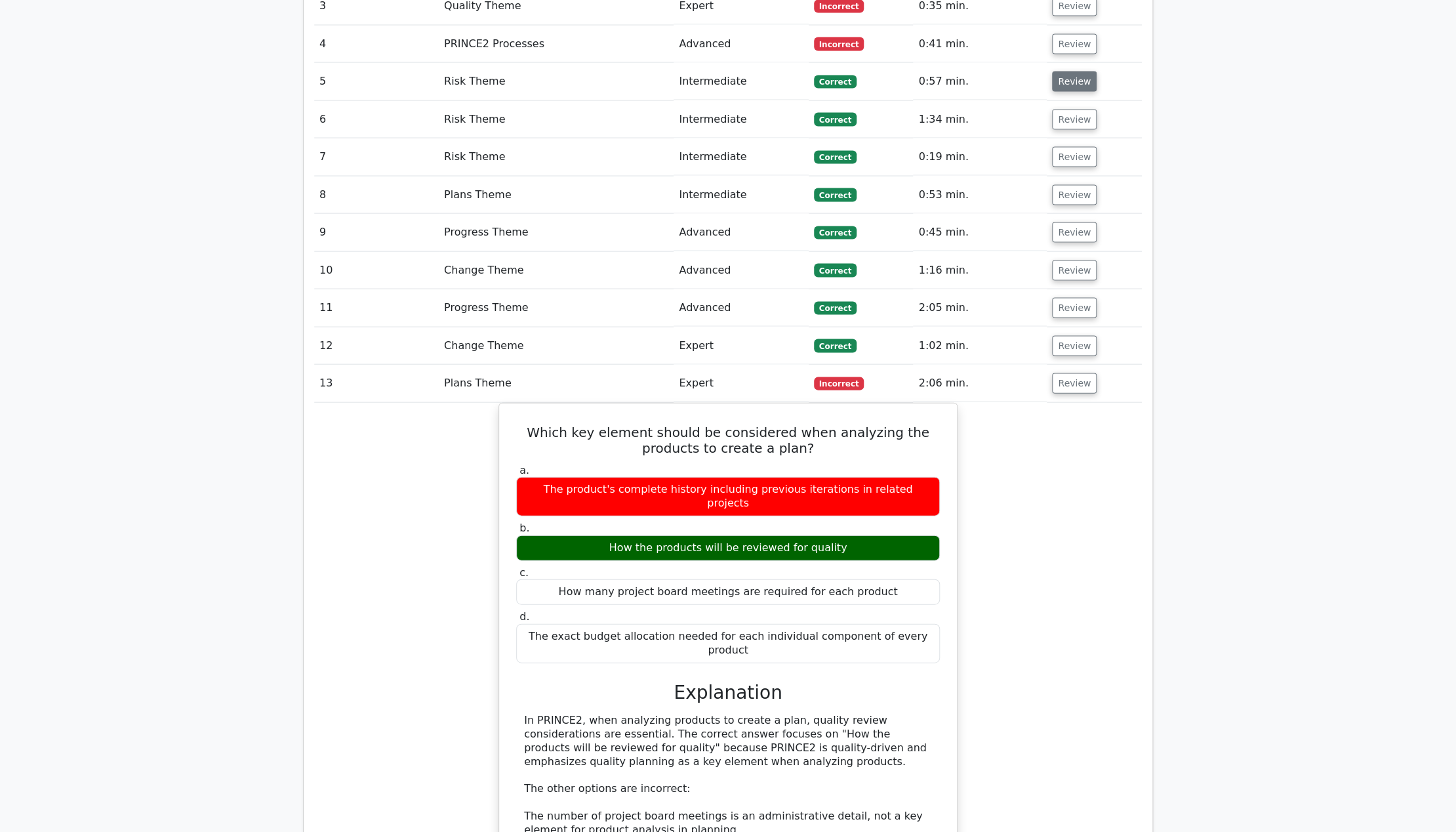
scroll to position [1496, 0]
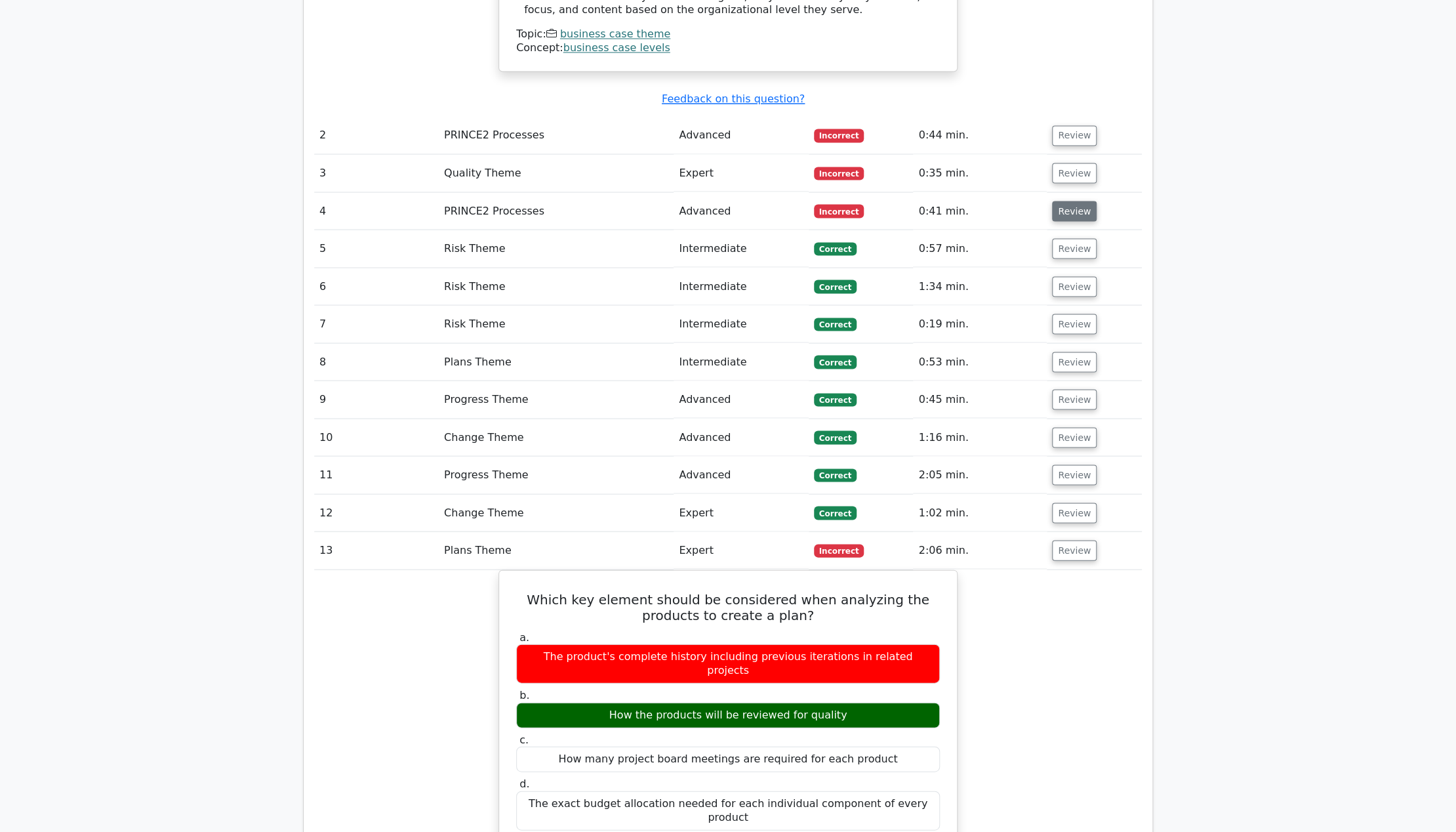
click at [1062, 200] on button "Review" at bounding box center [1075, 210] width 45 height 21
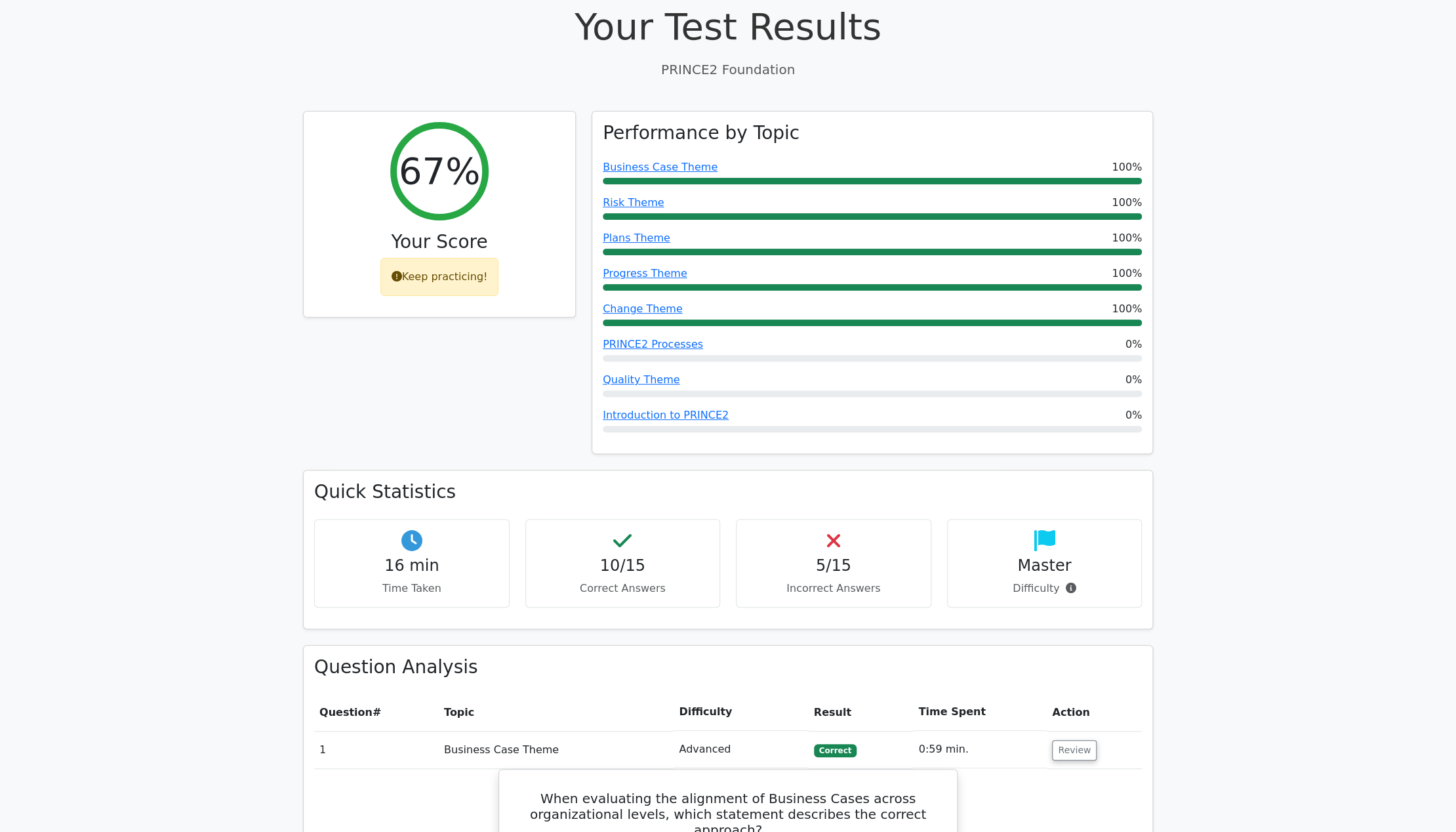
scroll to position [0, 0]
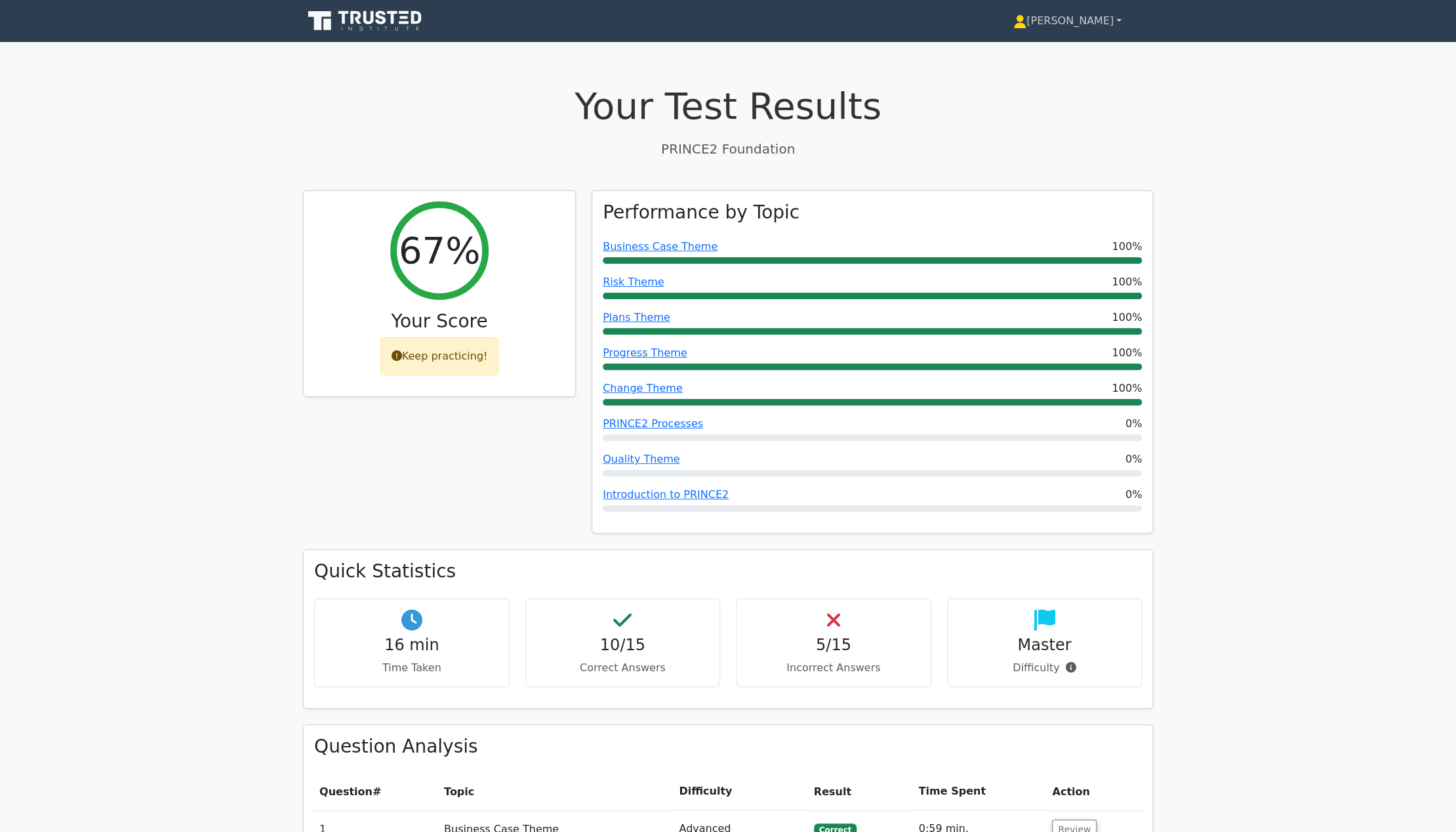
click at [1074, 31] on link "[PERSON_NAME]" at bounding box center [1067, 21] width 171 height 26
click at [1064, 46] on link "Profile" at bounding box center [1034, 51] width 104 height 21
